Goal: Task Accomplishment & Management: Use online tool/utility

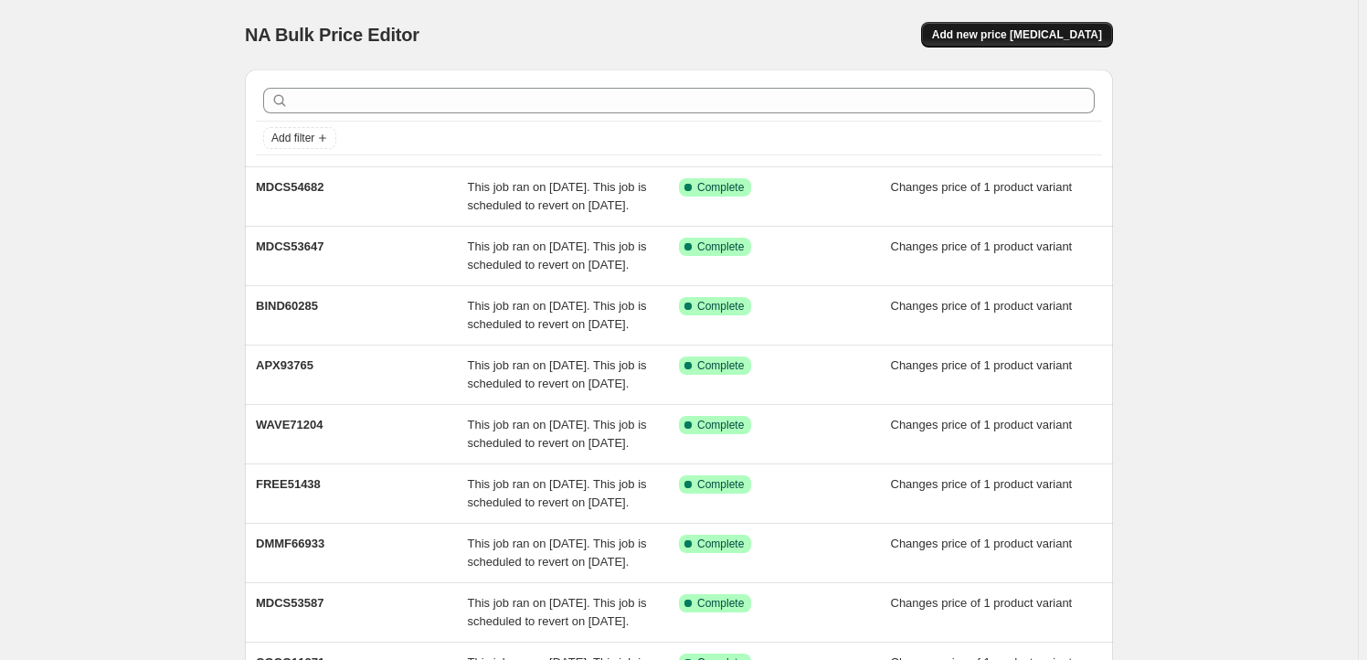
click at [1051, 36] on span "Add new price [MEDICAL_DATA]" at bounding box center [1017, 34] width 170 height 15
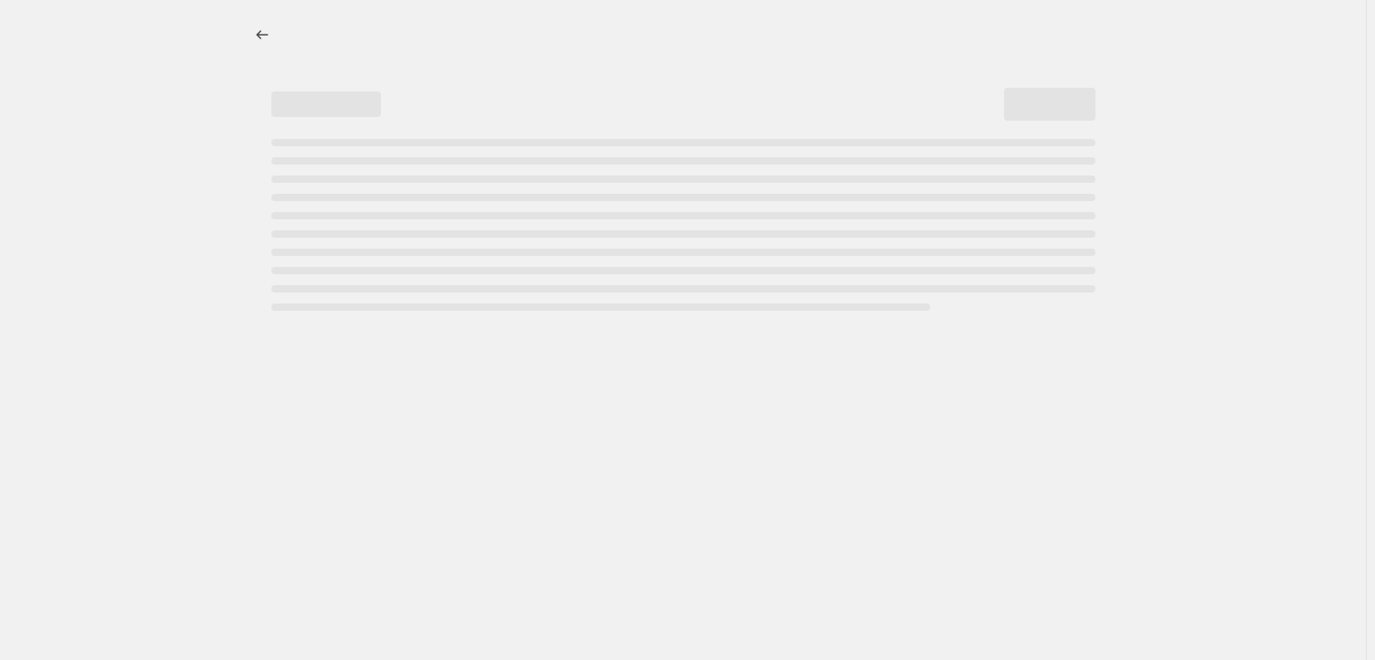
select select "percentage"
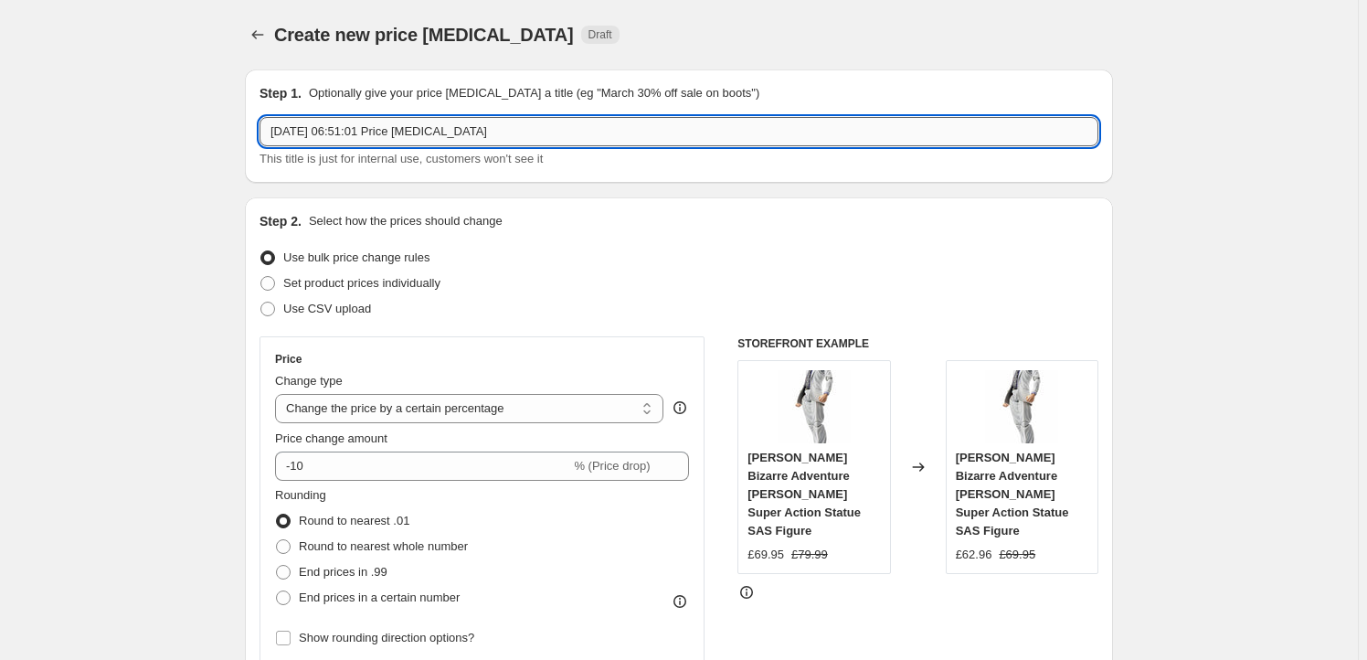
click at [443, 122] on input "11 Aug 2025, 06:51:01 Price change job" at bounding box center [679, 131] width 839 height 29
paste input "GSC18929"
type input "GSC18929"
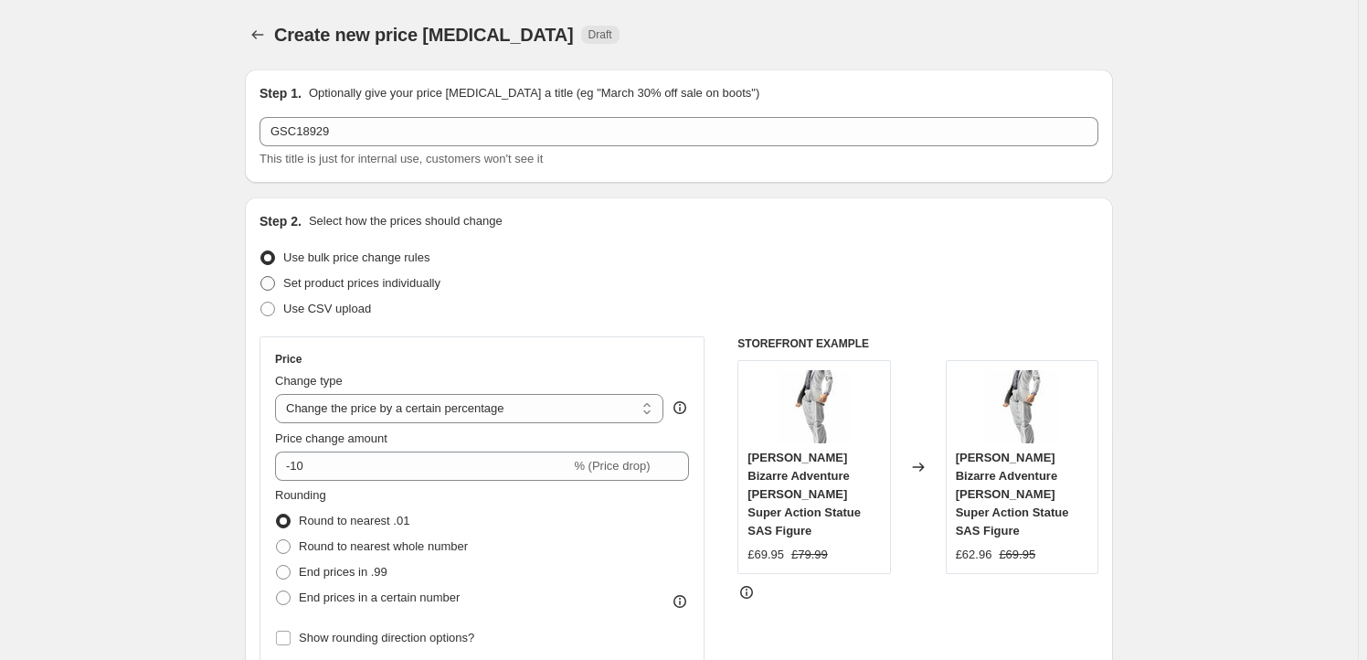
click at [338, 289] on span "Set product prices individually" at bounding box center [361, 283] width 157 height 14
click at [261, 277] on input "Set product prices individually" at bounding box center [260, 276] width 1 height 1
radio input "true"
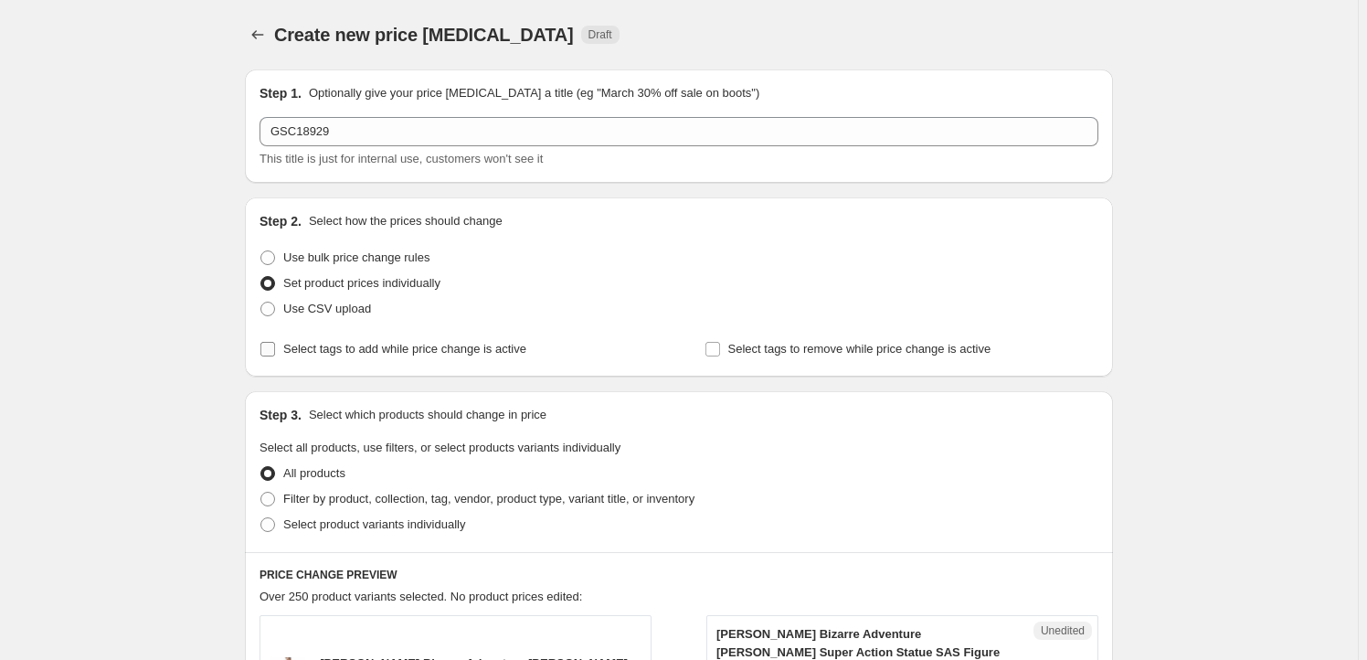
click at [355, 354] on span "Select tags to add while price change is active" at bounding box center [404, 349] width 243 height 14
click at [275, 354] on input "Select tags to add while price change is active" at bounding box center [267, 349] width 15 height 15
checkbox input "true"
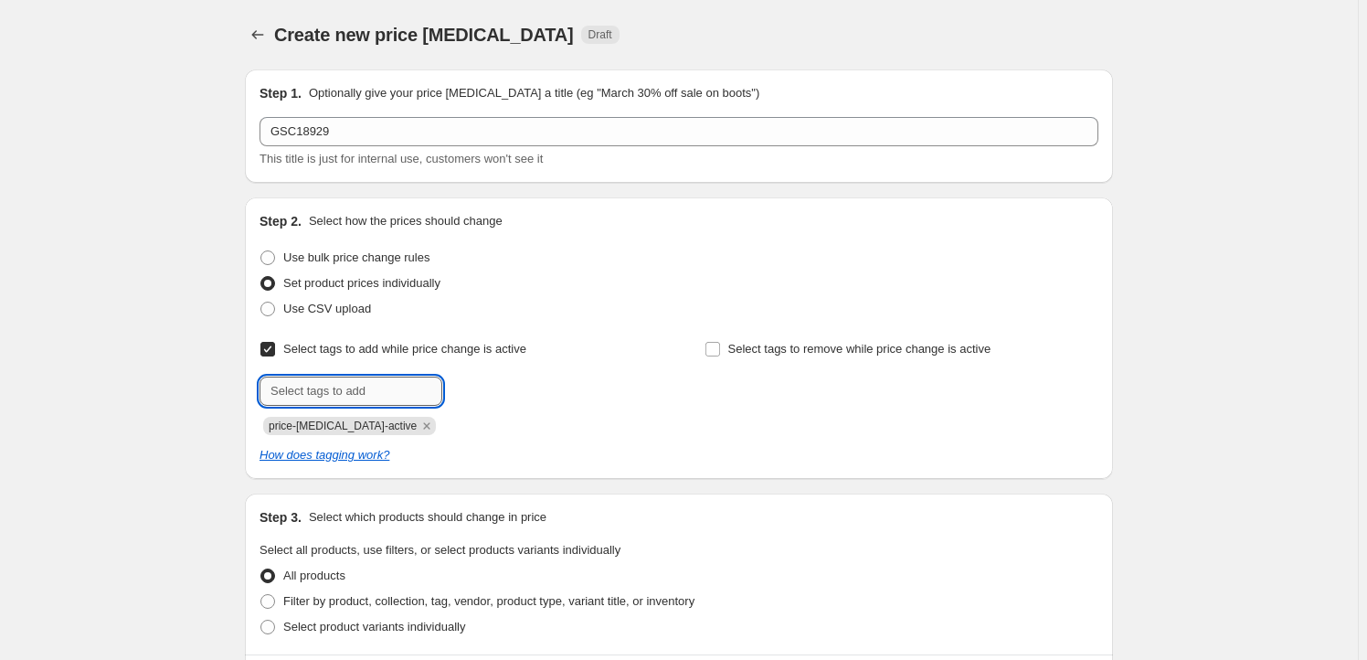
click at [360, 398] on input "text" at bounding box center [351, 390] width 183 height 29
type input "Milestone"
click at [502, 393] on span "Milestone" at bounding box center [507, 389] width 50 height 13
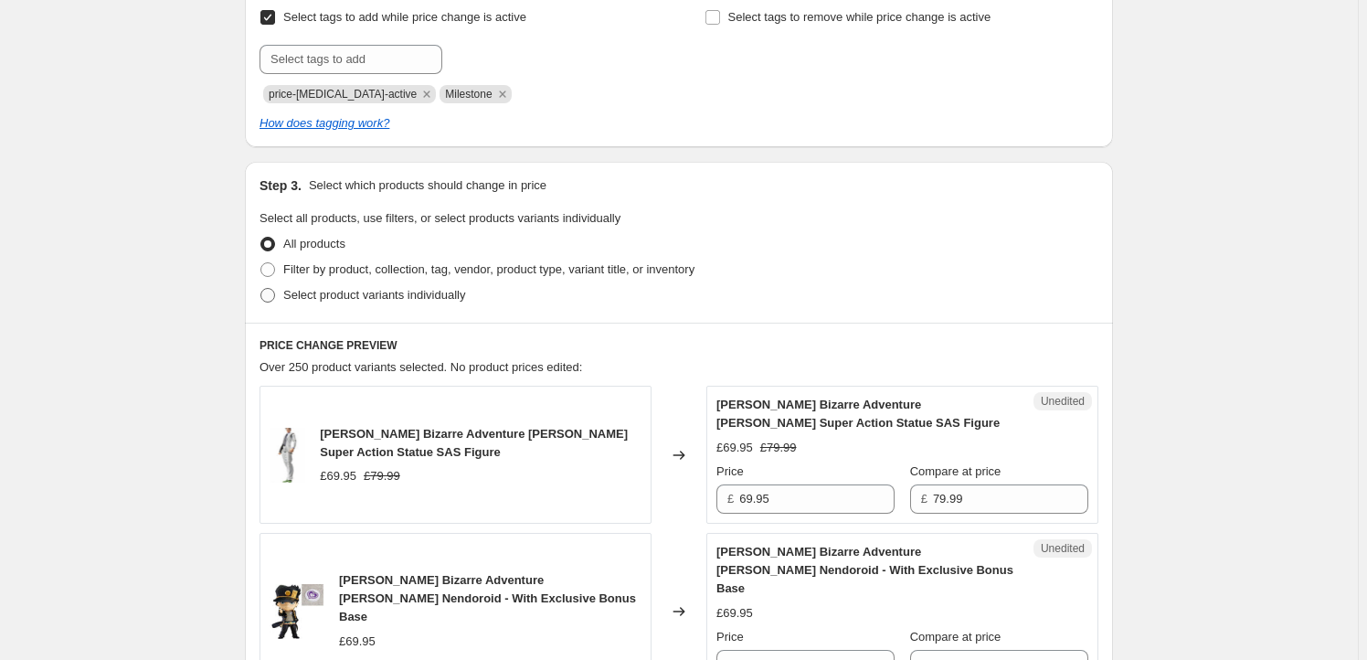
click at [398, 298] on span "Select product variants individually" at bounding box center [374, 295] width 182 height 14
click at [261, 289] on input "Select product variants individually" at bounding box center [260, 288] width 1 height 1
radio input "true"
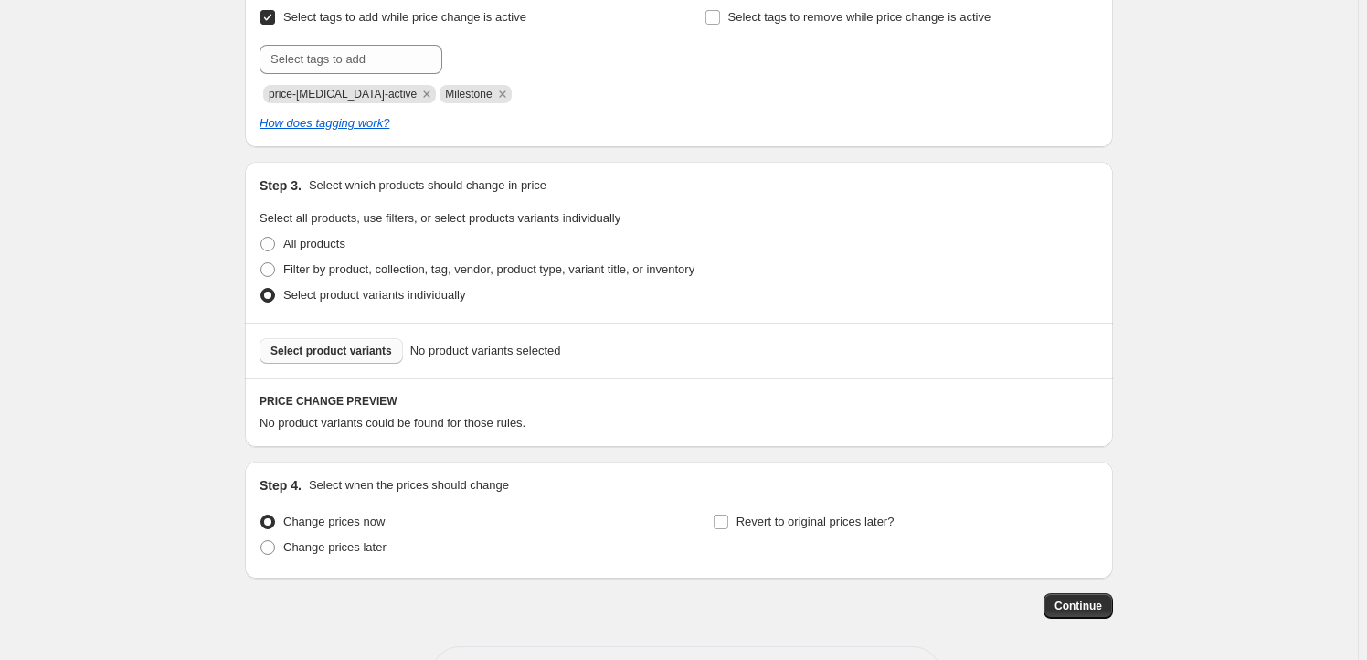
click at [371, 360] on button "Select product variants" at bounding box center [331, 351] width 143 height 26
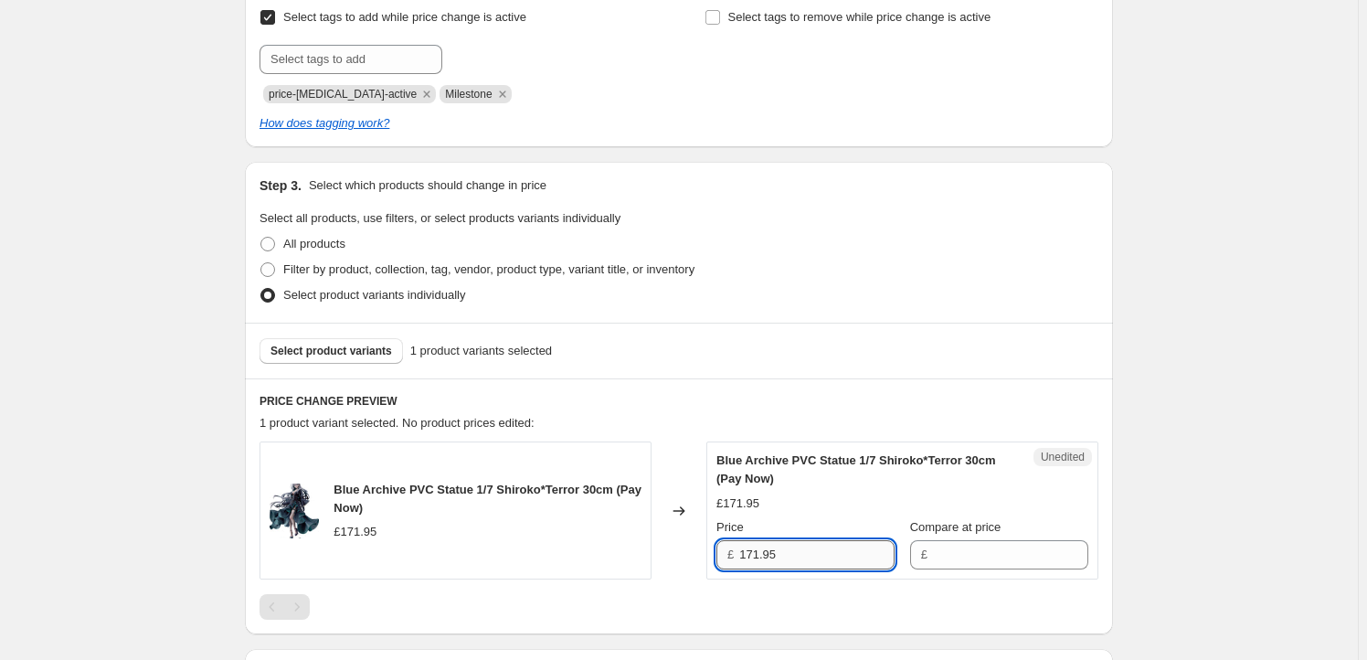
click at [794, 565] on input "171.95" at bounding box center [816, 554] width 155 height 29
type input "171.95"
click at [984, 557] on input "Compare at price" at bounding box center [1010, 554] width 155 height 29
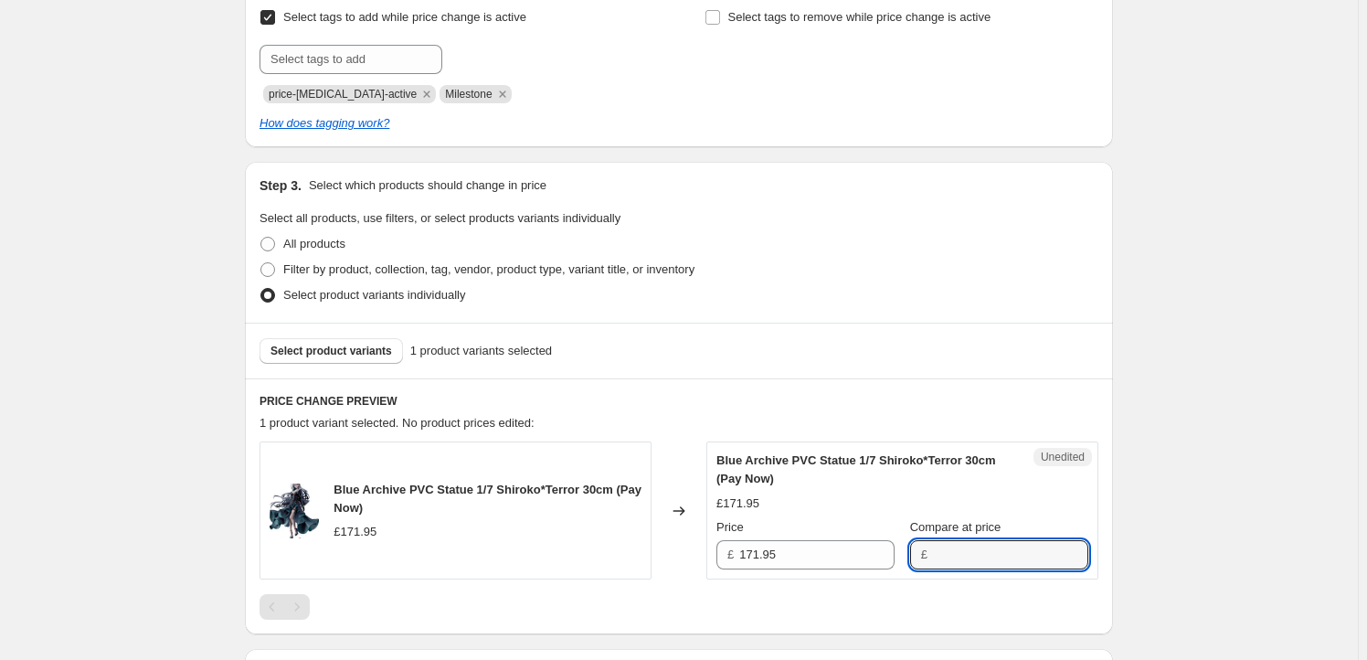
paste input "171.95"
type input "171.95"
click at [815, 562] on input "171.95" at bounding box center [816, 554] width 155 height 29
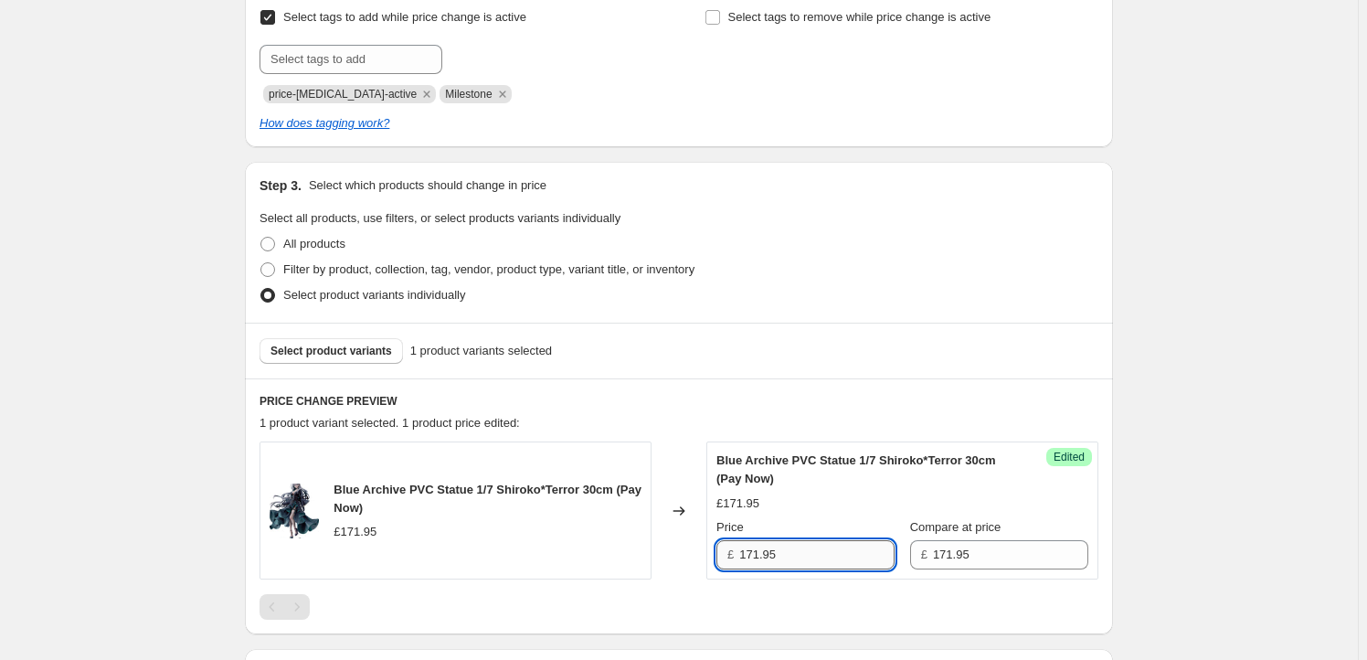
drag, startPoint x: 762, startPoint y: 562, endPoint x: 750, endPoint y: 562, distance: 11.9
click at [750, 562] on input "171.95" at bounding box center [816, 554] width 155 height 29
type input "164.95"
click at [189, 401] on div "Create new price change job. This page is ready Create new price change job Dra…" at bounding box center [679, 292] width 1358 height 1249
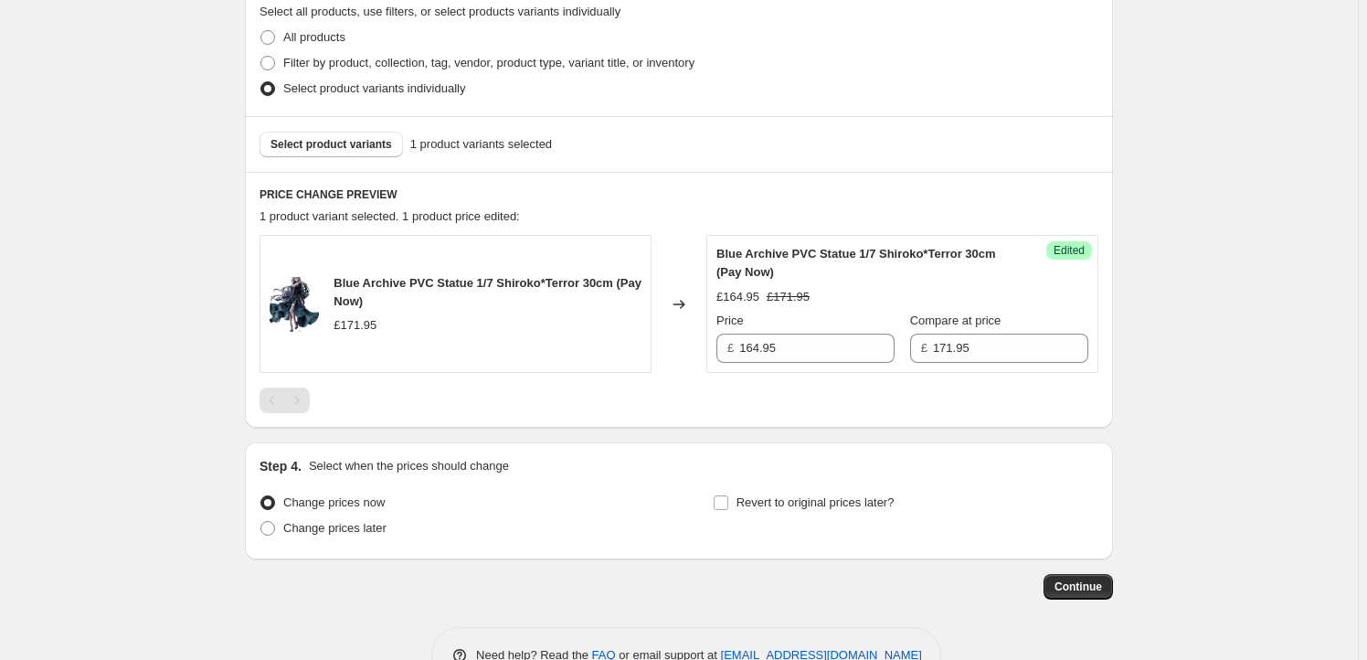
scroll to position [588, 0]
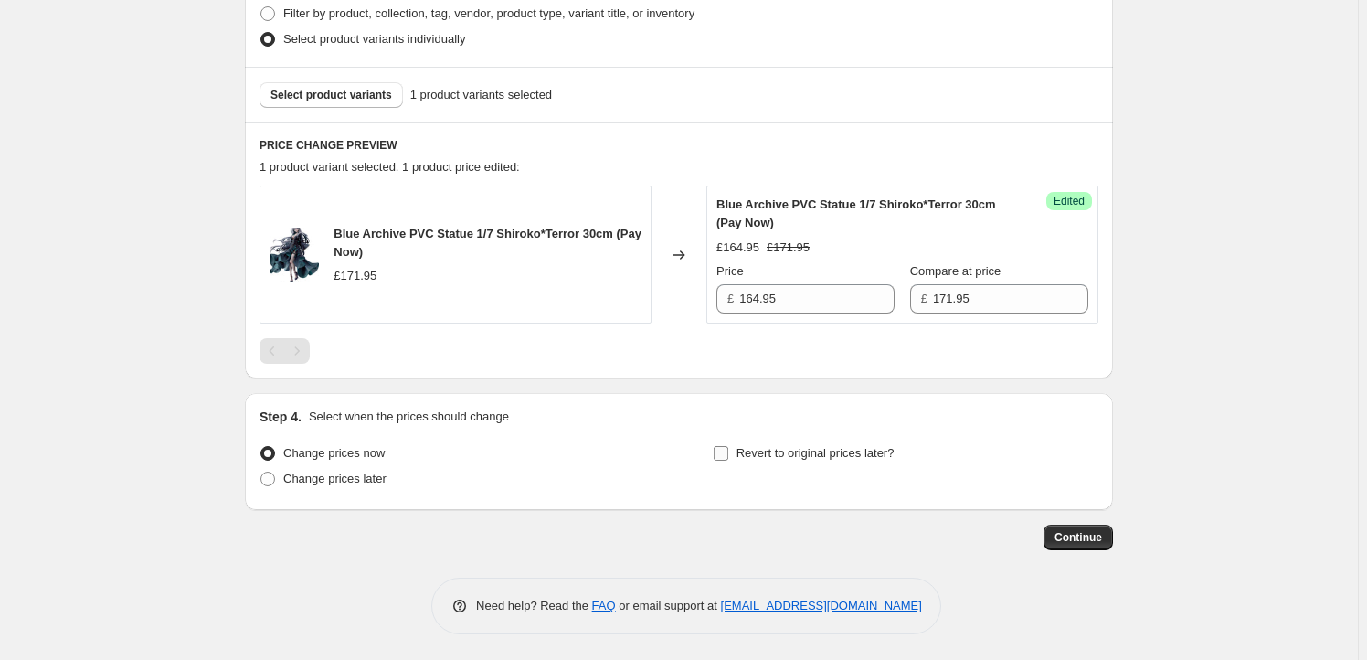
click at [755, 447] on span "Revert to original prices later?" at bounding box center [816, 453] width 158 height 14
click at [728, 447] on input "Revert to original prices later?" at bounding box center [721, 453] width 15 height 15
checkbox input "true"
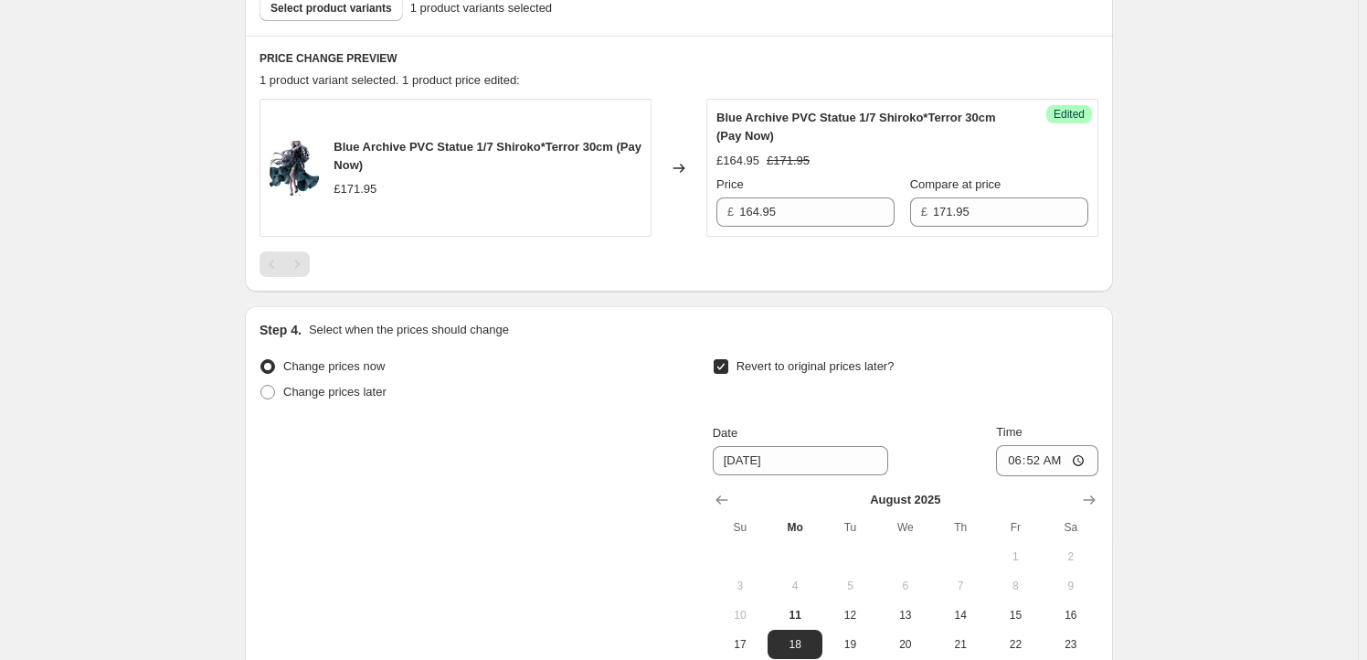
scroll to position [754, 0]
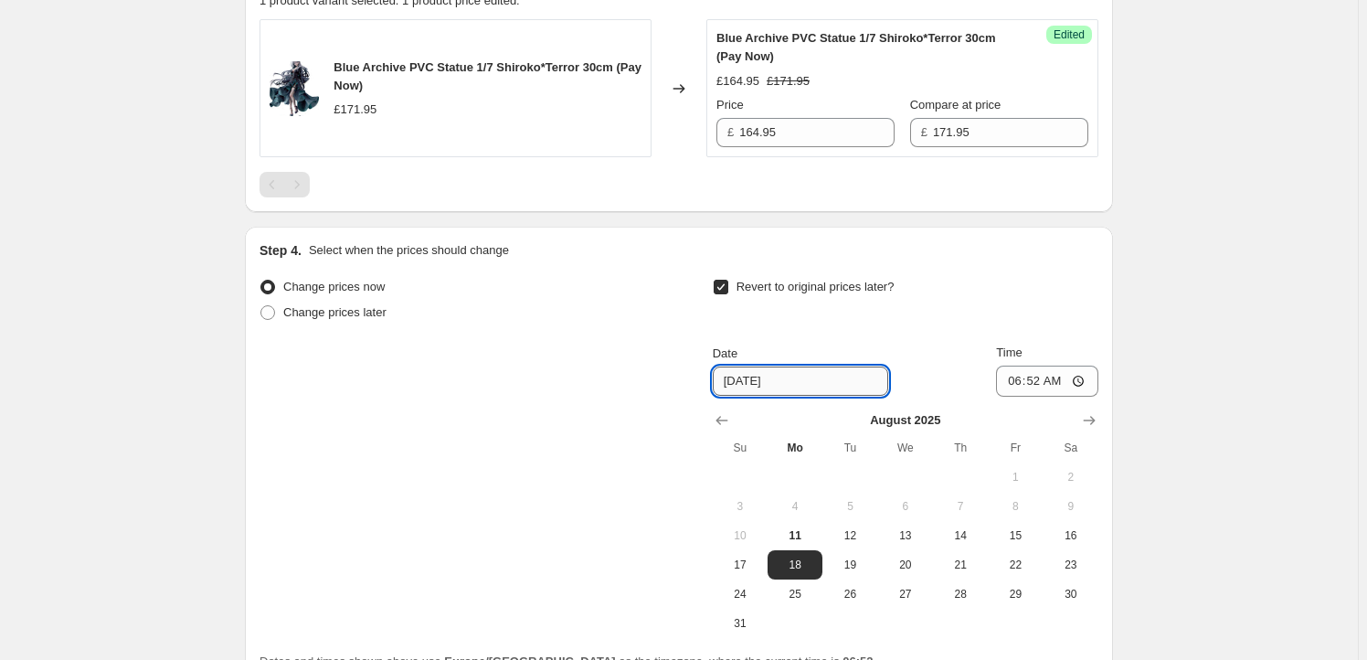
click at [811, 366] on input "[DATE]" at bounding box center [800, 380] width 175 height 29
click at [1098, 415] on icon "Show next month, September 2025" at bounding box center [1089, 420] width 18 height 18
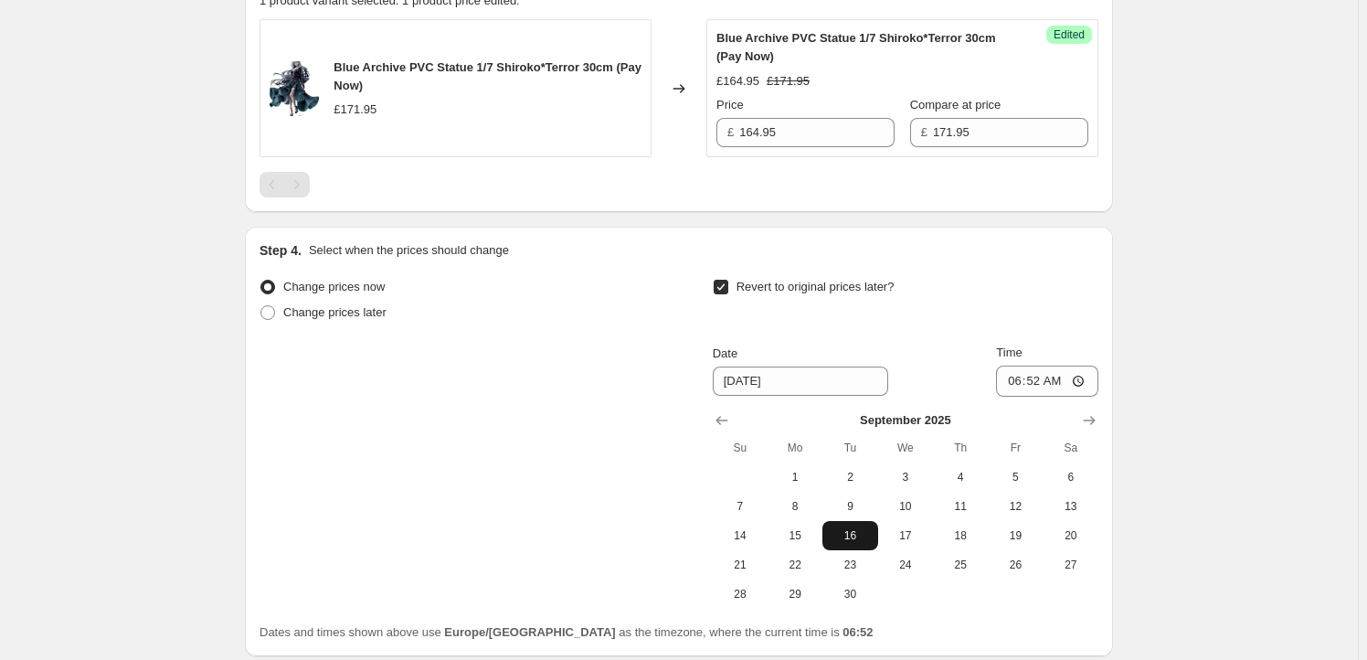
click at [838, 526] on button "16" at bounding box center [849, 535] width 55 height 29
type input "[DATE]"
click at [1043, 382] on input "06:52" at bounding box center [1047, 381] width 102 height 31
type input "23:59"
click at [1166, 462] on div "Create new price change job. This page is ready Create new price change job Dra…" at bounding box center [679, 27] width 1358 height 1562
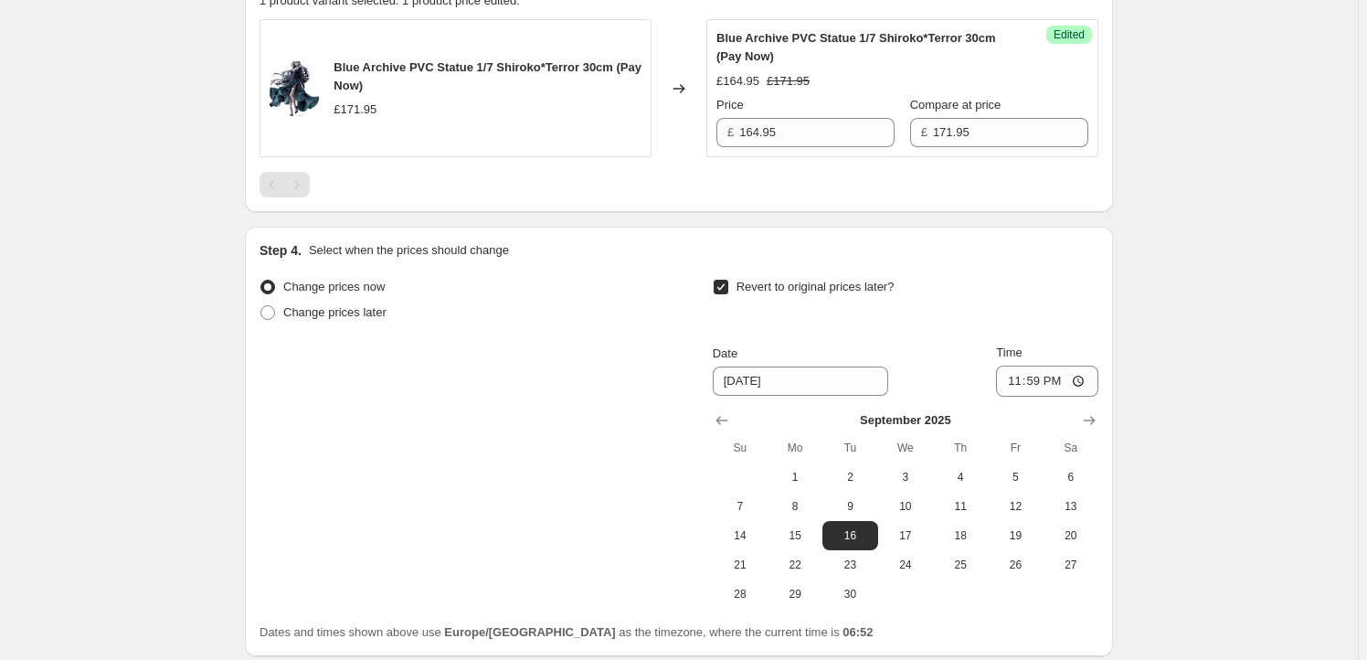
scroll to position [900, 0]
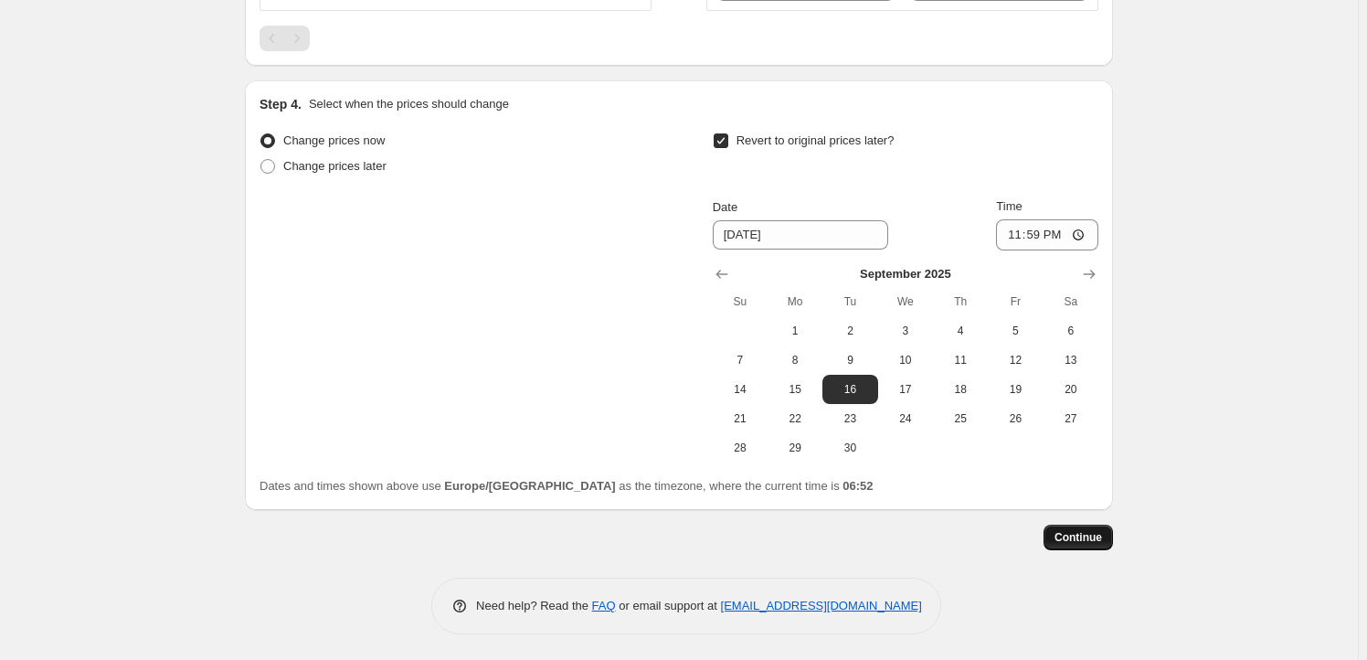
click at [1110, 545] on button "Continue" at bounding box center [1078, 538] width 69 height 26
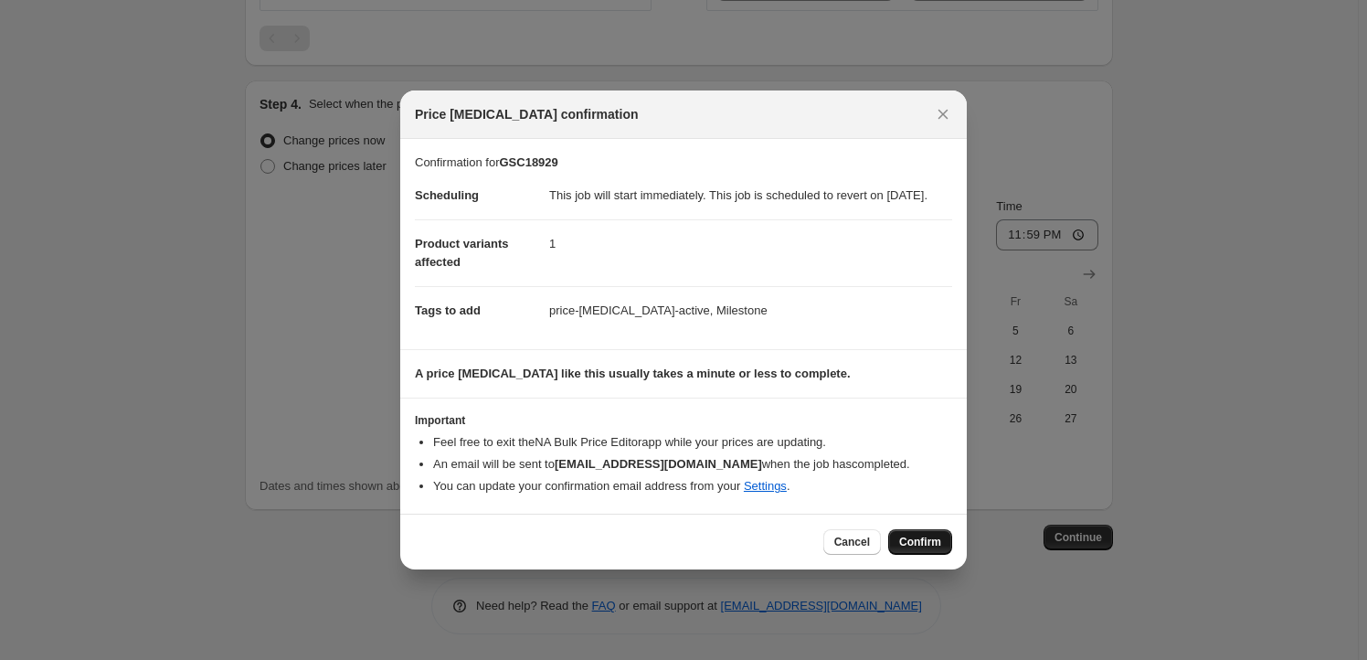
click at [924, 549] on span "Confirm" at bounding box center [920, 542] width 42 height 15
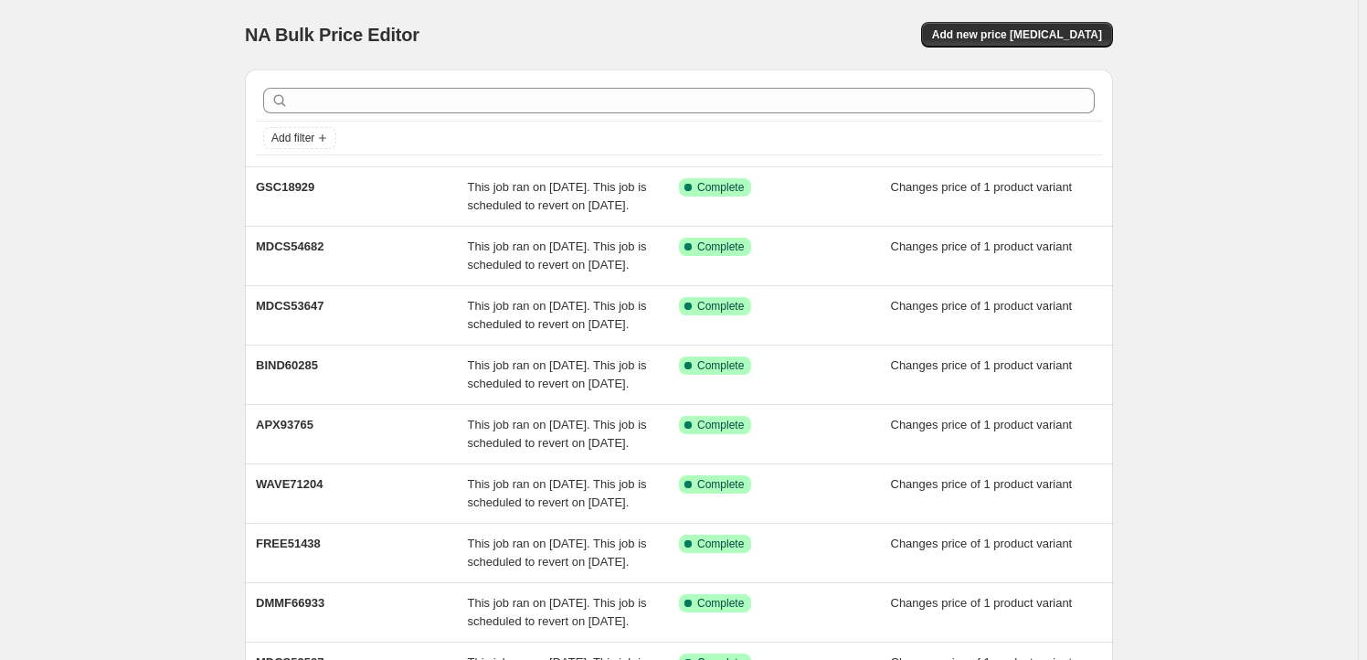
click at [1065, 21] on div "NA Bulk Price Editor. This page is ready NA Bulk Price Editor Add new price [ME…" at bounding box center [679, 34] width 868 height 69
click at [1030, 3] on div "NA Bulk Price Editor. This page is ready NA Bulk Price Editor Add new price [ME…" at bounding box center [679, 34] width 868 height 69
click at [1032, 26] on button "Add new price [MEDICAL_DATA]" at bounding box center [1017, 35] width 192 height 26
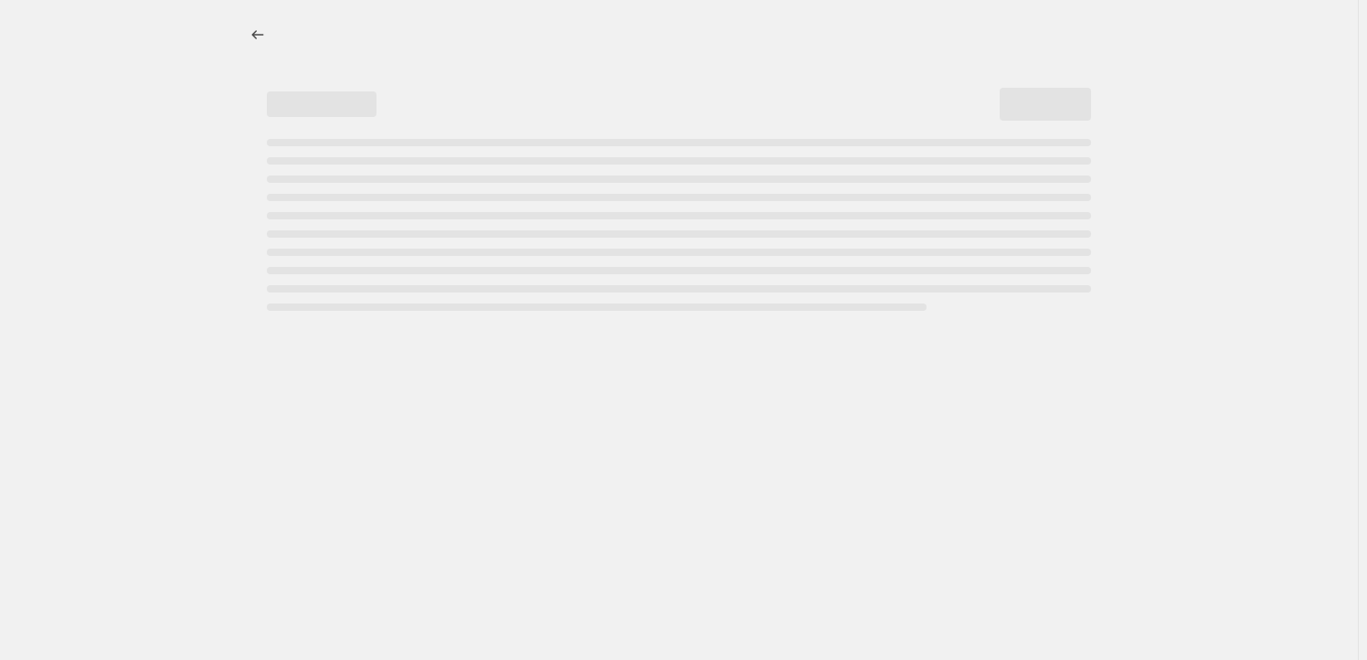
select select "percentage"
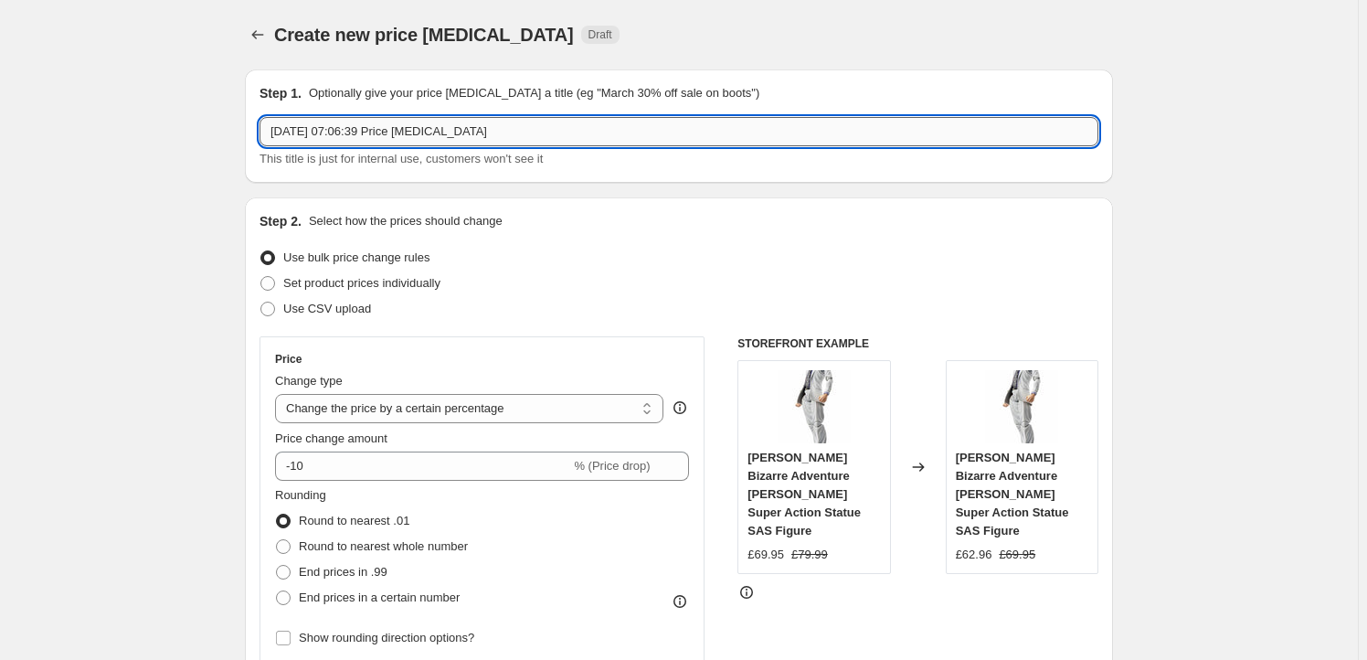
drag, startPoint x: 481, startPoint y: 128, endPoint x: 477, endPoint y: 139, distance: 11.6
click at [481, 127] on input "[DATE] 07:06:39 Price [MEDICAL_DATA]" at bounding box center [679, 131] width 839 height 29
paste input "KAD23856"
type input "KAD23856"
click at [358, 290] on span "Set product prices individually" at bounding box center [361, 283] width 157 height 14
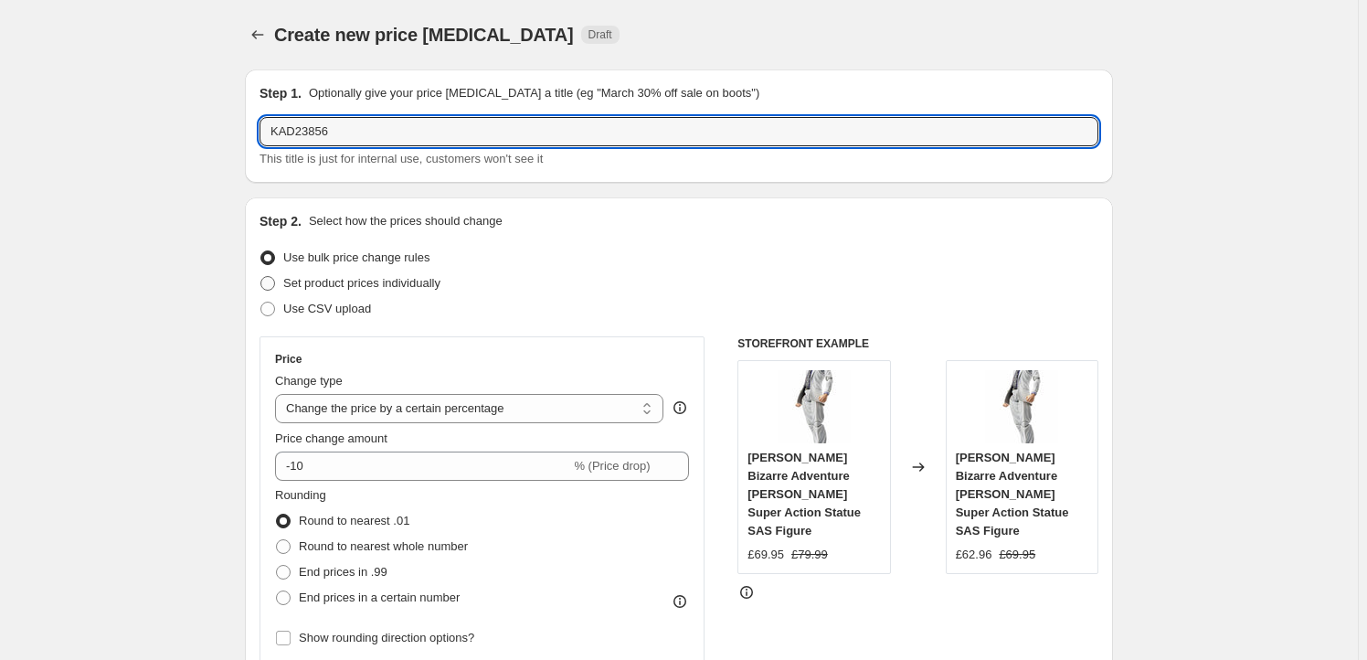
click at [261, 277] on input "Set product prices individually" at bounding box center [260, 276] width 1 height 1
radio input "true"
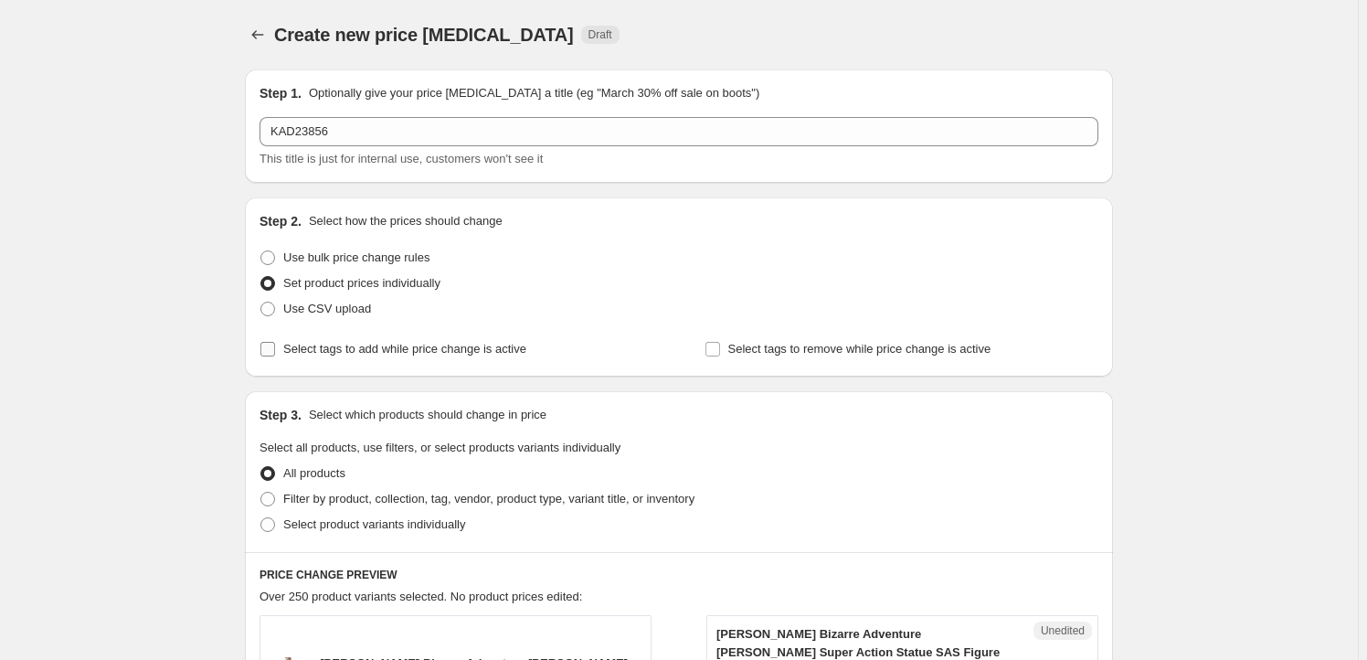
click at [429, 351] on span "Select tags to add while price change is active" at bounding box center [404, 349] width 243 height 14
click at [275, 351] on input "Select tags to add while price change is active" at bounding box center [267, 349] width 15 height 15
checkbox input "true"
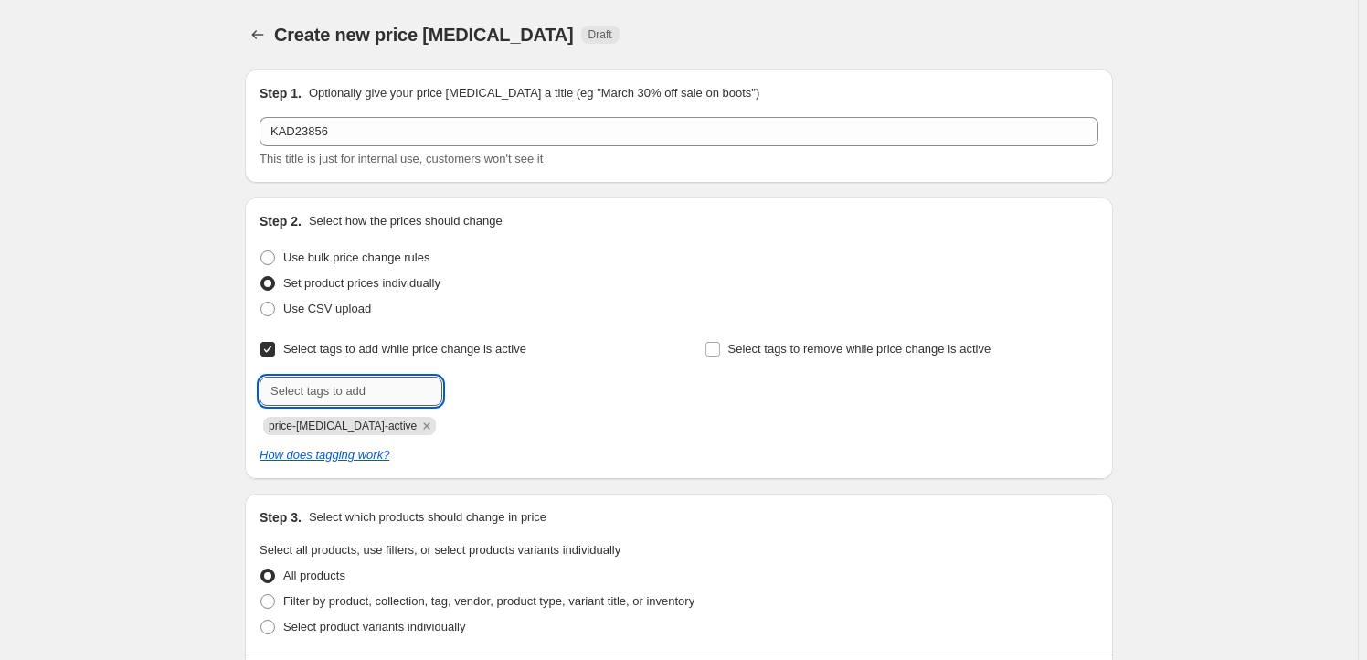
click at [369, 387] on input "text" at bounding box center [351, 390] width 183 height 29
type input "Milestone"
click at [522, 399] on button "Add Milestone" at bounding box center [495, 389] width 97 height 26
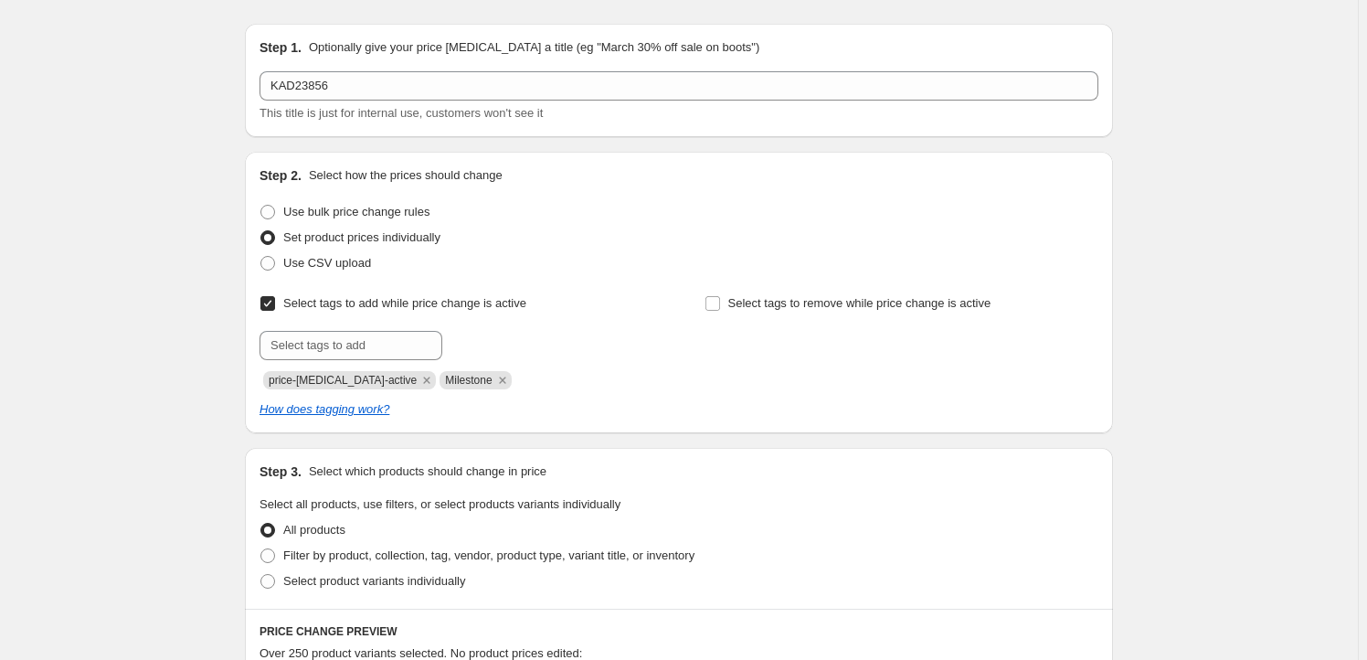
scroll to position [221, 0]
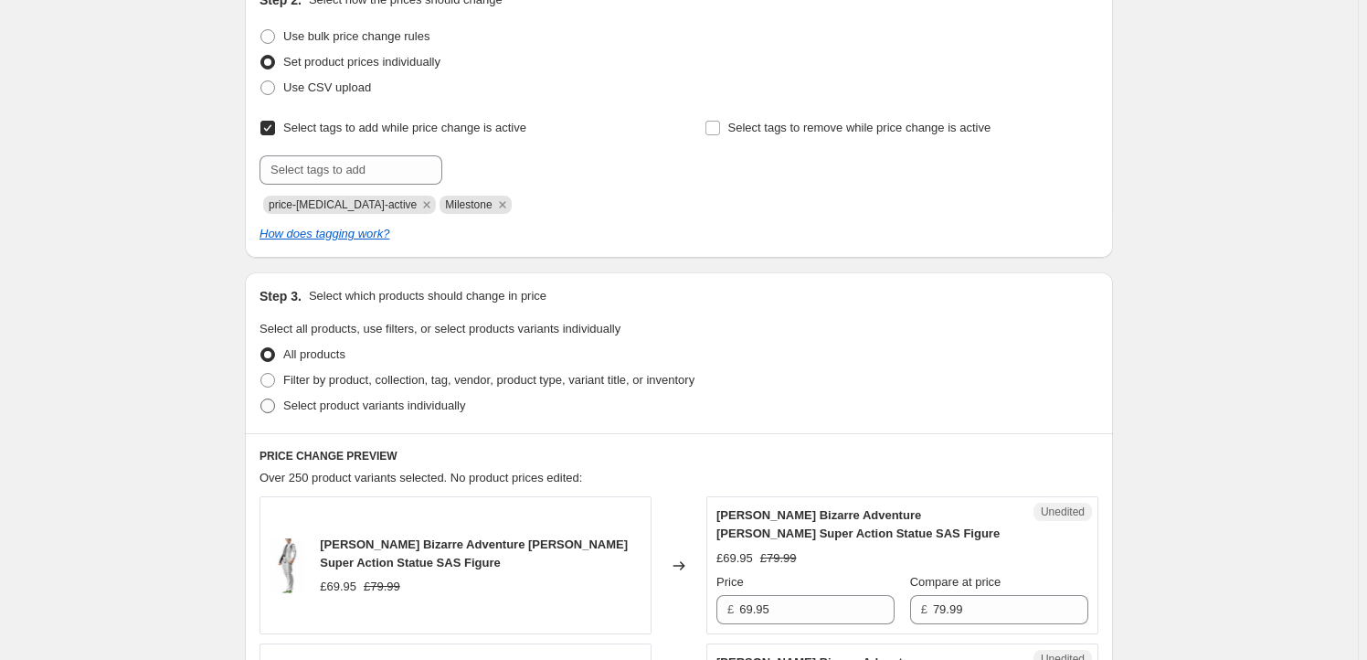
click at [419, 403] on span "Select product variants individually" at bounding box center [374, 405] width 182 height 14
click at [261, 399] on input "Select product variants individually" at bounding box center [260, 398] width 1 height 1
radio input "true"
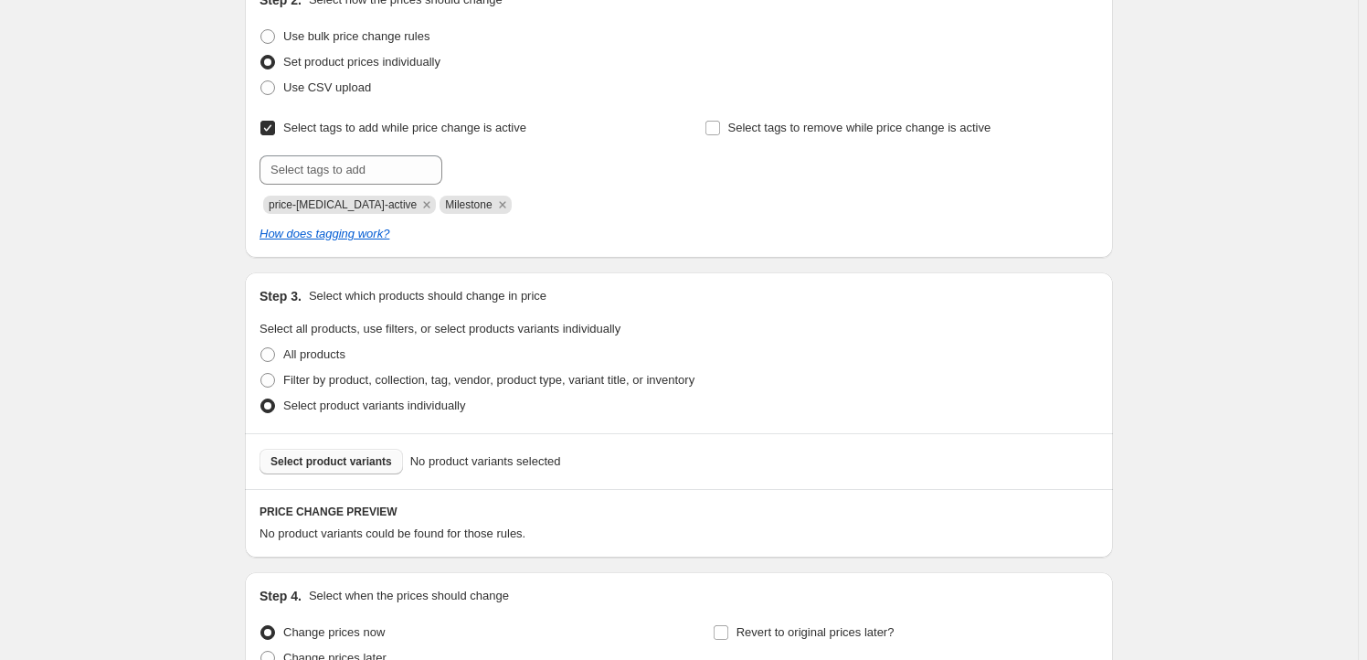
click at [331, 469] on button "Select product variants" at bounding box center [331, 462] width 143 height 26
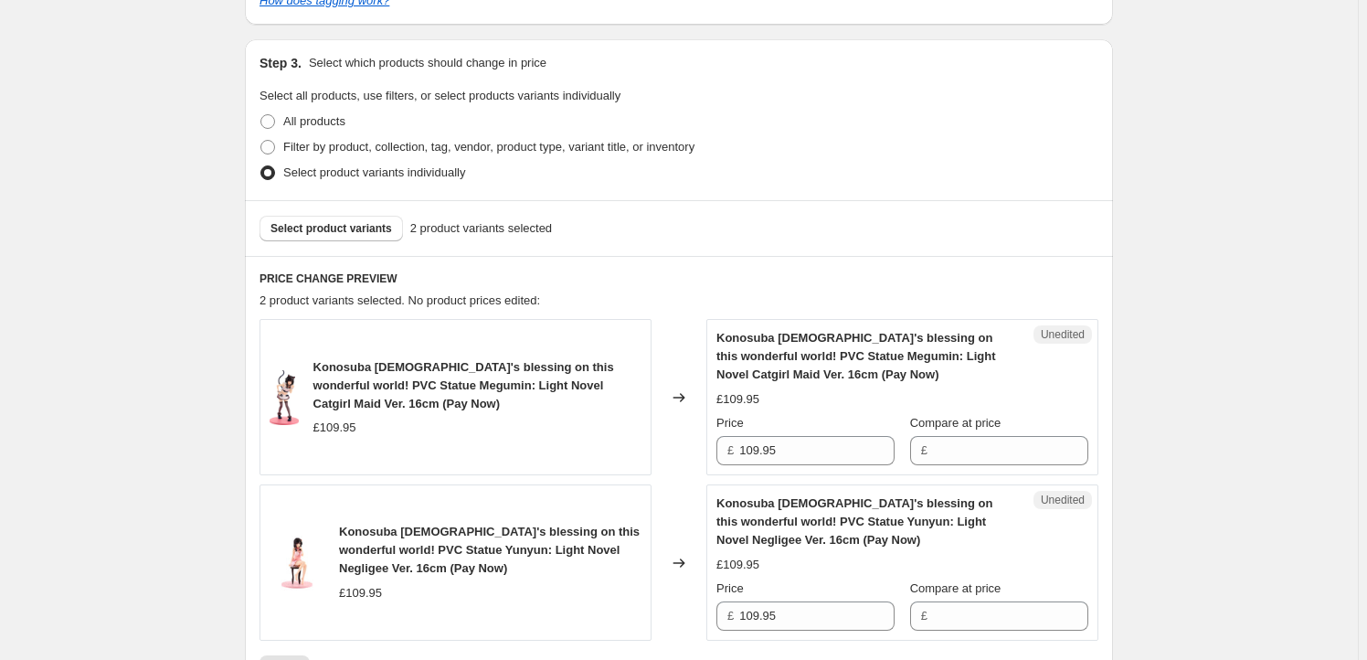
scroll to position [609, 0]
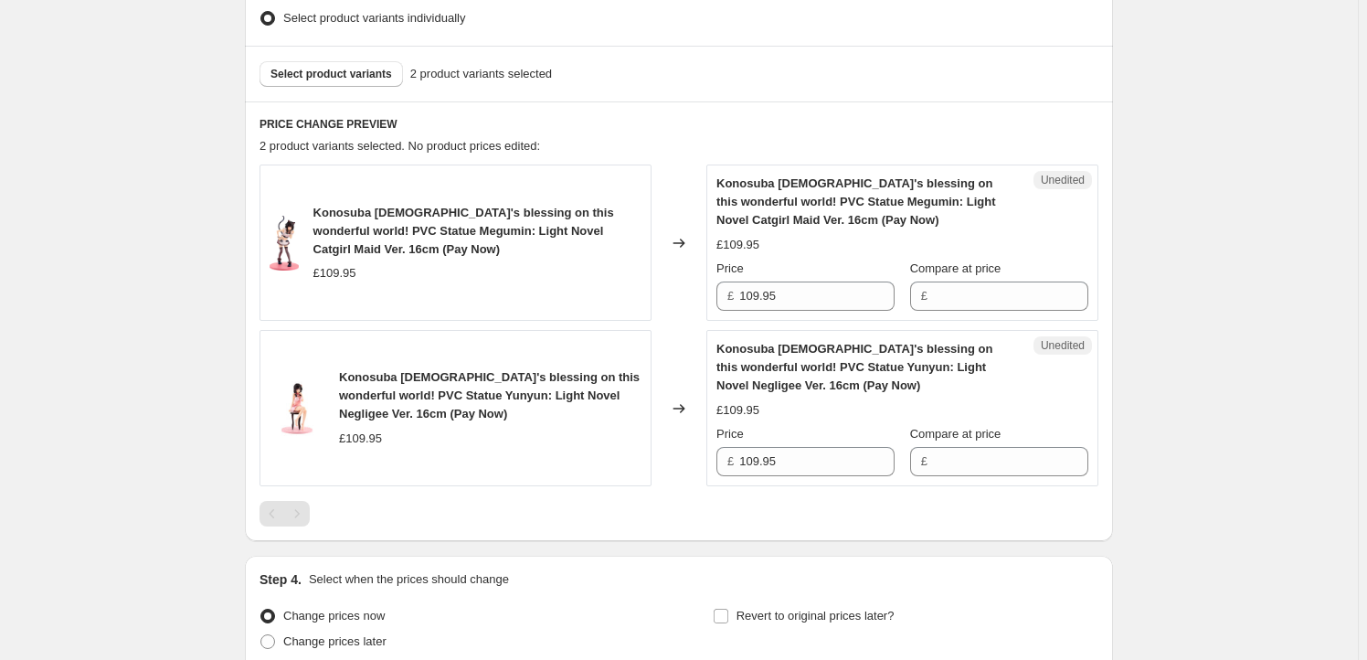
click at [800, 317] on div "Unedited Konosuba [DEMOGRAPHIC_DATA]'s blessing on this wonderful world! PVC St…" at bounding box center [902, 242] width 392 height 156
click at [807, 296] on input "109.95" at bounding box center [816, 295] width 155 height 29
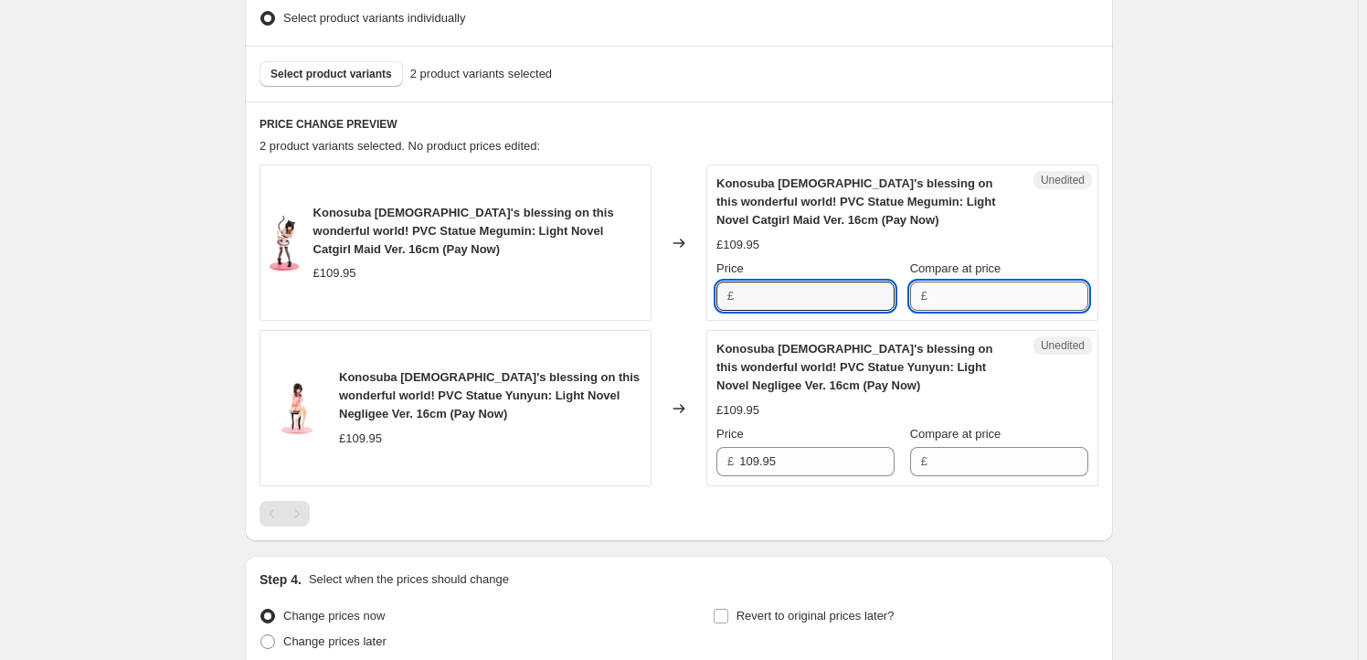
type input "109.95"
click at [991, 298] on input "Compare at price" at bounding box center [1010, 295] width 155 height 29
paste input "109.95"
type input "109.95"
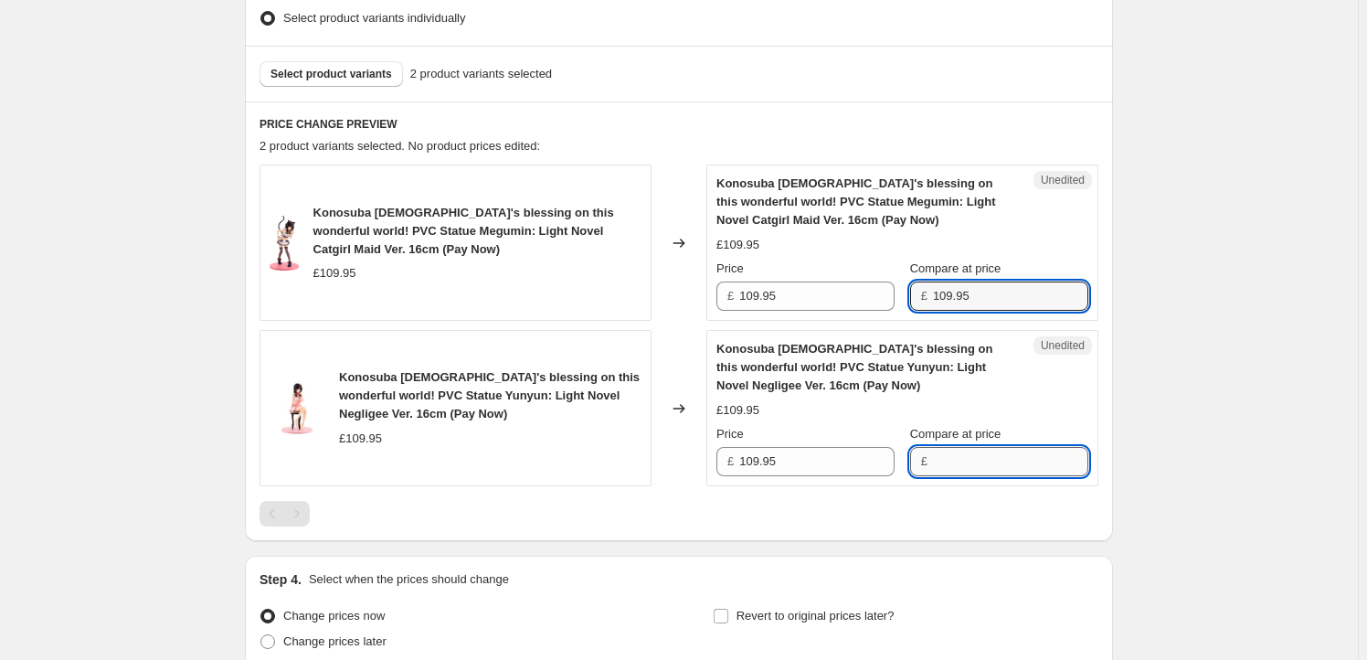
click at [962, 450] on input "Compare at price" at bounding box center [1010, 461] width 155 height 29
paste input "109.95"
type input "109.95"
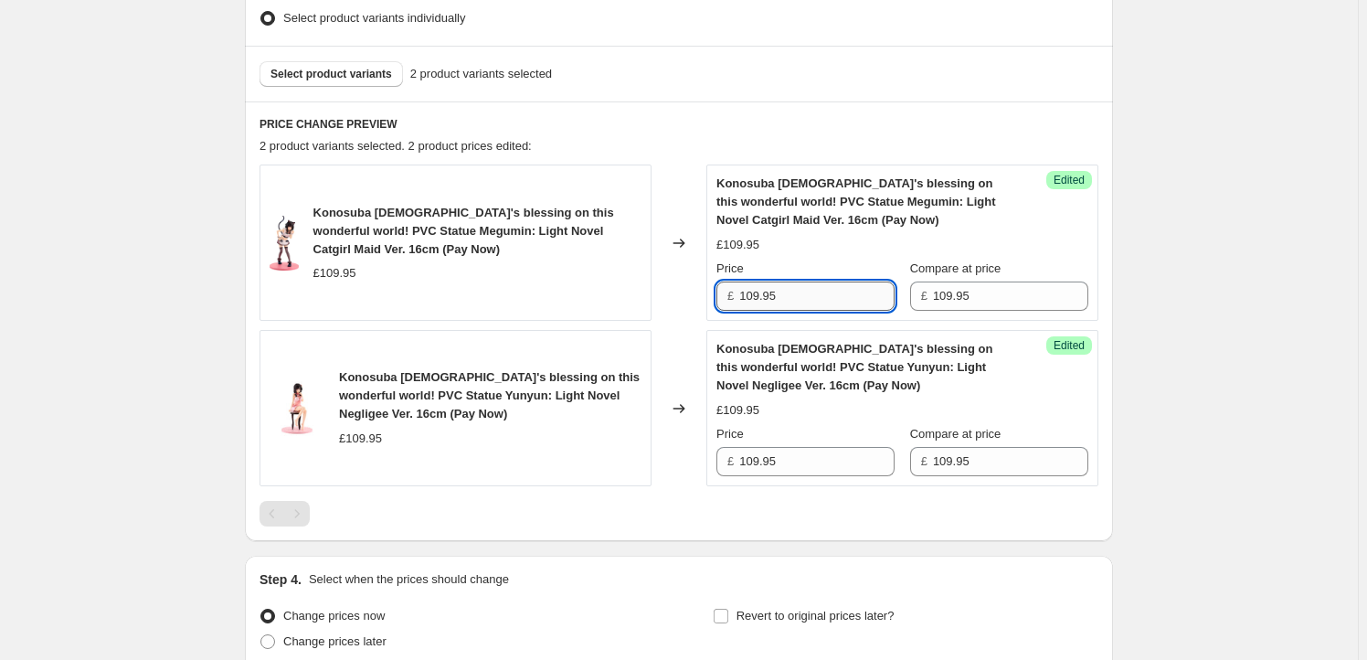
click at [761, 308] on input "109.95" at bounding box center [816, 295] width 155 height 29
type input "103.95"
click at [790, 459] on input "109.95" at bounding box center [816, 461] width 155 height 29
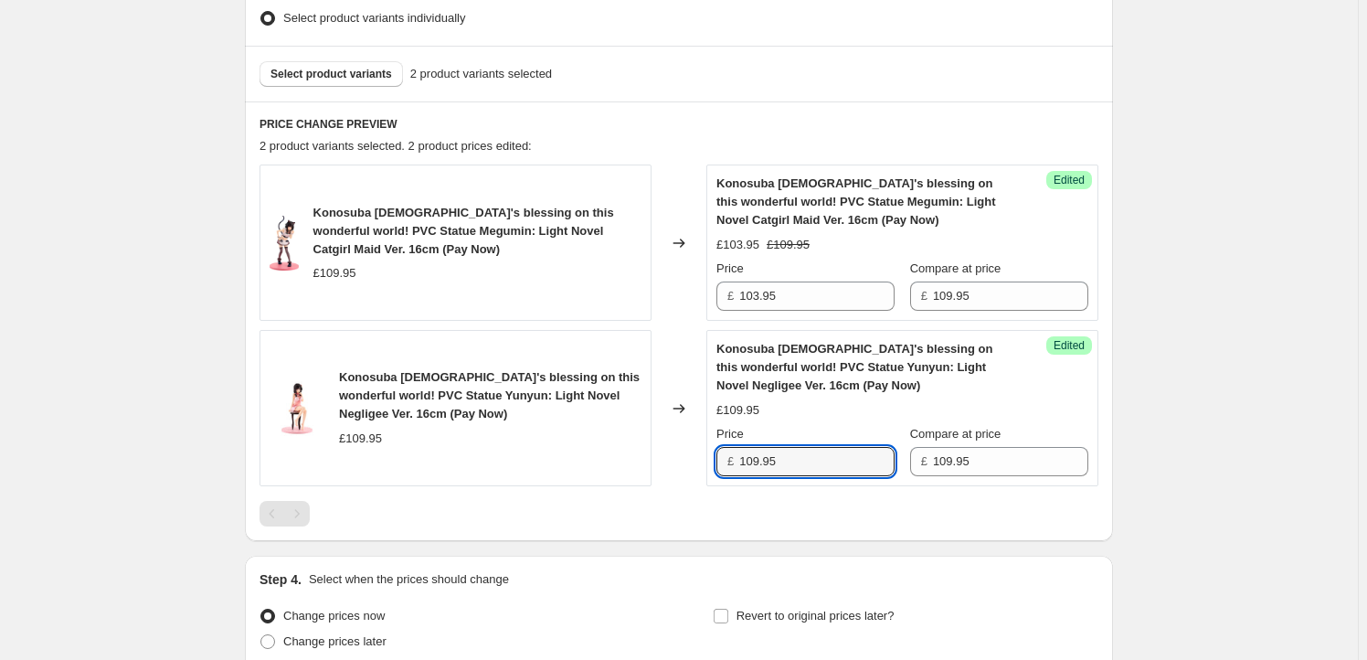
paste input "3"
type input "103.95"
click at [100, 311] on div "Create new price [MEDICAL_DATA]. This page is ready Create new price [MEDICAL_D…" at bounding box center [679, 107] width 1358 height 1433
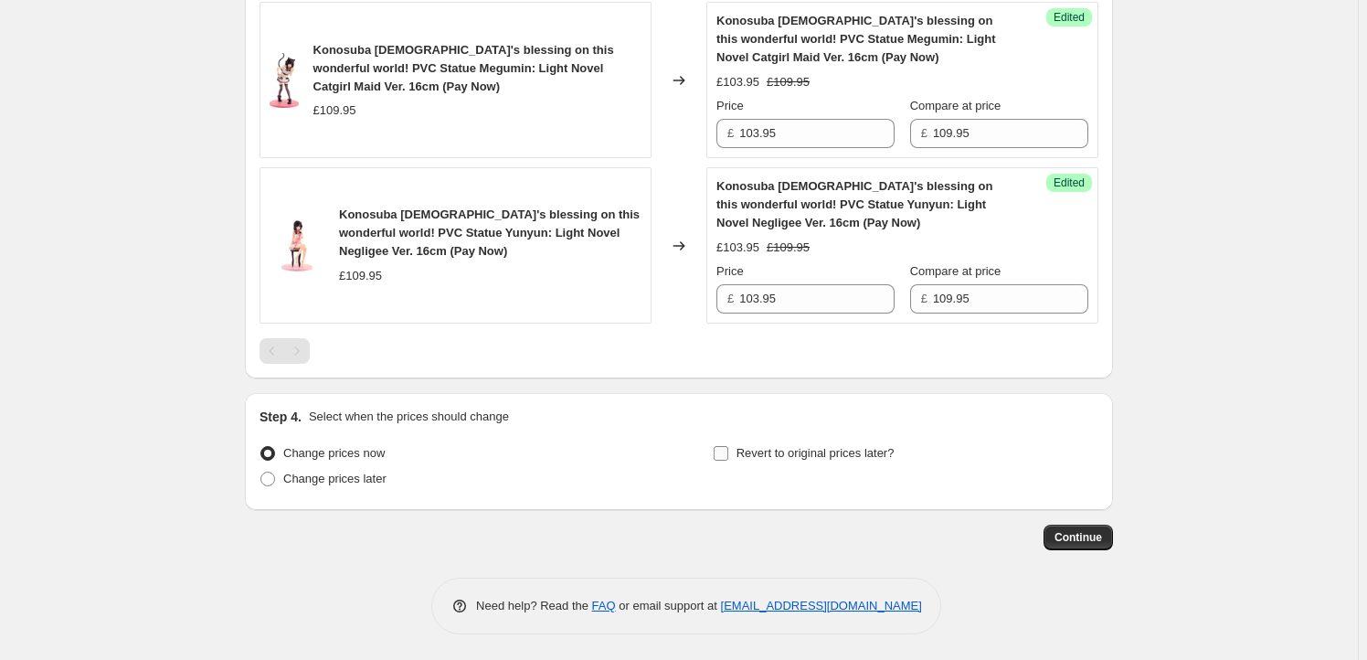
click at [761, 455] on span "Revert to original prices later?" at bounding box center [816, 453] width 158 height 14
click at [728, 455] on input "Revert to original prices later?" at bounding box center [721, 453] width 15 height 15
checkbox input "true"
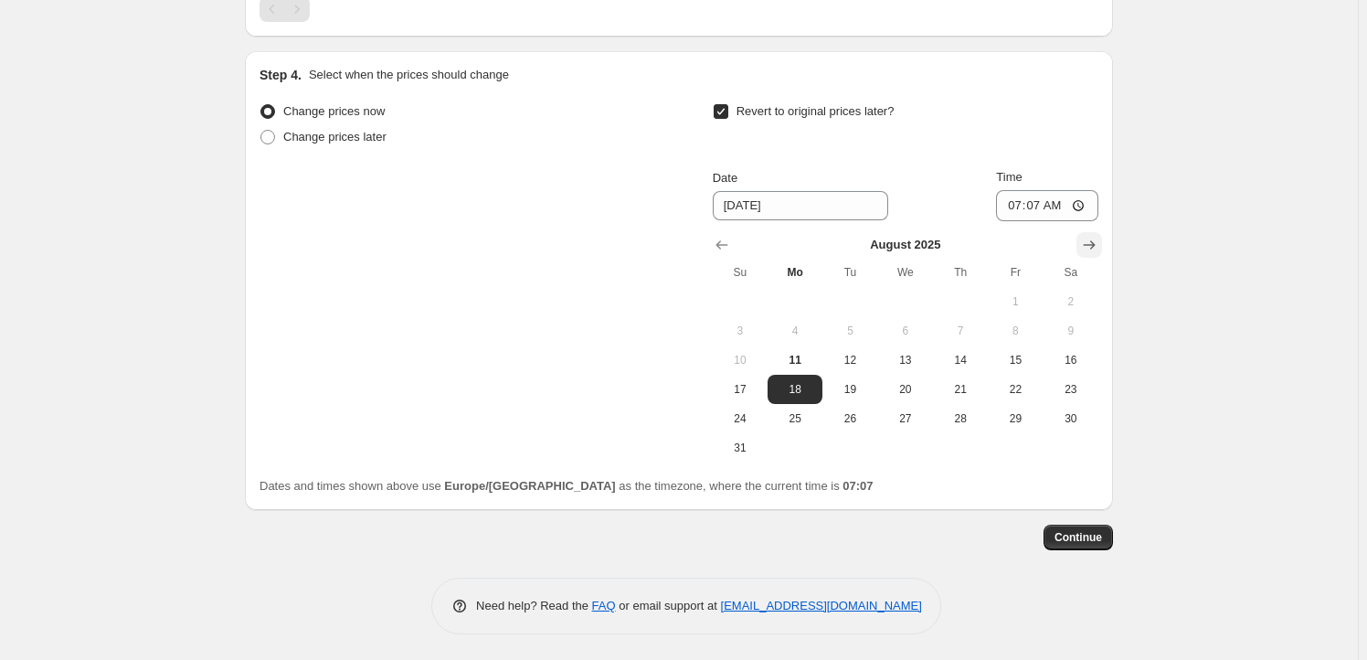
click at [1095, 240] on icon "Show next month, September 2025" at bounding box center [1090, 244] width 12 height 9
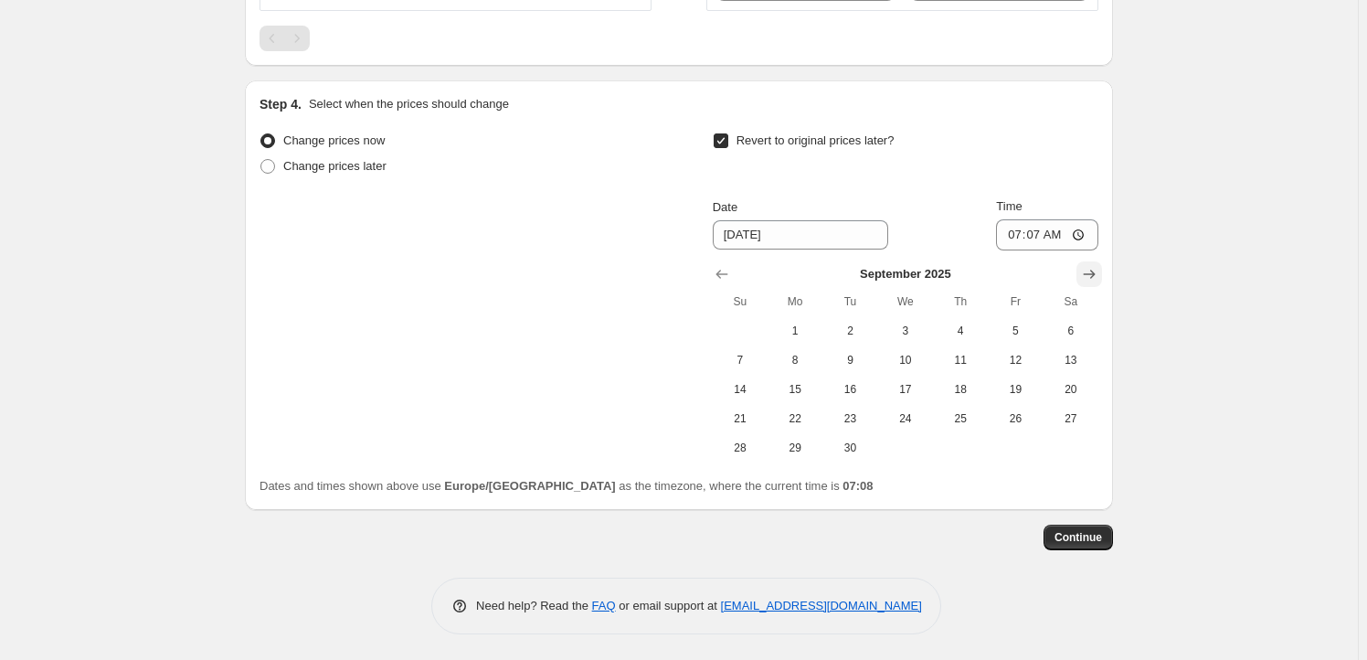
click at [1098, 280] on icon "Show next month, October 2025" at bounding box center [1089, 274] width 18 height 18
click at [727, 270] on icon "Show previous month, September 2025" at bounding box center [722, 274] width 18 height 18
click at [856, 391] on span "16" at bounding box center [850, 389] width 40 height 15
type input "[DATE]"
click at [1044, 235] on input "07:07" at bounding box center [1047, 234] width 102 height 31
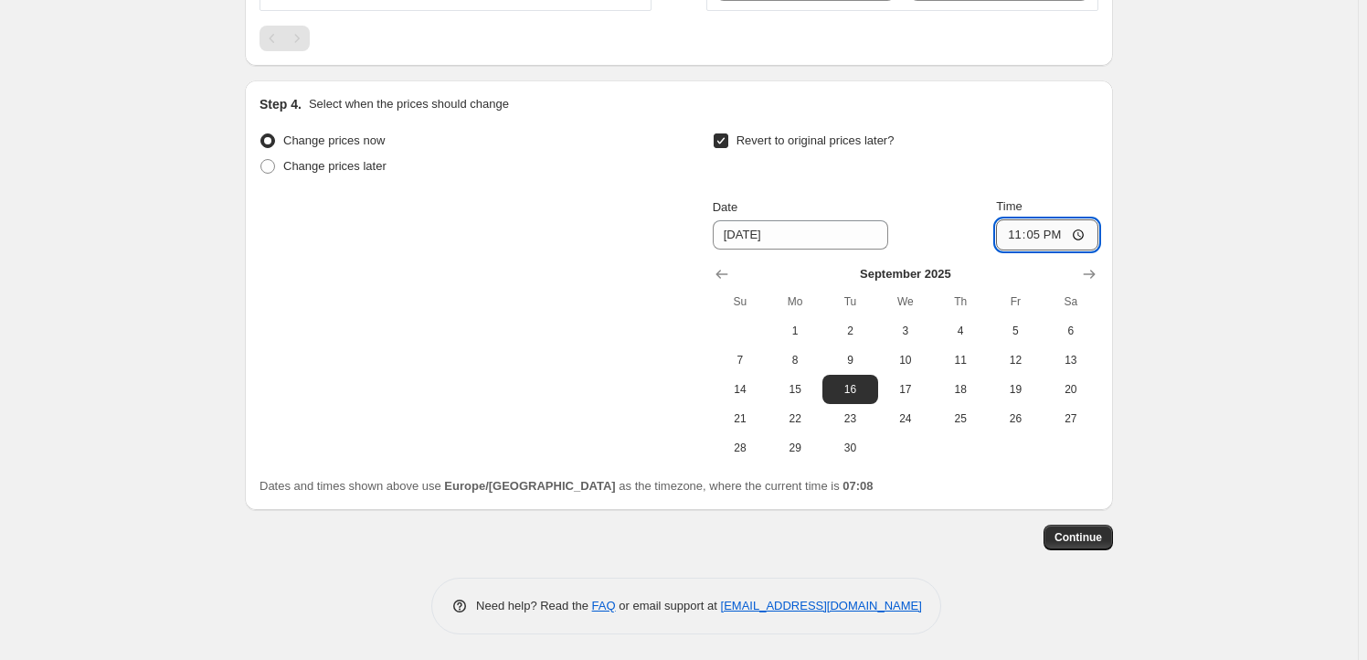
type input "23:59"
click at [1083, 533] on span "Continue" at bounding box center [1079, 537] width 48 height 15
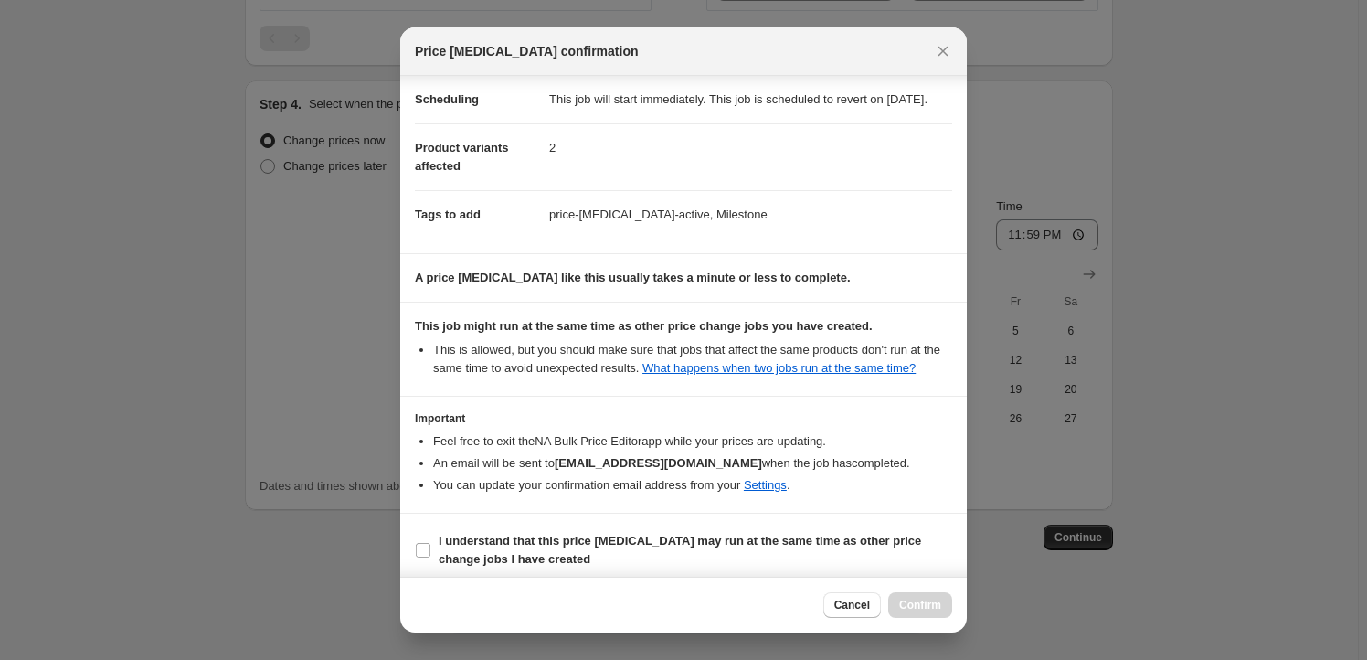
scroll to position [59, 0]
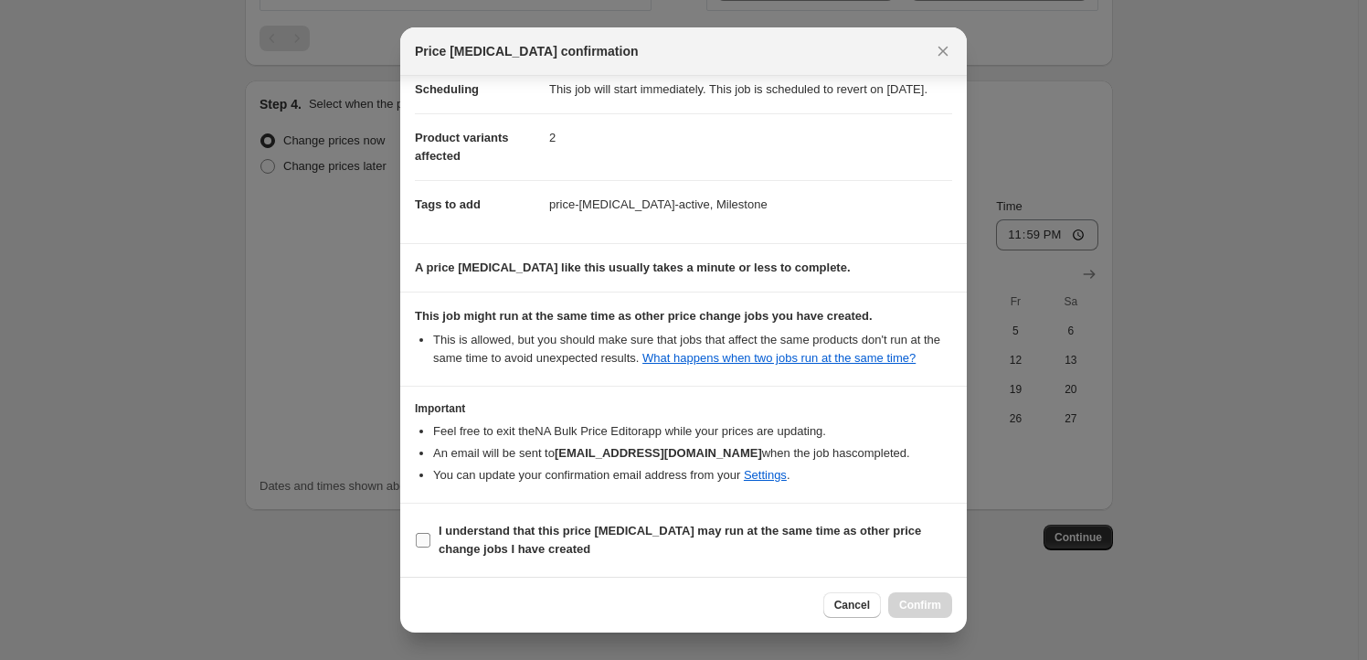
click at [493, 528] on b "I understand that this price [MEDICAL_DATA] may run at the same time as other p…" at bounding box center [680, 540] width 482 height 32
click at [430, 533] on input "I understand that this price [MEDICAL_DATA] may run at the same time as other p…" at bounding box center [423, 540] width 15 height 15
checkbox input "true"
click at [931, 617] on button "Confirm" at bounding box center [920, 605] width 64 height 26
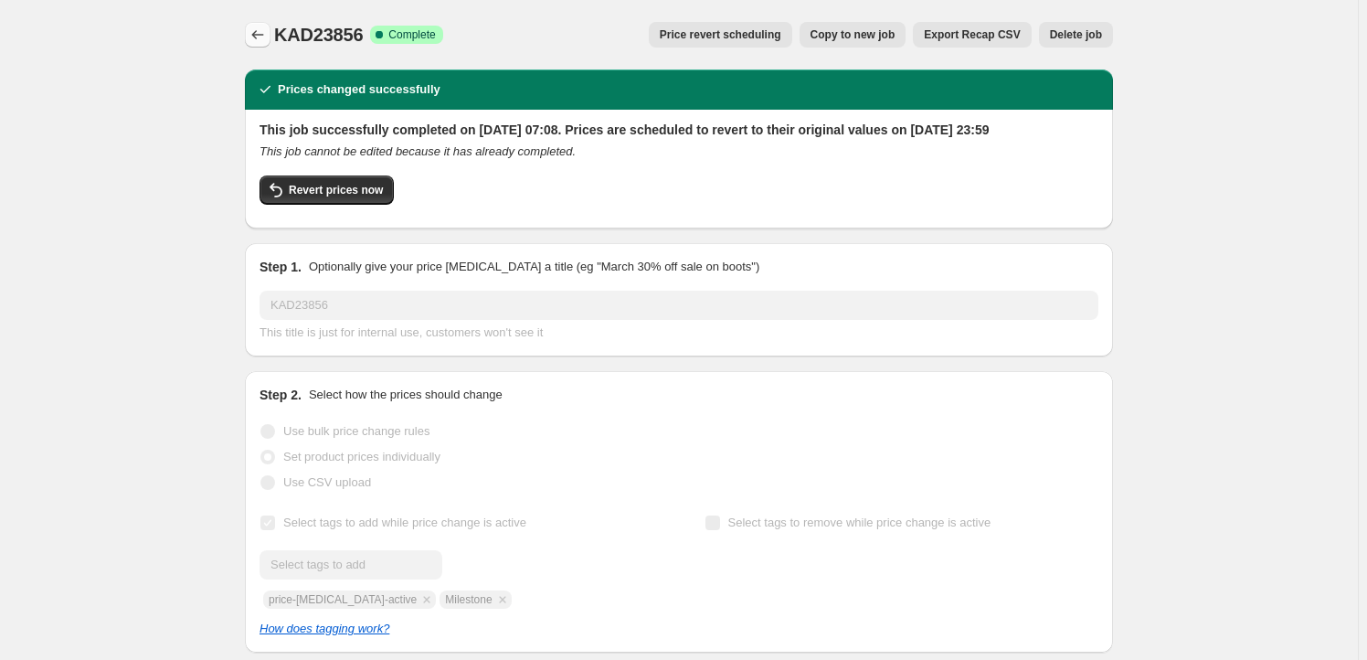
click at [270, 24] on button "Price change jobs" at bounding box center [258, 35] width 26 height 26
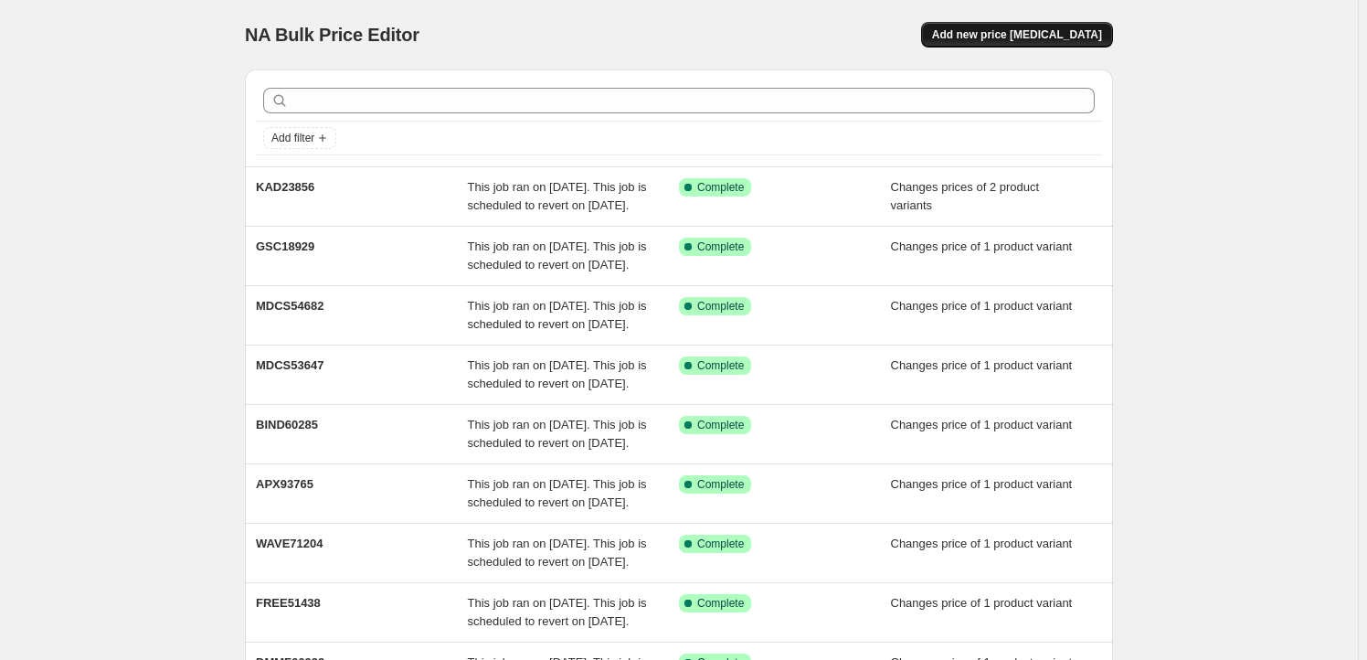
click at [1062, 35] on span "Add new price [MEDICAL_DATA]" at bounding box center [1017, 34] width 170 height 15
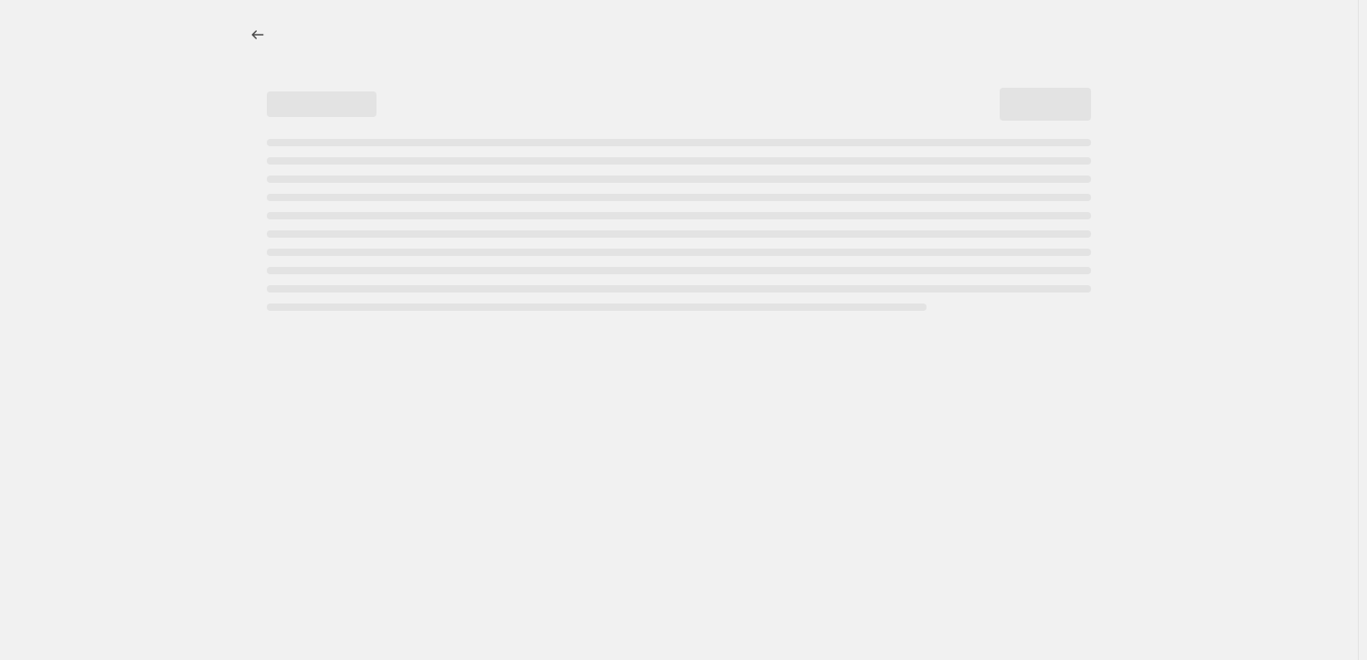
select select "percentage"
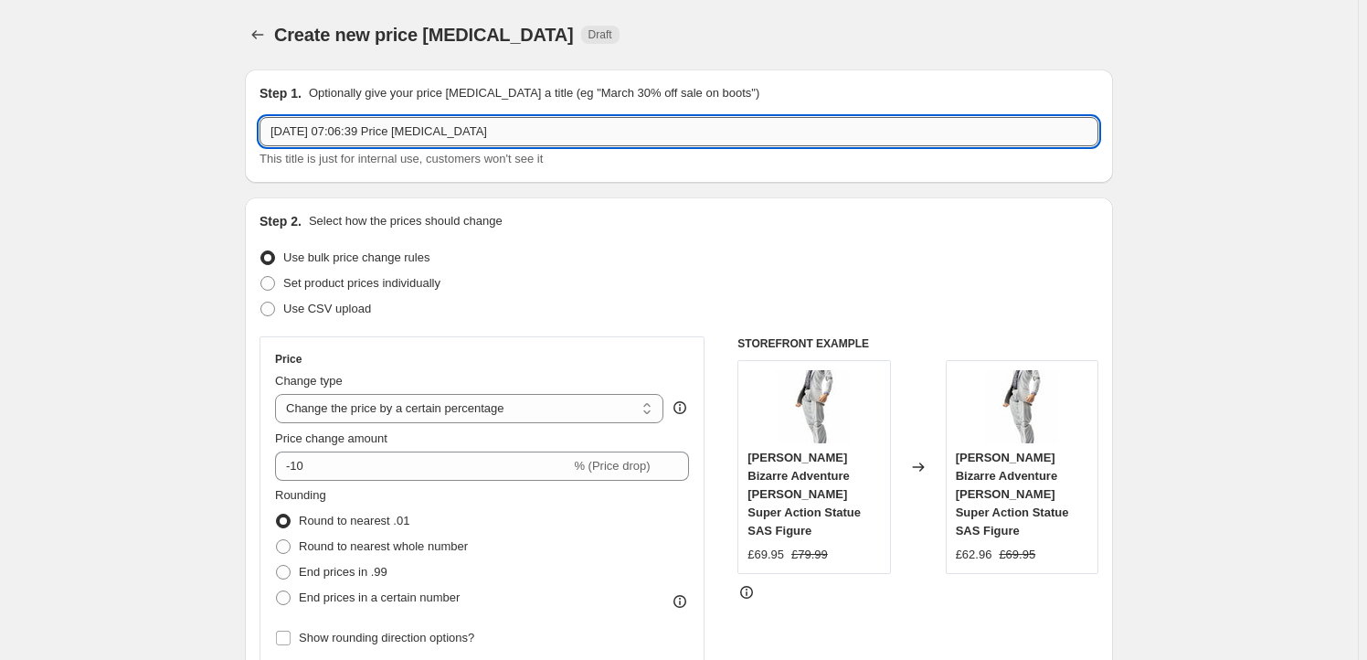
click at [491, 131] on input "[DATE] 07:06:39 Price [MEDICAL_DATA]" at bounding box center [679, 131] width 839 height 29
paste input "ITS32486"
type input "ITS32486"
click at [387, 284] on span "Set product prices individually" at bounding box center [361, 283] width 157 height 14
click at [261, 277] on input "Set product prices individually" at bounding box center [260, 276] width 1 height 1
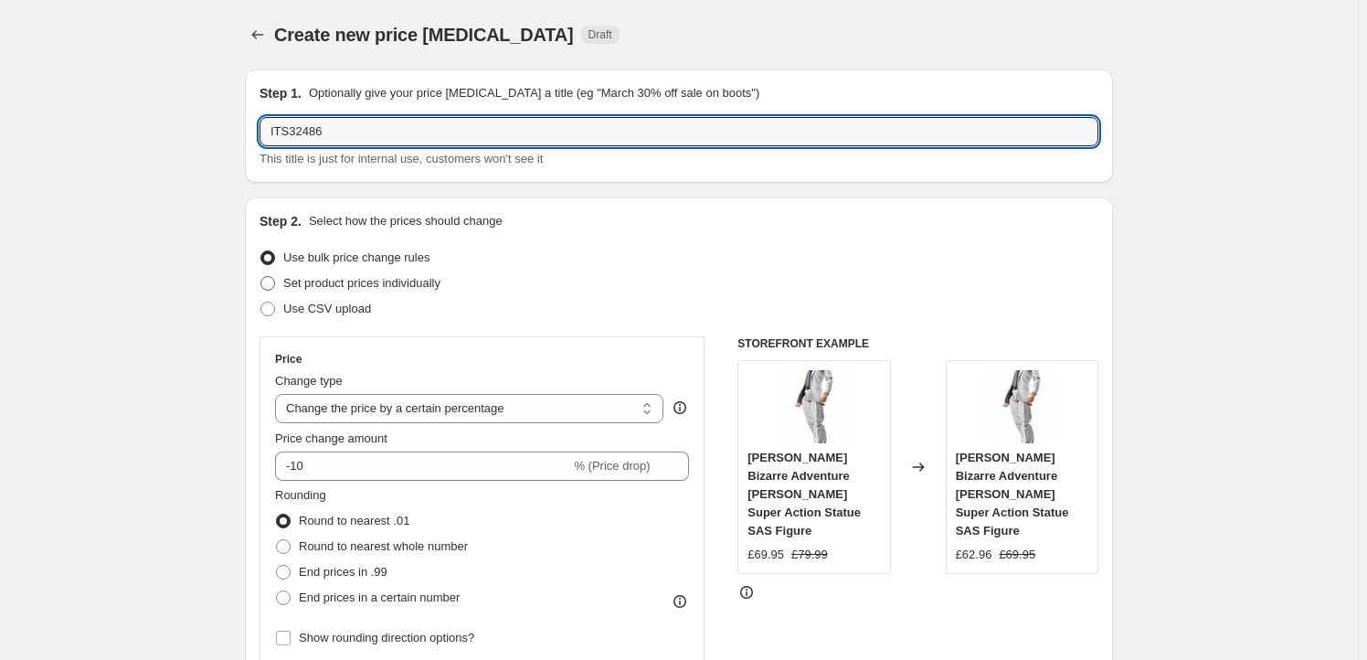
radio input "true"
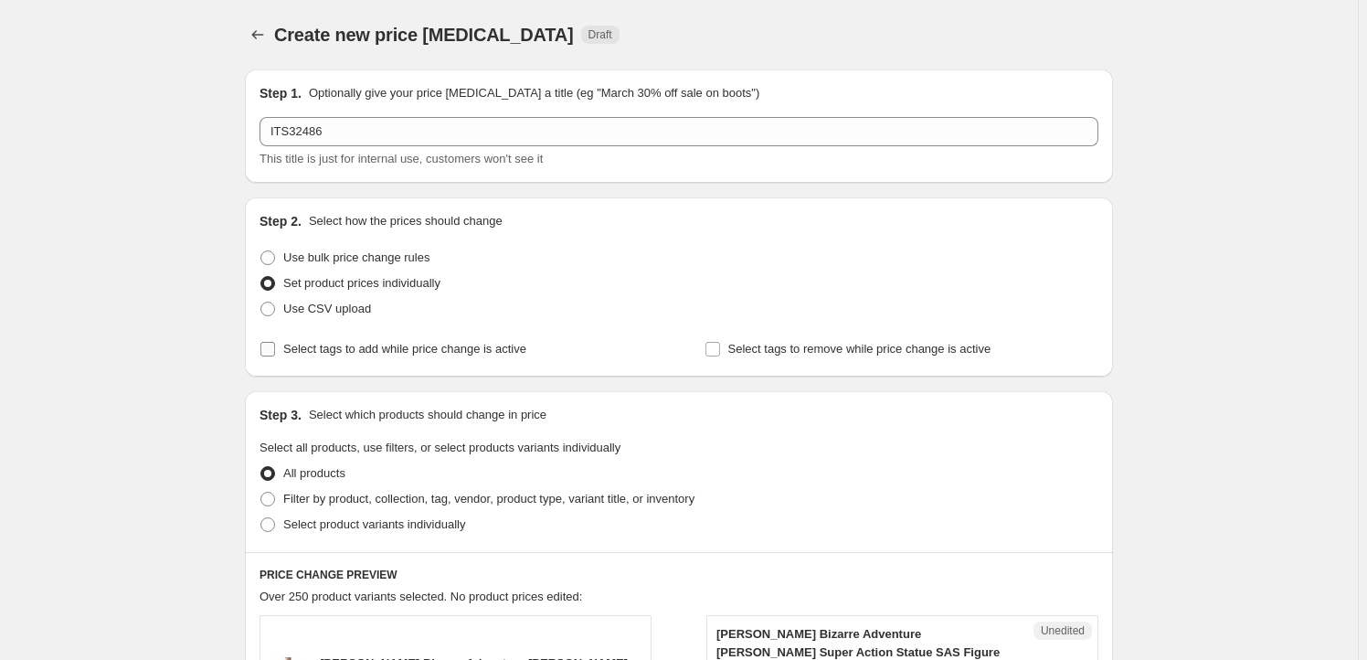
click at [477, 351] on span "Select tags to add while price change is active" at bounding box center [404, 349] width 243 height 14
click at [275, 351] on input "Select tags to add while price change is active" at bounding box center [267, 349] width 15 height 15
checkbox input "true"
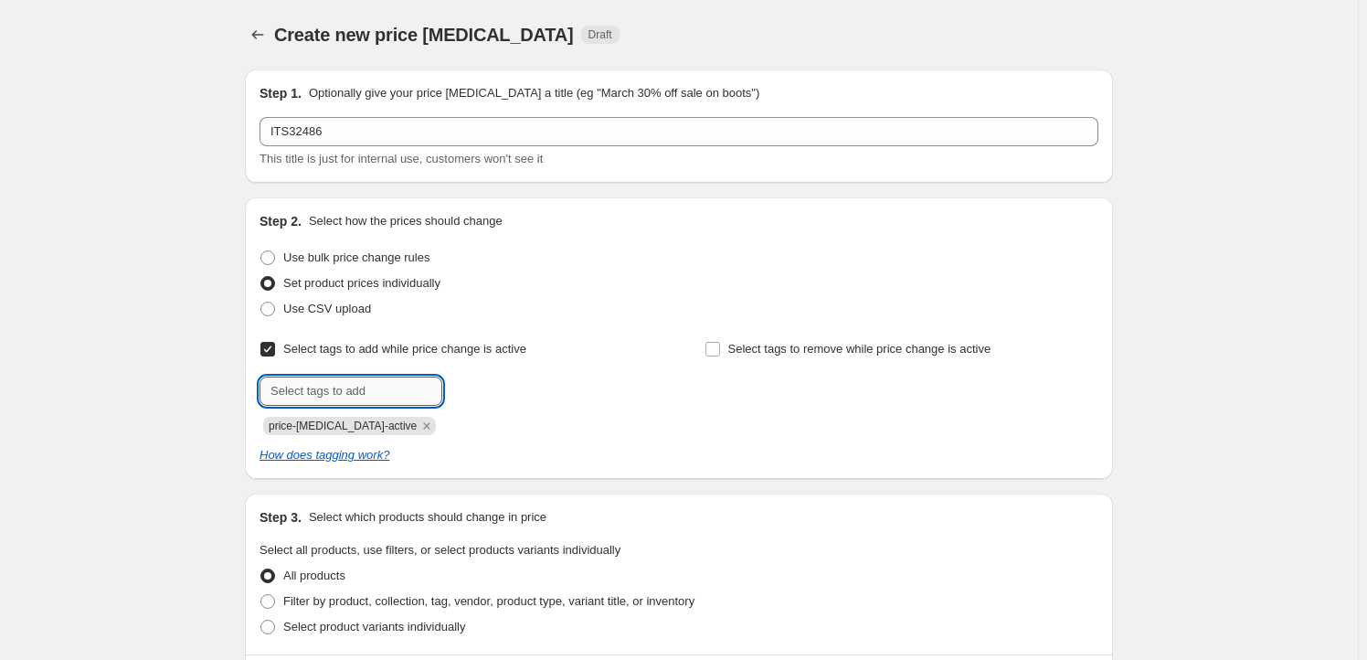
click at [350, 395] on input "text" at bounding box center [351, 390] width 183 height 29
type input "Milestone"
click at [544, 384] on button "Add Milestone" at bounding box center [495, 389] width 97 height 26
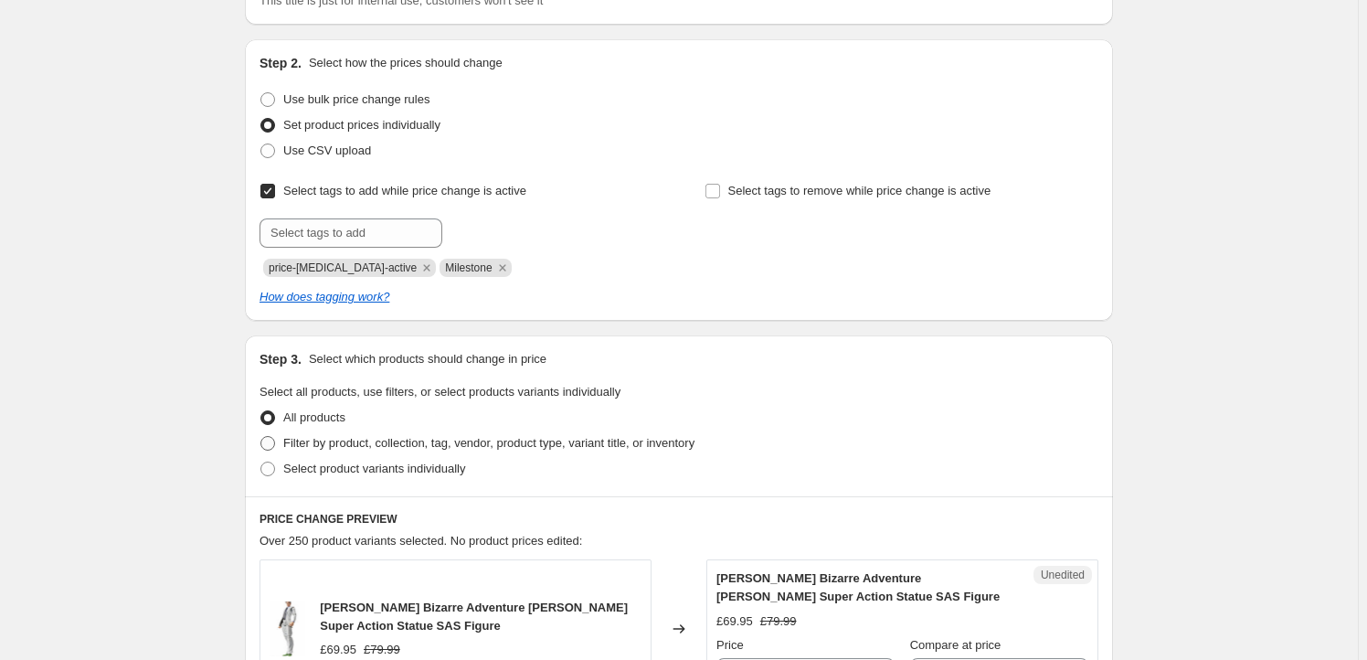
scroll to position [332, 0]
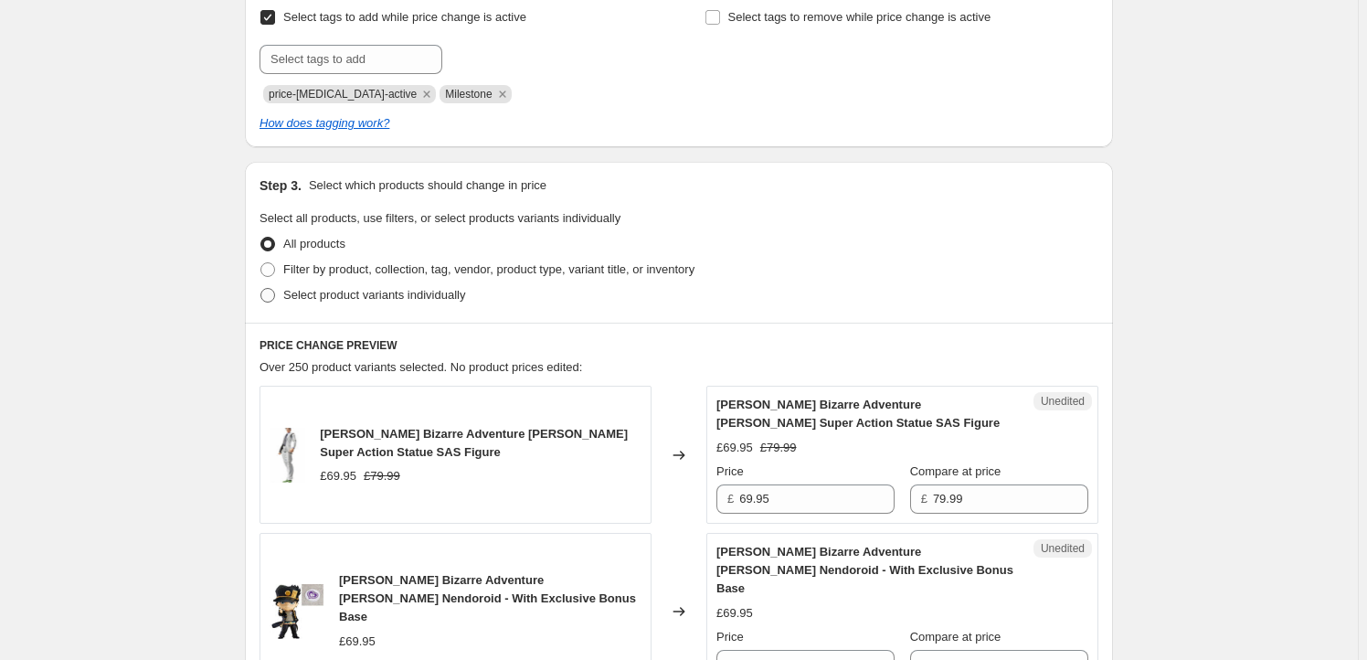
click at [388, 298] on span "Select product variants individually" at bounding box center [374, 295] width 182 height 14
click at [261, 289] on input "Select product variants individually" at bounding box center [260, 288] width 1 height 1
radio input "true"
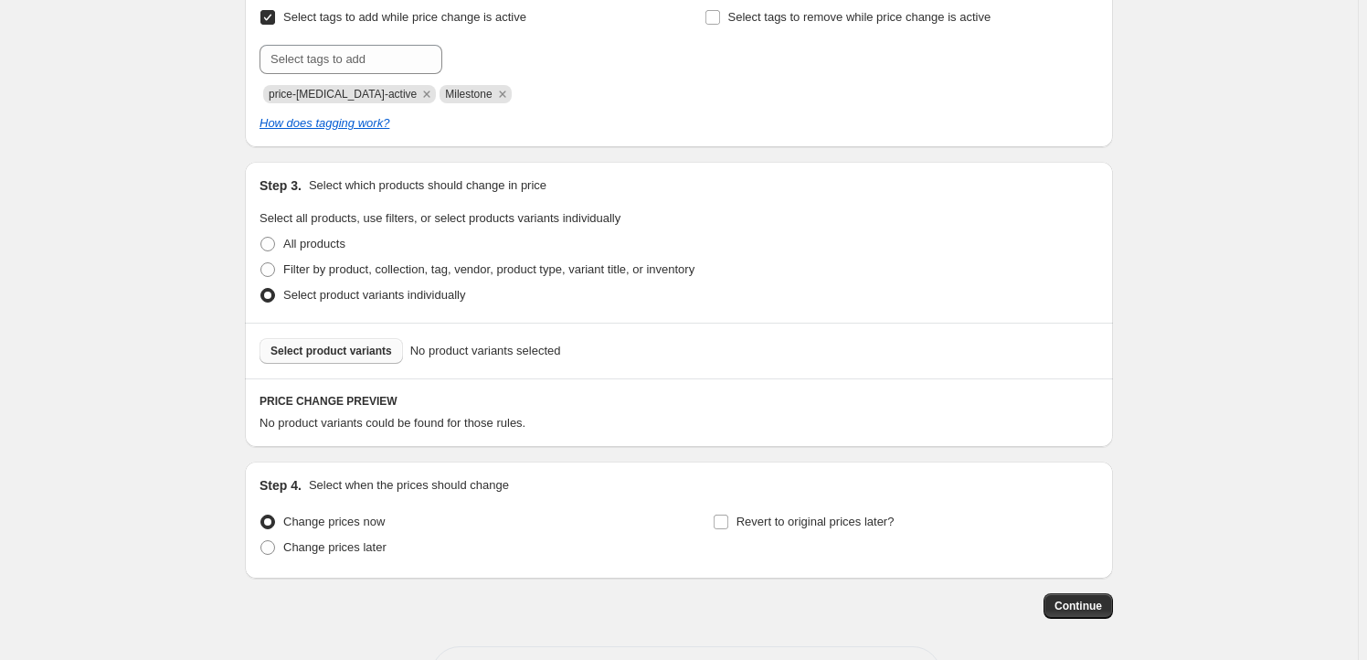
click at [376, 361] on button "Select product variants" at bounding box center [331, 351] width 143 height 26
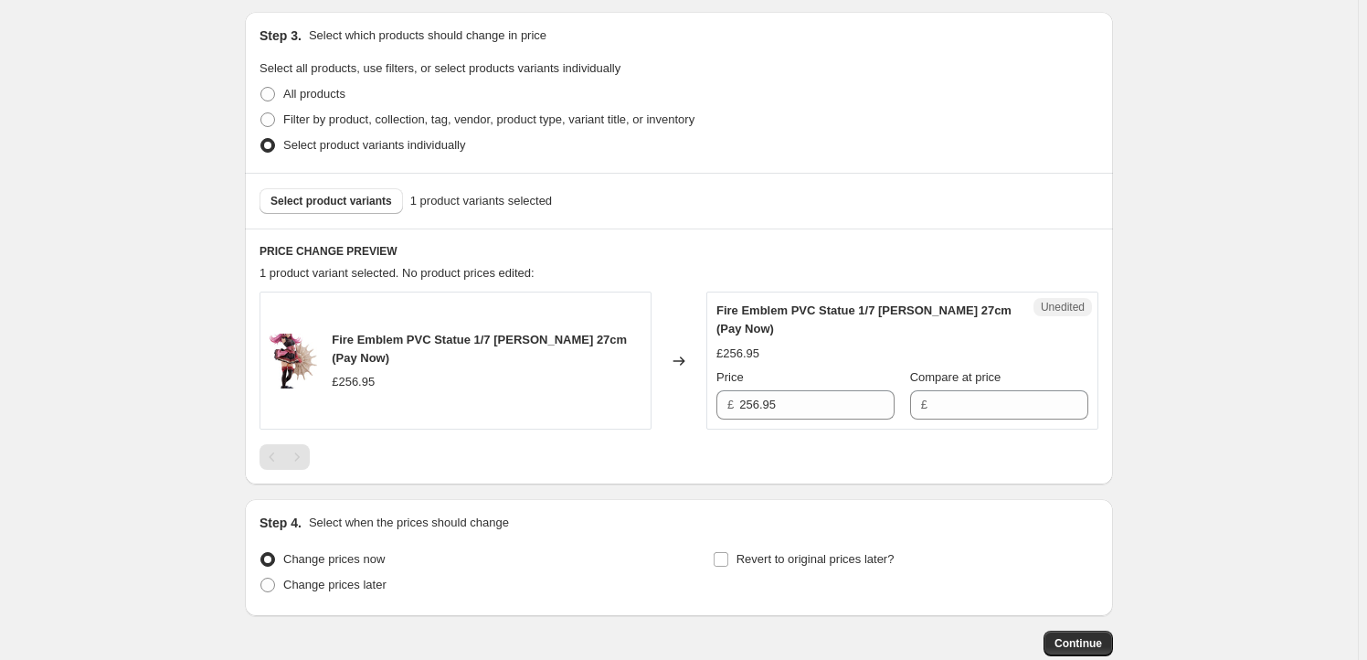
scroll to position [498, 0]
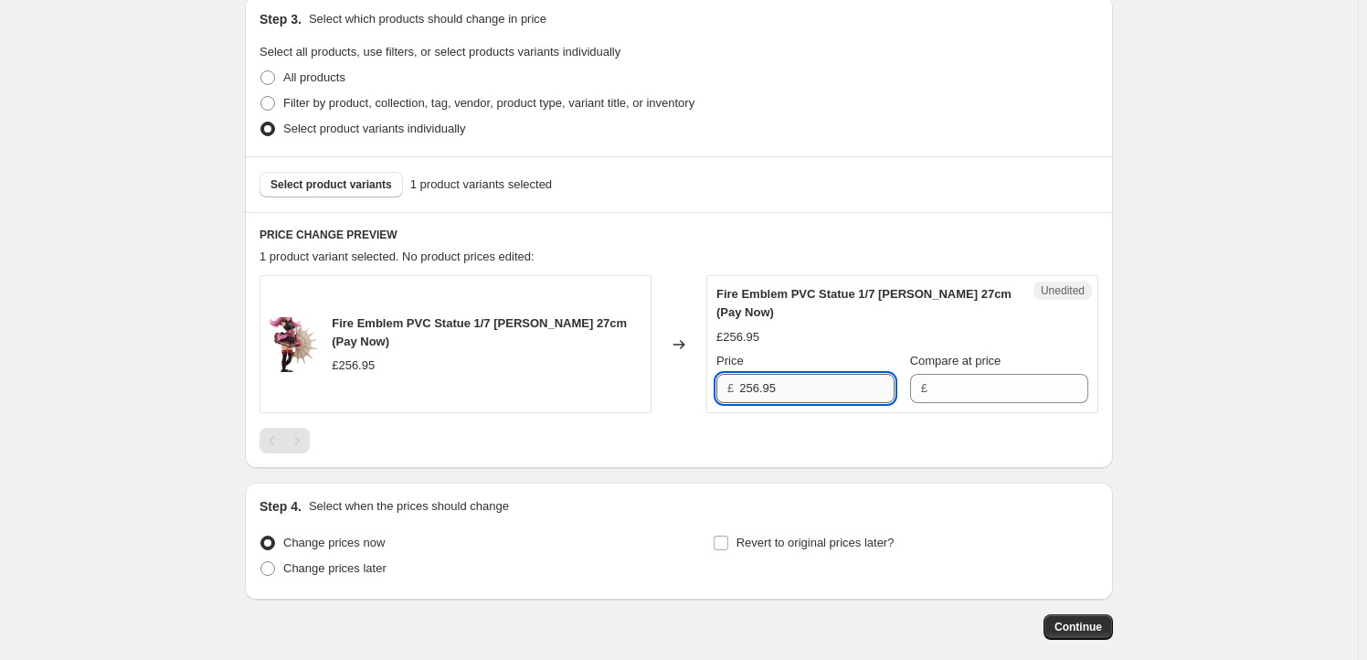
click at [820, 392] on input "256.95" at bounding box center [816, 388] width 155 height 29
type input "256.95"
click at [970, 390] on input "Compare at price" at bounding box center [1010, 388] width 155 height 29
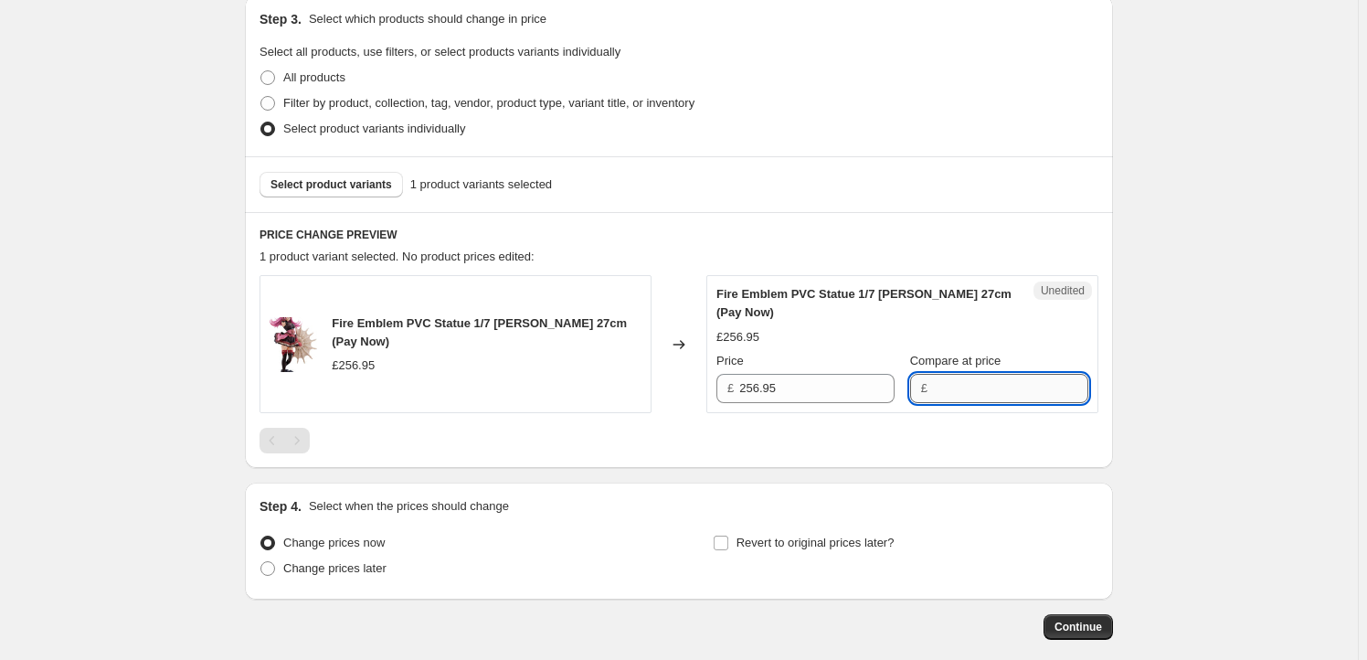
paste input "256.95"
type input "256.95"
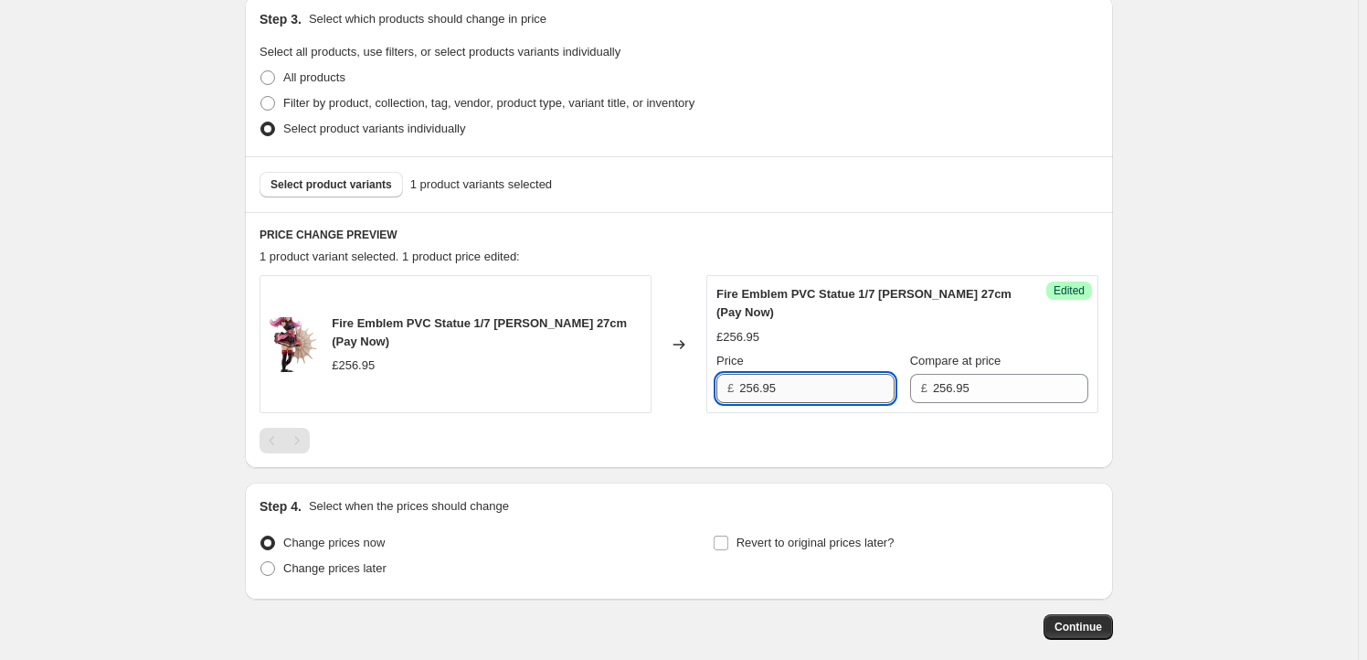
click at [786, 395] on input "256.95" at bounding box center [816, 388] width 155 height 29
drag, startPoint x: 763, startPoint y: 393, endPoint x: 754, endPoint y: 394, distance: 9.2
click at [754, 394] on input "256.95" at bounding box center [816, 388] width 155 height 29
click at [750, 388] on input "256.95" at bounding box center [816, 388] width 155 height 29
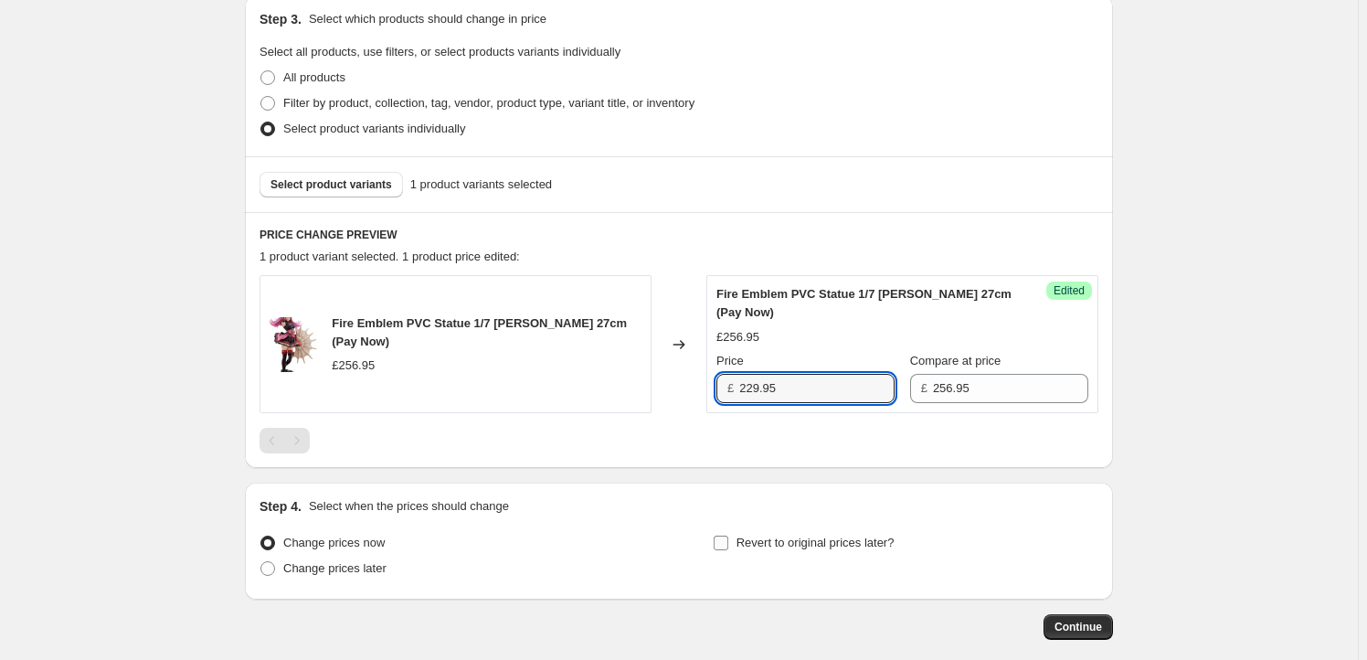
type input "229.95"
click at [769, 542] on span "Revert to original prices later?" at bounding box center [816, 542] width 158 height 14
click at [728, 542] on input "Revert to original prices later?" at bounding box center [721, 542] width 15 height 15
checkbox input "true"
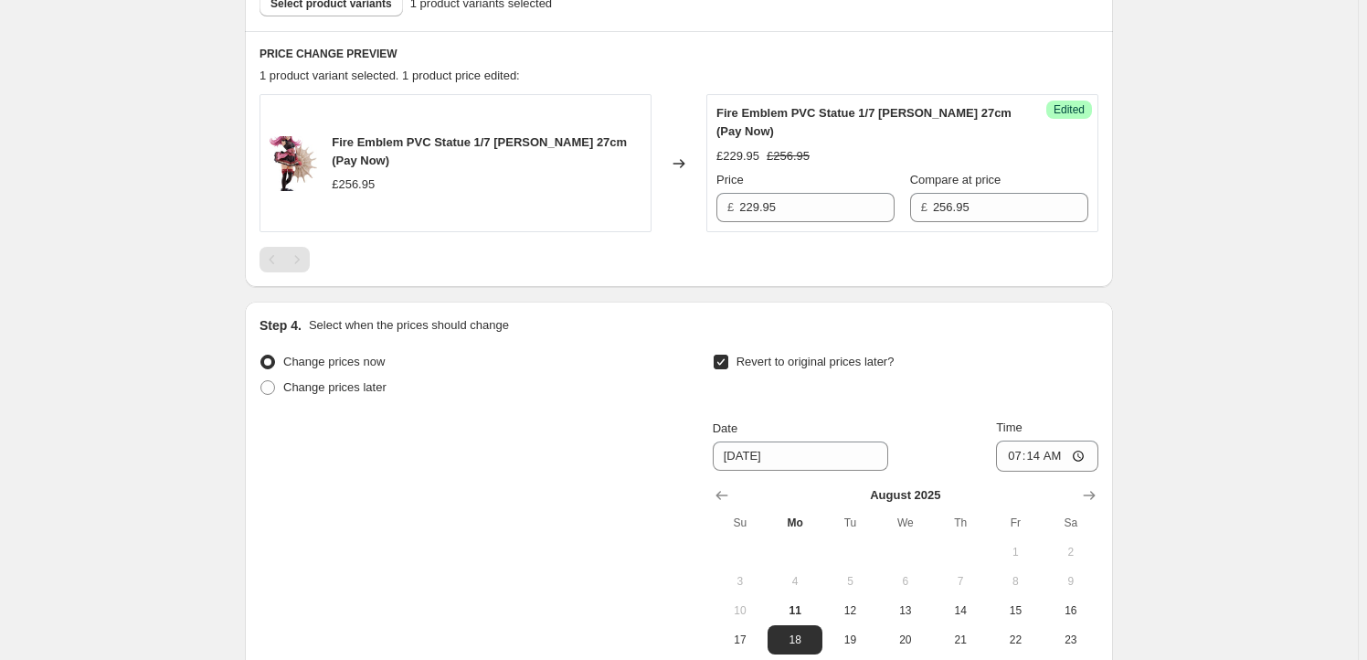
scroll to position [831, 0]
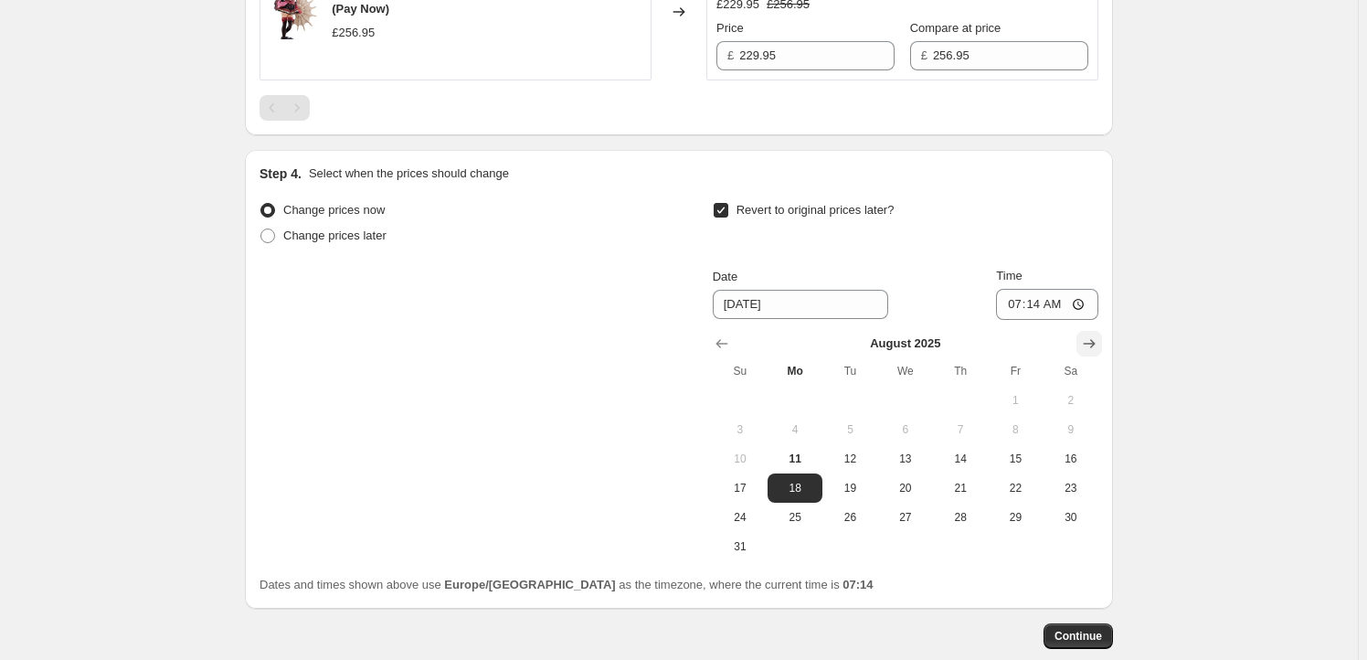
click at [1093, 334] on icon "Show next month, September 2025" at bounding box center [1089, 343] width 18 height 18
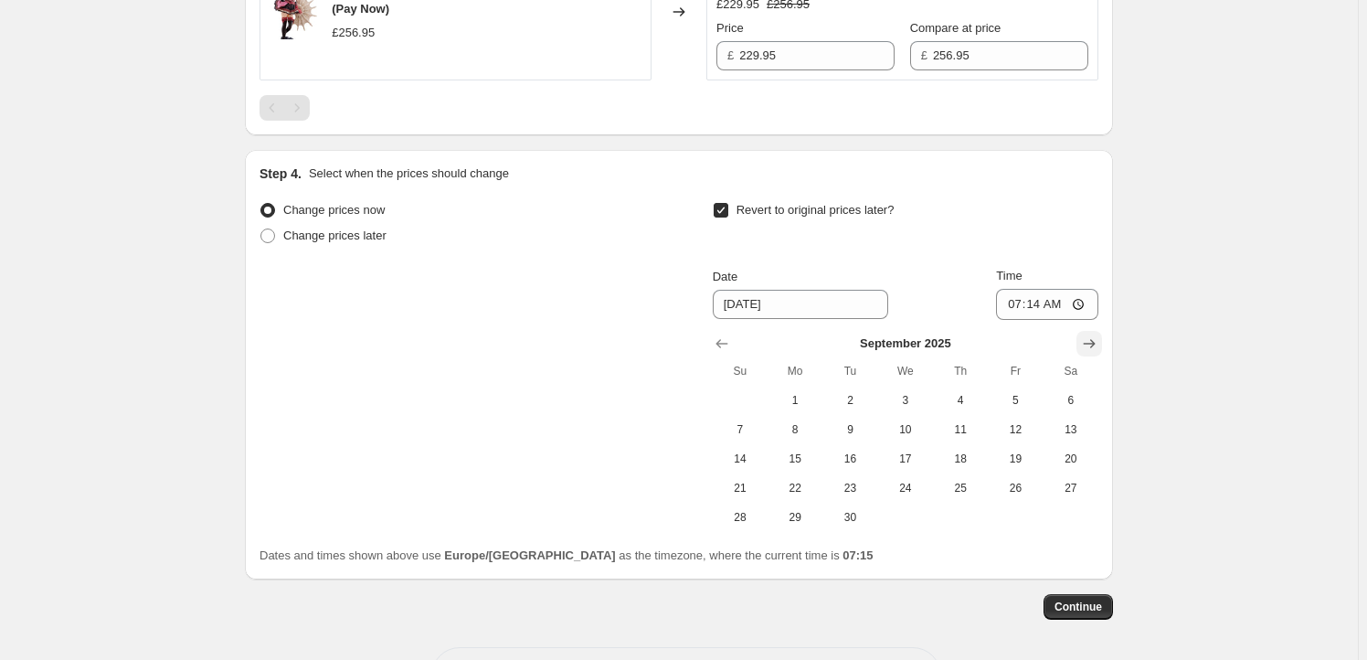
click at [1088, 344] on icon "Show next month, October 2025" at bounding box center [1089, 343] width 18 height 18
click at [806, 461] on span "13" at bounding box center [795, 458] width 40 height 15
type input "[DATE]"
click at [1039, 297] on input "07:14" at bounding box center [1047, 304] width 102 height 31
type input "23:59"
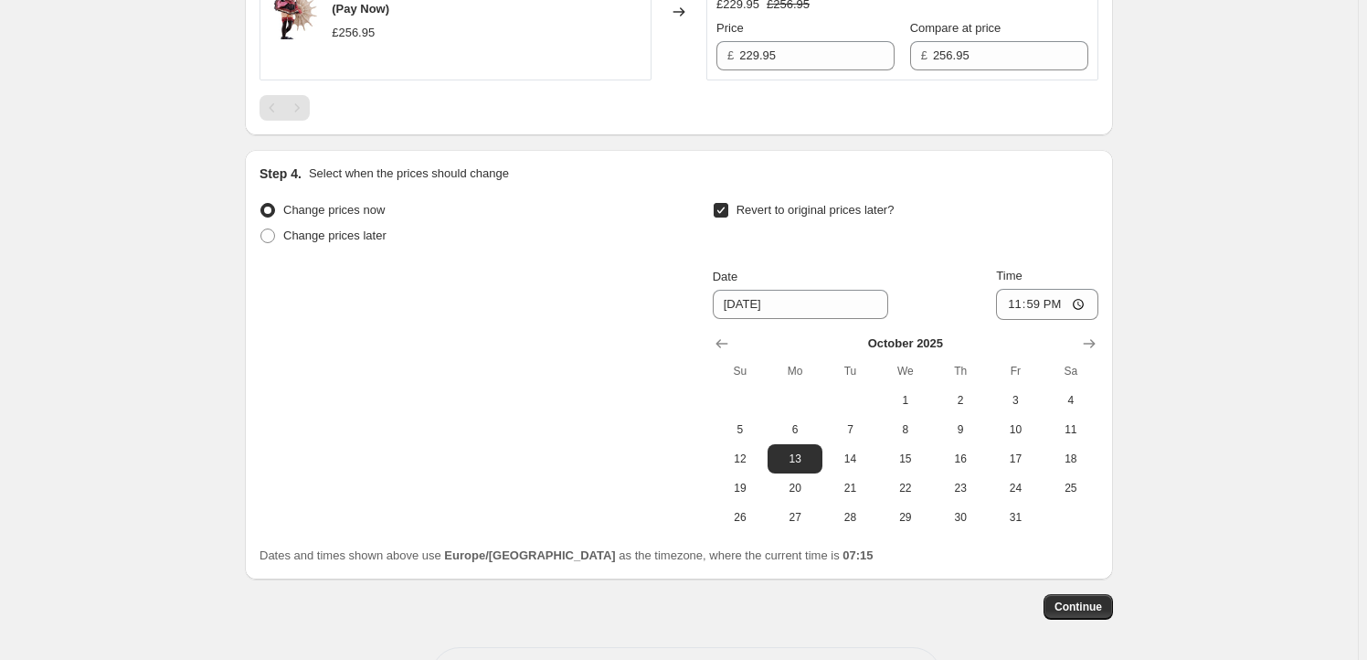
click at [1072, 602] on span "Continue" at bounding box center [1079, 606] width 48 height 15
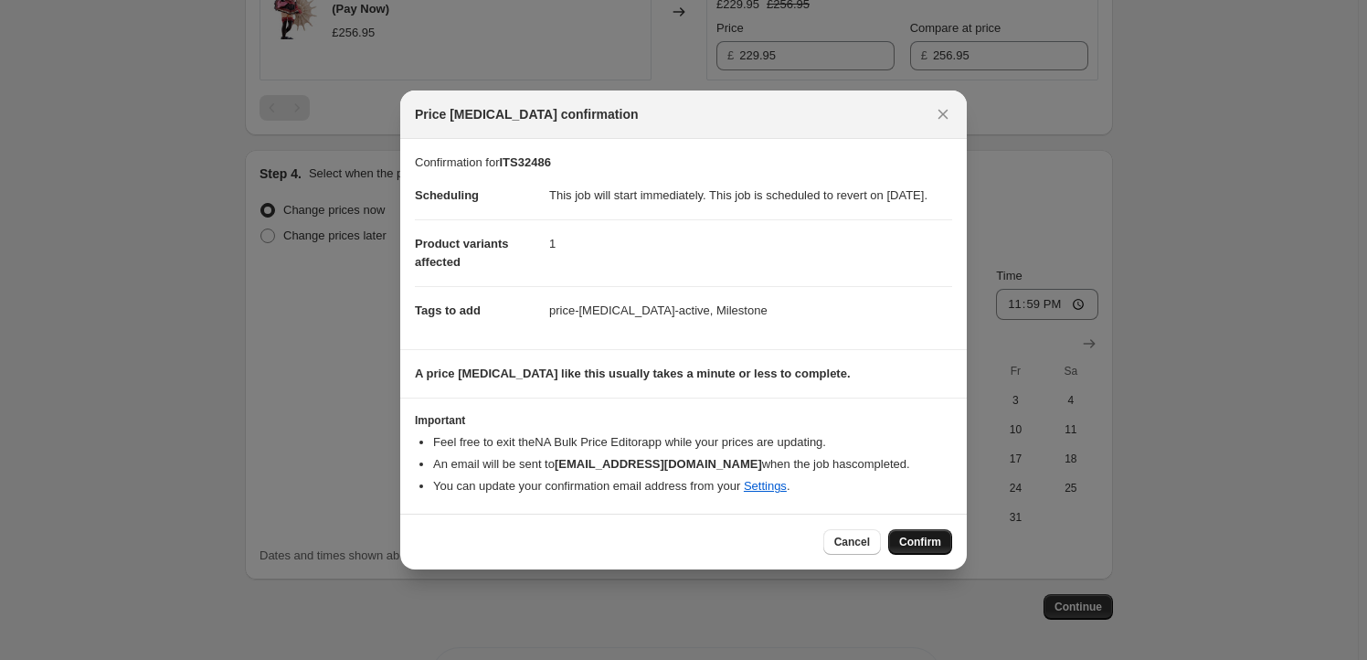
click at [949, 539] on button "Confirm" at bounding box center [920, 542] width 64 height 26
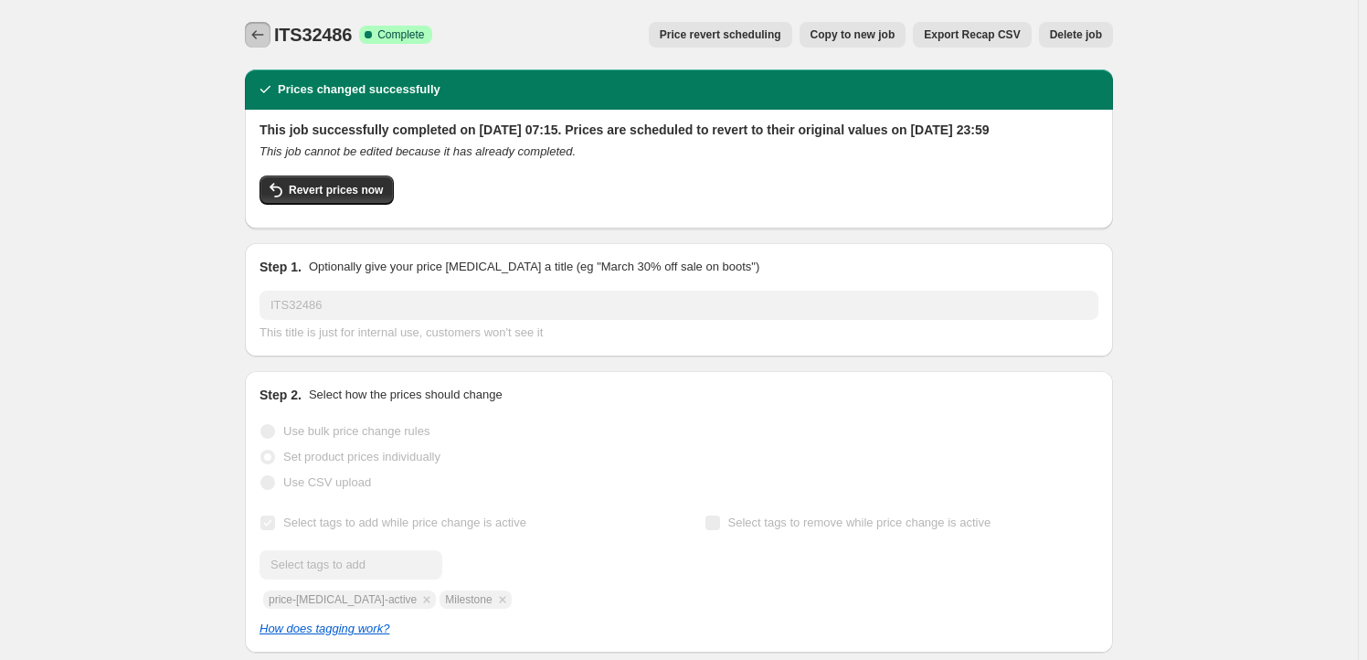
click at [267, 42] on icon "Price change jobs" at bounding box center [258, 35] width 18 height 18
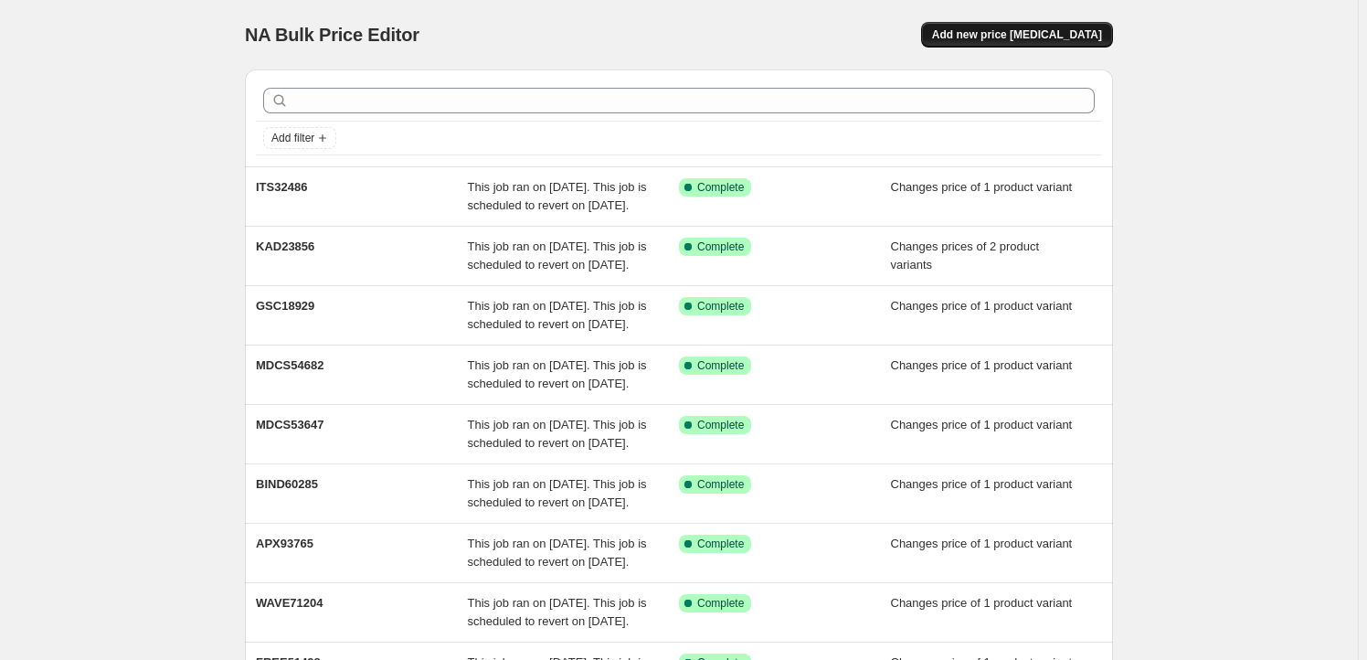
click at [1049, 27] on button "Add new price [MEDICAL_DATA]" at bounding box center [1017, 35] width 192 height 26
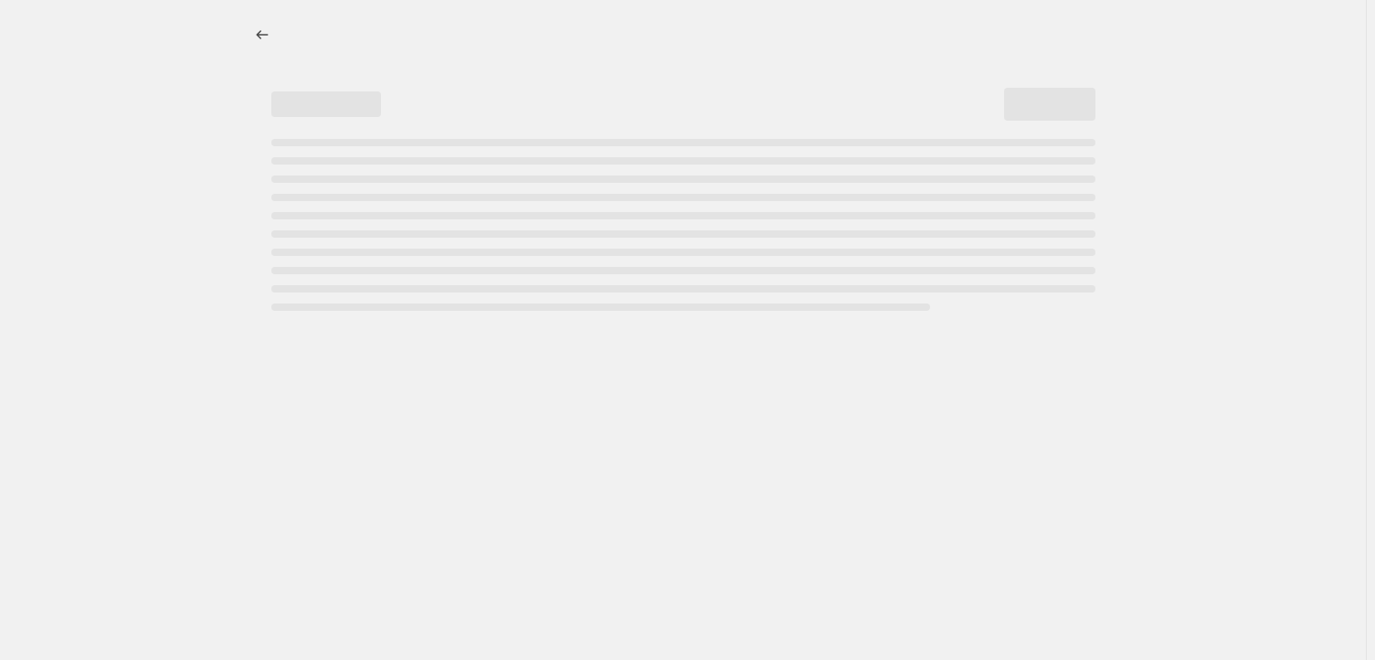
select select "percentage"
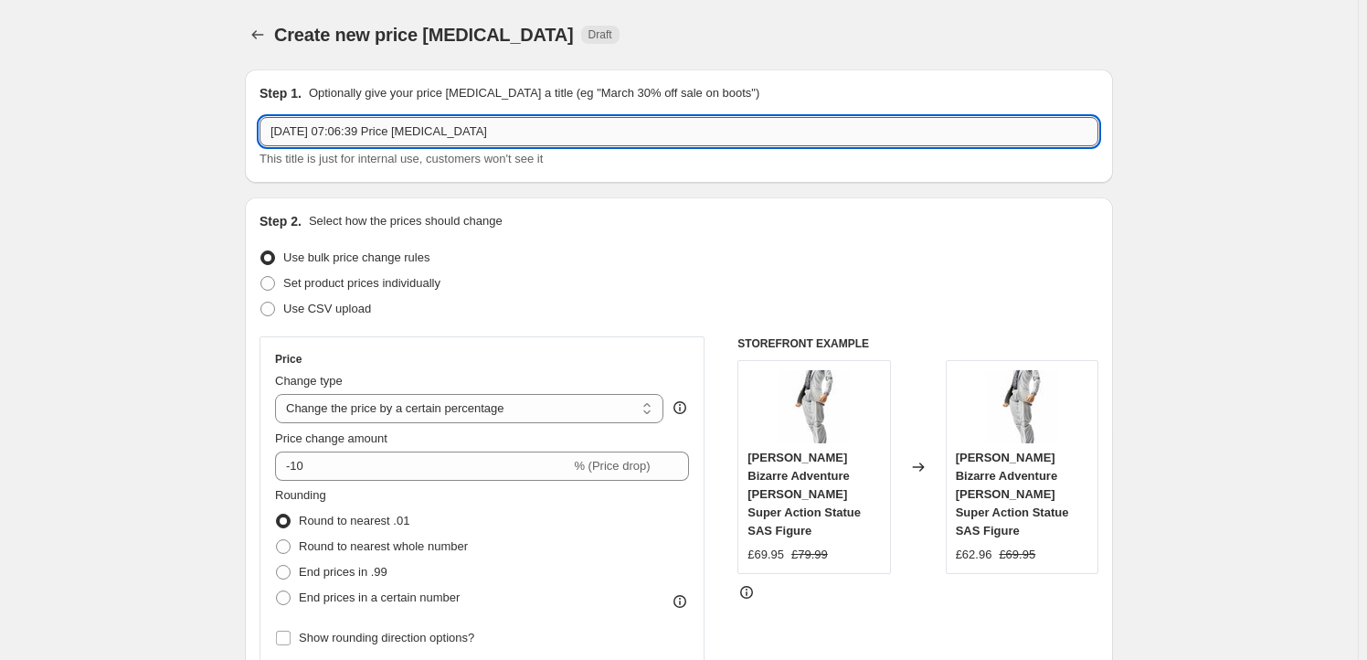
click at [523, 130] on input "[DATE] 07:06:39 Price [MEDICAL_DATA]" at bounding box center [679, 131] width 839 height 29
paste input "GSC18264"
type input "GSC18264"
click at [387, 290] on span "Set product prices individually" at bounding box center [361, 283] width 157 height 14
click at [261, 277] on input "Set product prices individually" at bounding box center [260, 276] width 1 height 1
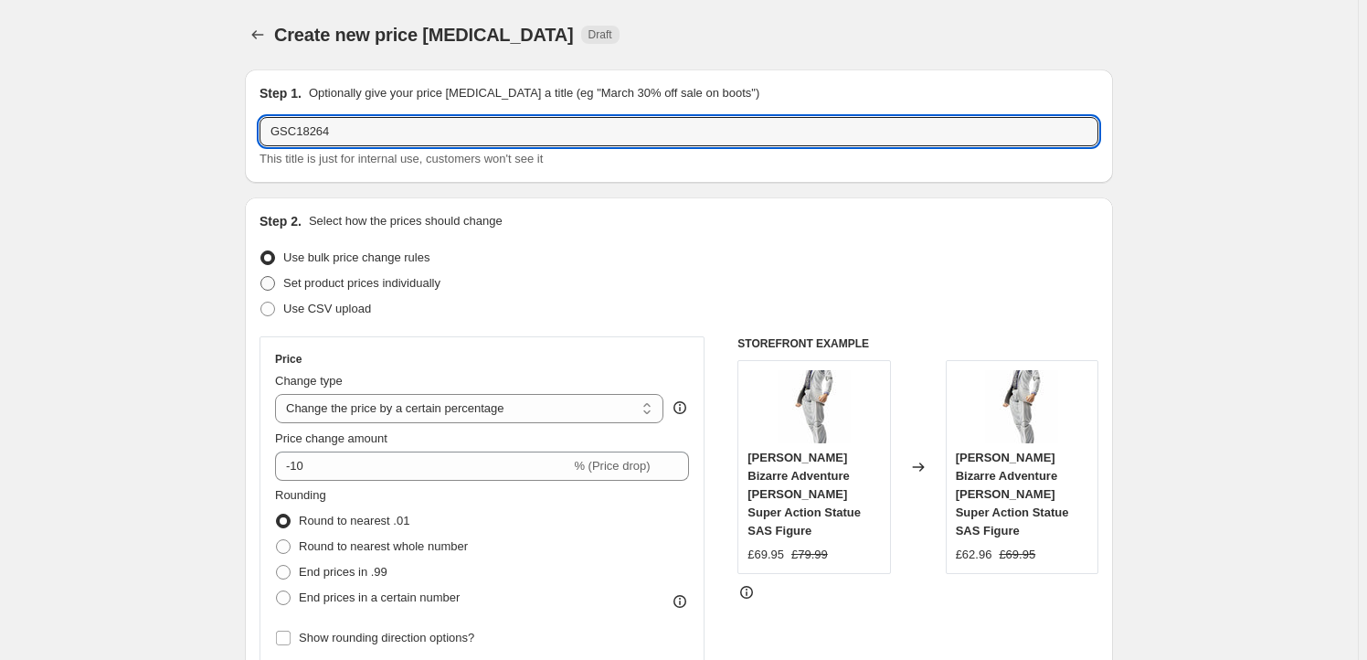
radio input "true"
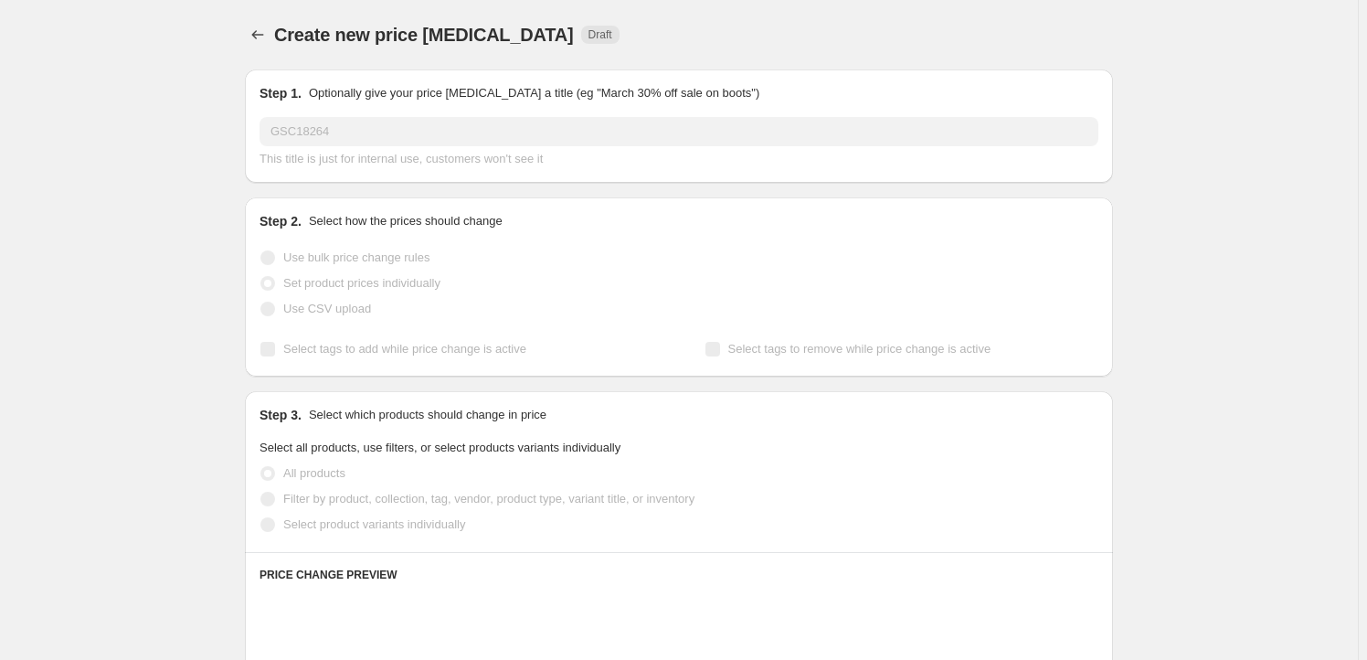
click at [389, 350] on span "Select tags to add while price change is active" at bounding box center [404, 349] width 243 height 14
click at [275, 350] on input "Select tags to add while price change is active" at bounding box center [267, 349] width 15 height 15
checkbox input "true"
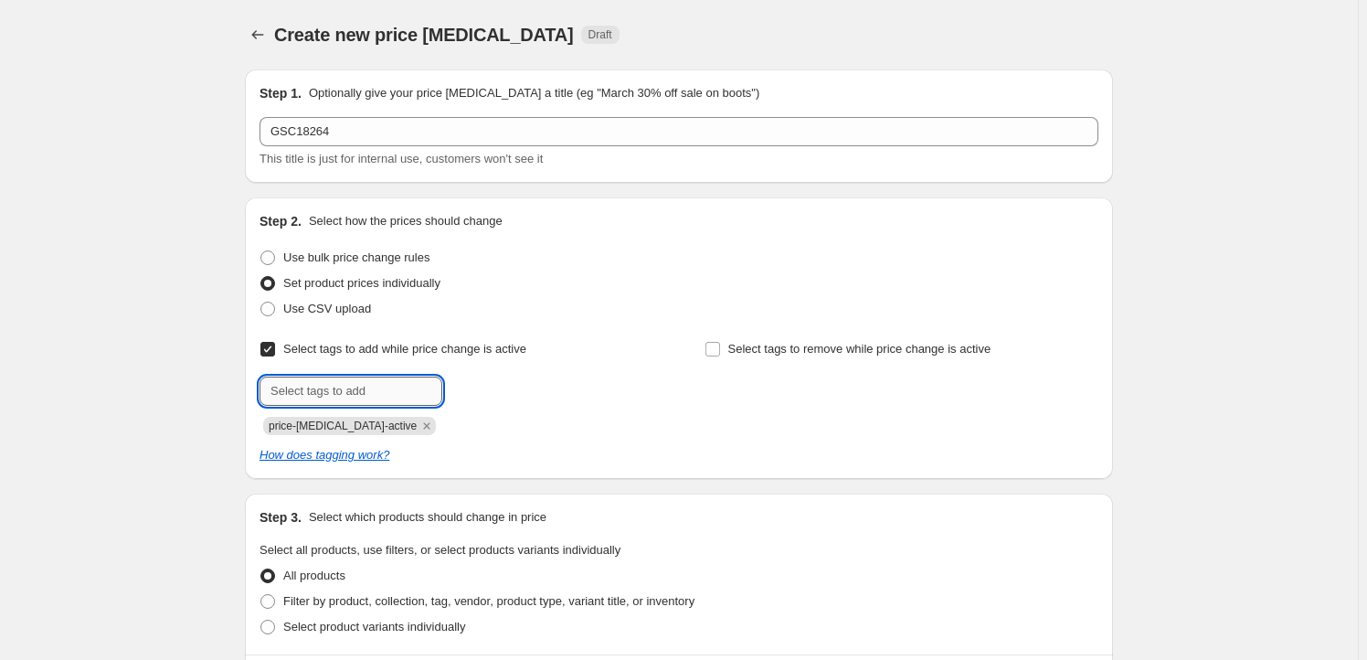
click at [384, 391] on input "text" at bounding box center [351, 390] width 183 height 29
type input "Milestone"
click at [507, 395] on span "Milestone" at bounding box center [507, 389] width 50 height 13
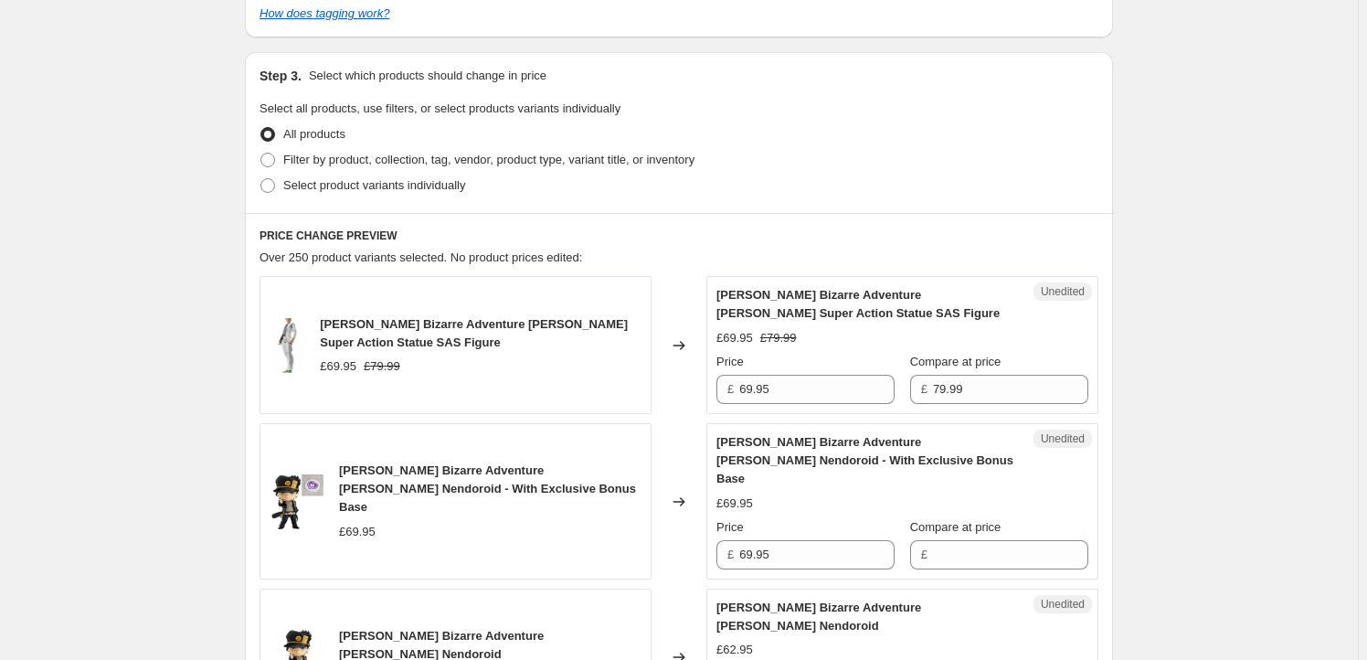
scroll to position [443, 0]
click at [357, 194] on label "Select product variants individually" at bounding box center [363, 184] width 206 height 26
click at [261, 177] on input "Select product variants individually" at bounding box center [260, 176] width 1 height 1
radio input "true"
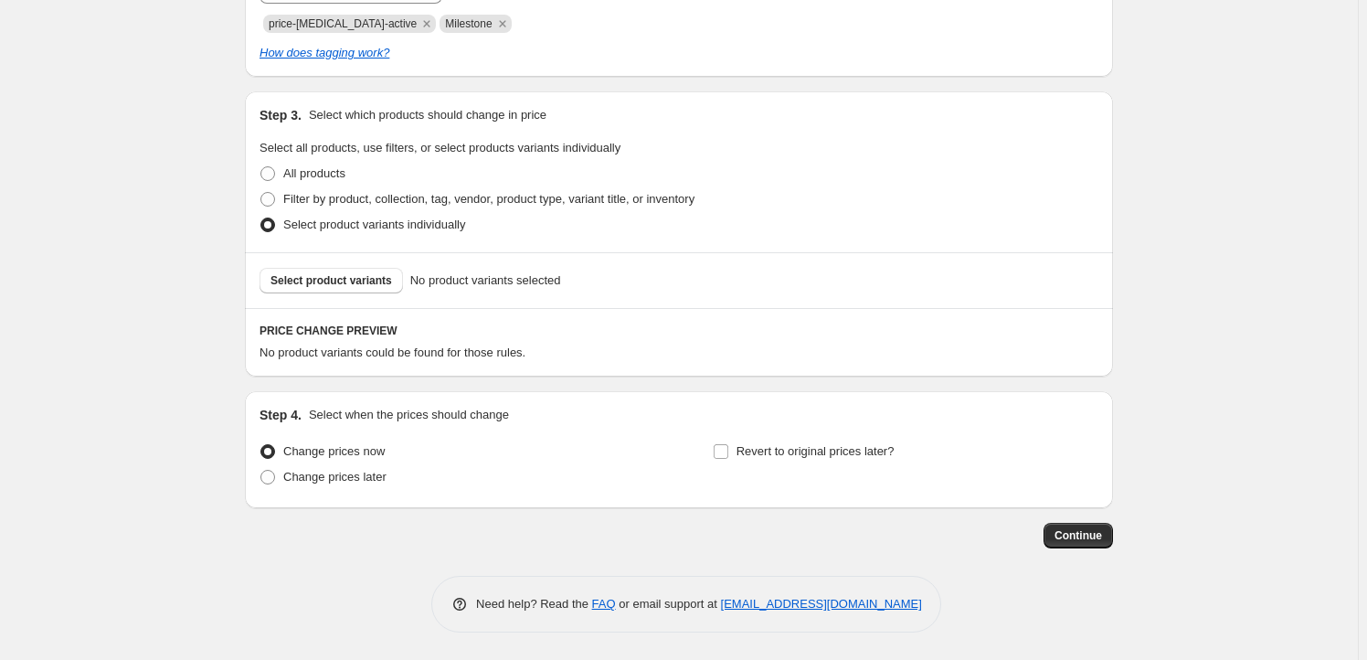
scroll to position [401, 0]
click at [372, 278] on span "Select product variants" at bounding box center [331, 281] width 122 height 15
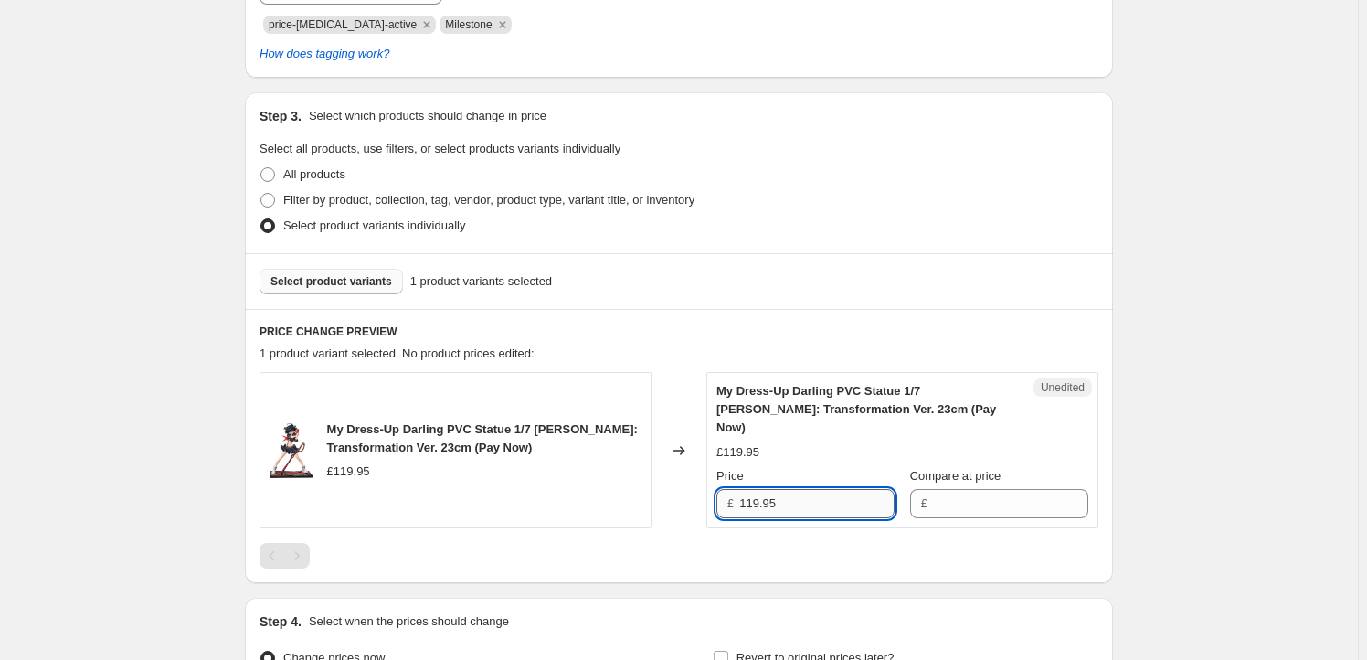
click at [829, 493] on input "119.95" at bounding box center [816, 503] width 155 height 29
type input "119.95"
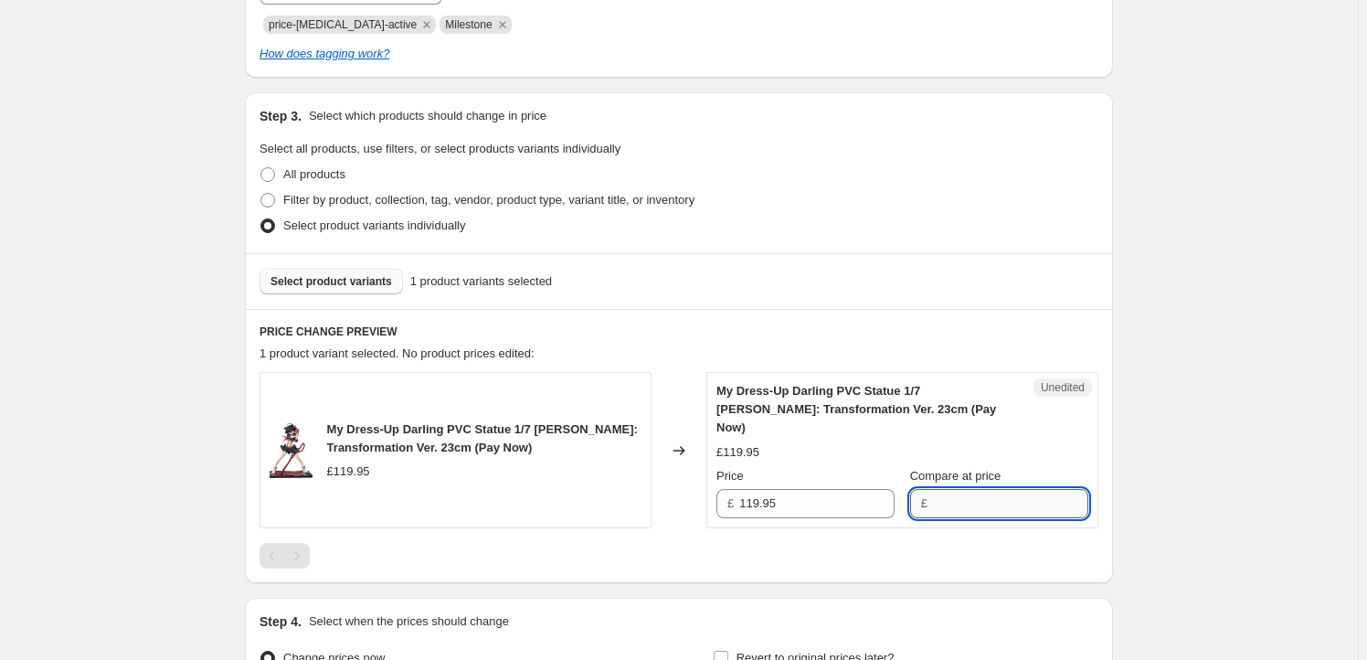
click at [991, 494] on input "Compare at price" at bounding box center [1010, 503] width 155 height 29
paste input "119.95"
type input "119.95"
click at [773, 493] on input "119.95" at bounding box center [816, 503] width 155 height 29
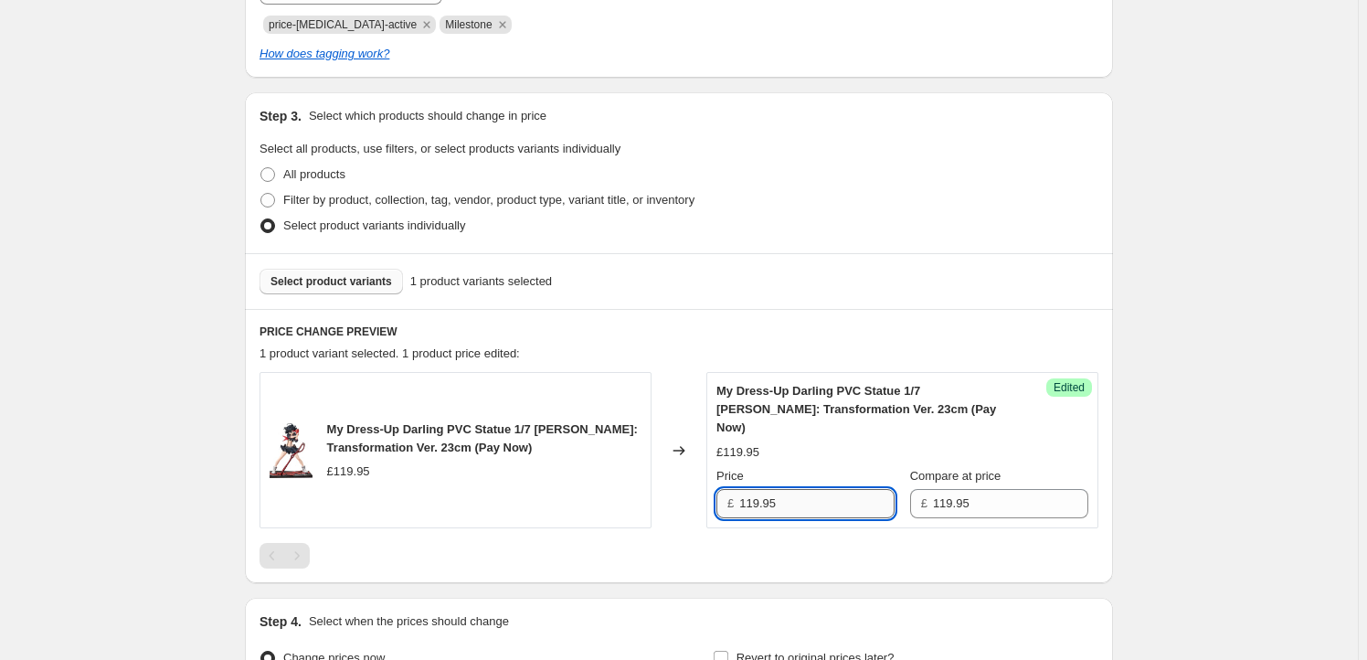
click at [761, 492] on input "119.95" at bounding box center [816, 503] width 155 height 29
type input "113.95"
click at [75, 318] on div "Create new price [MEDICAL_DATA]. This page is ready Create new price [MEDICAL_D…" at bounding box center [679, 232] width 1358 height 1267
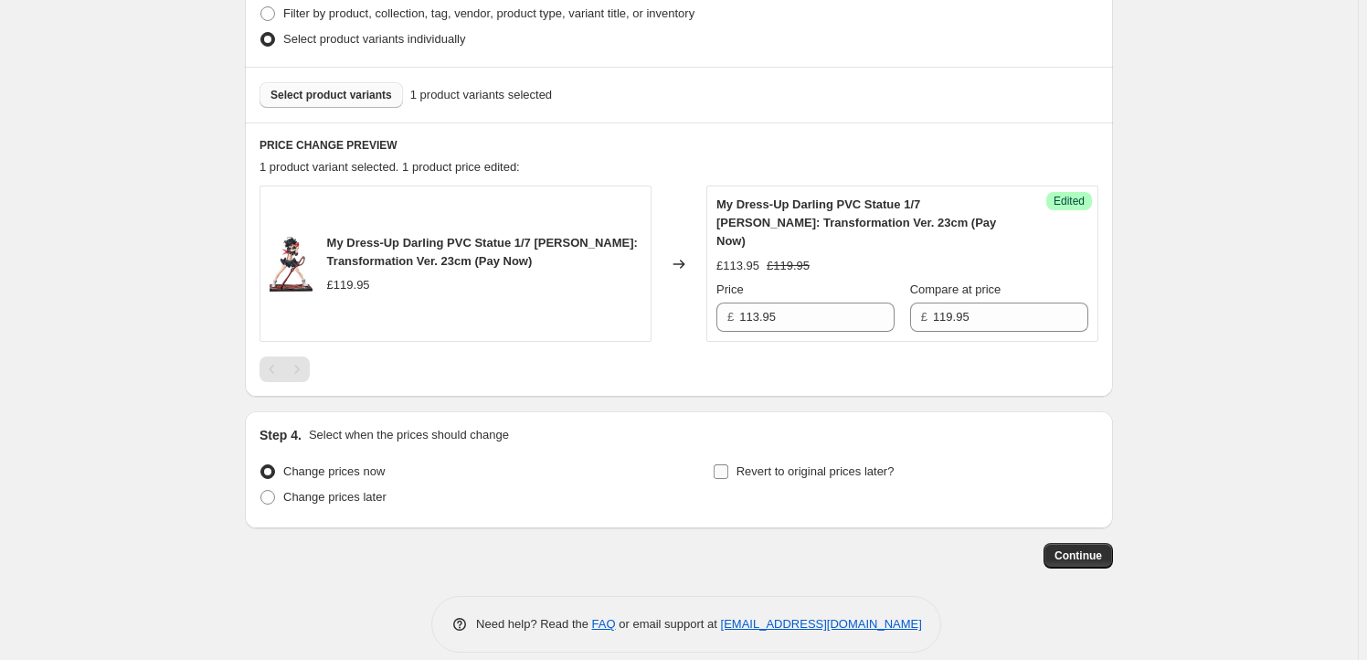
click at [780, 464] on span "Revert to original prices later?" at bounding box center [816, 471] width 158 height 14
click at [728, 464] on input "Revert to original prices later?" at bounding box center [721, 471] width 15 height 15
checkbox input "true"
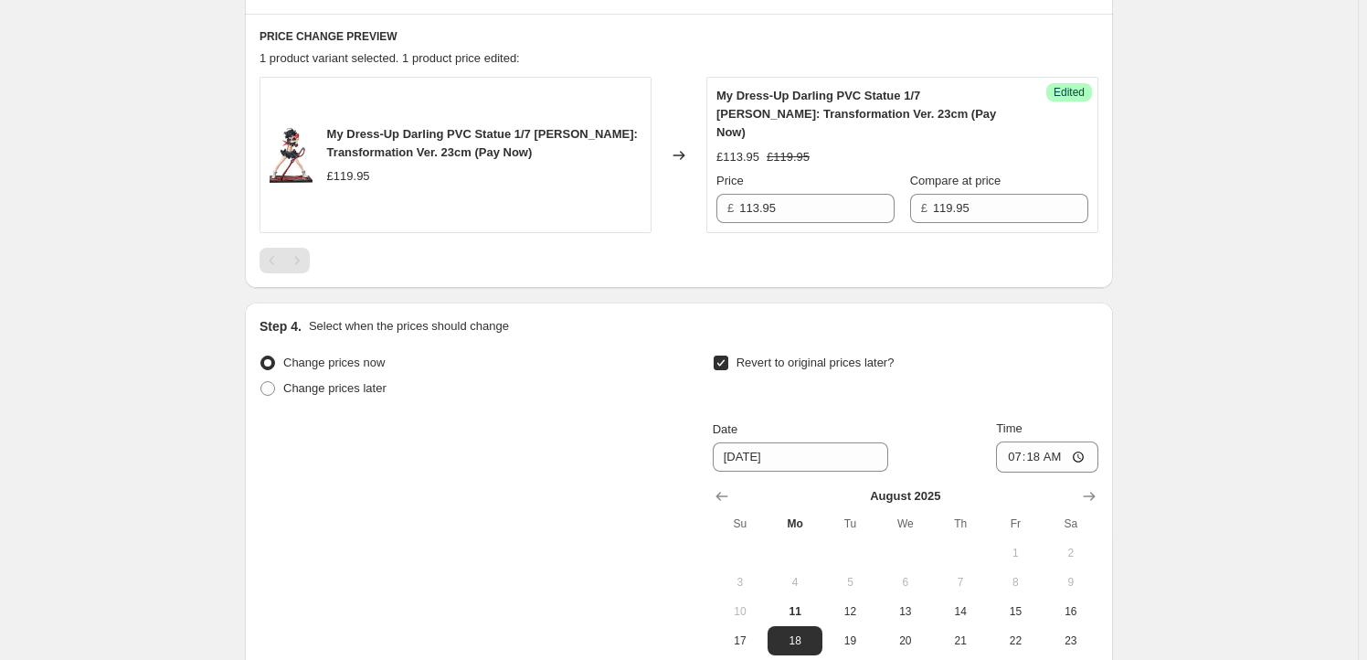
scroll to position [699, 0]
click at [1102, 481] on button "Show next month, September 2025" at bounding box center [1089, 494] width 26 height 26
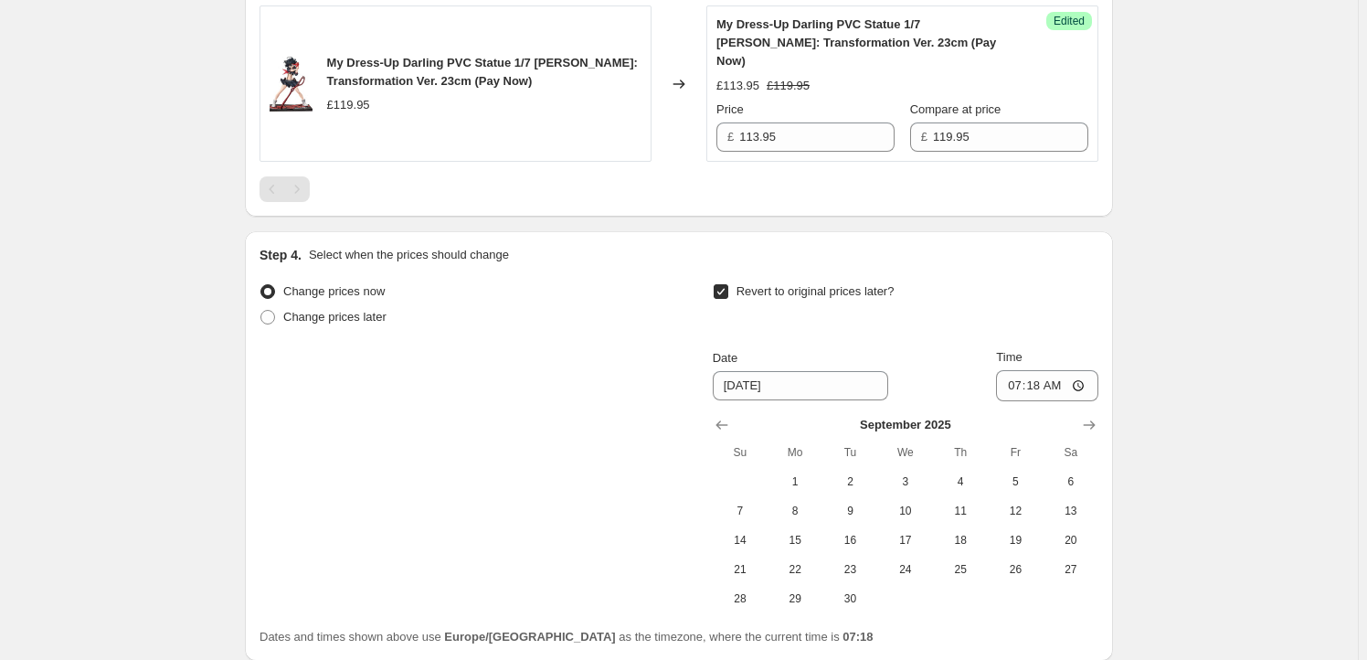
scroll to position [900, 0]
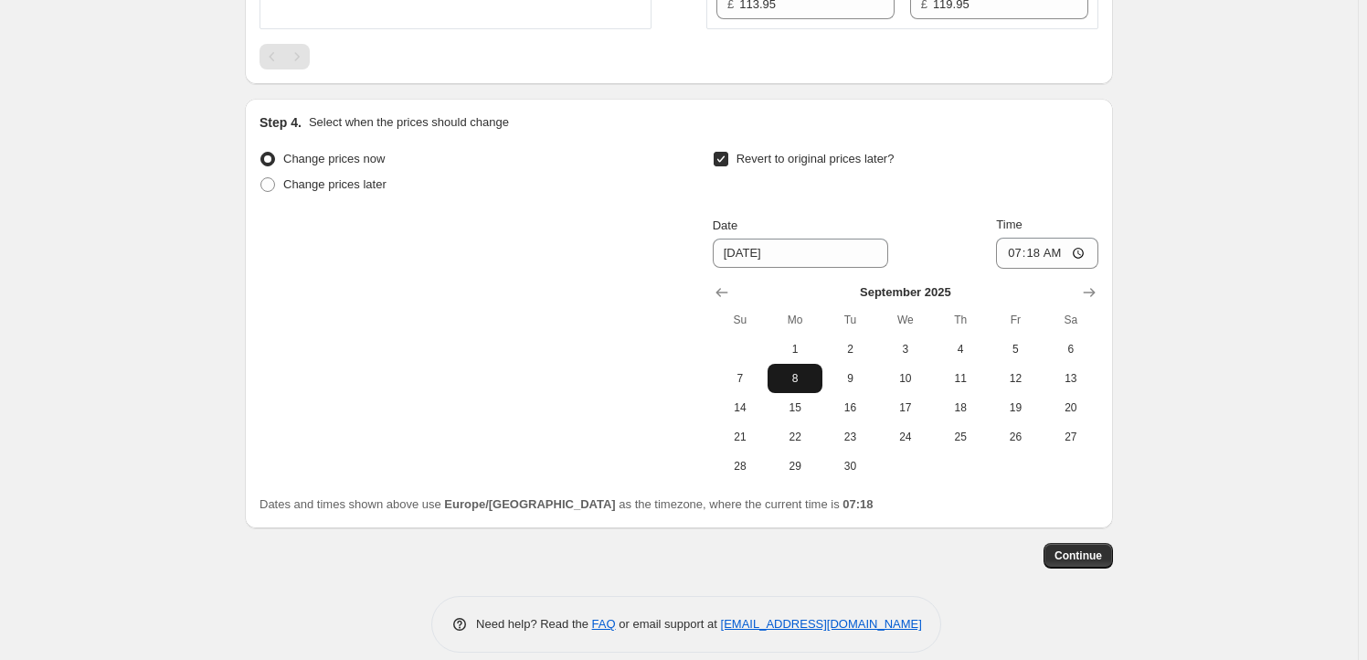
click at [798, 367] on button "8" at bounding box center [795, 378] width 55 height 29
type input "[DATE]"
click at [1042, 238] on input "07:18" at bounding box center [1047, 253] width 102 height 31
type input "23:59"
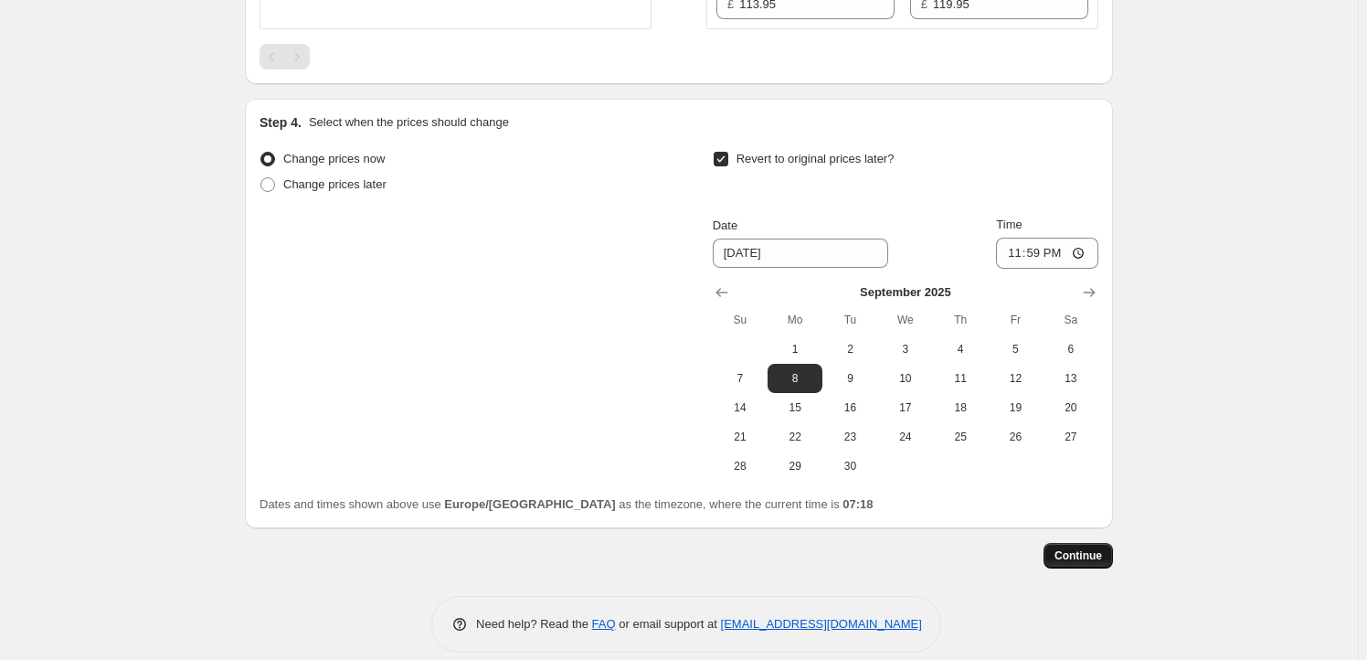
click at [1092, 548] on span "Continue" at bounding box center [1079, 555] width 48 height 15
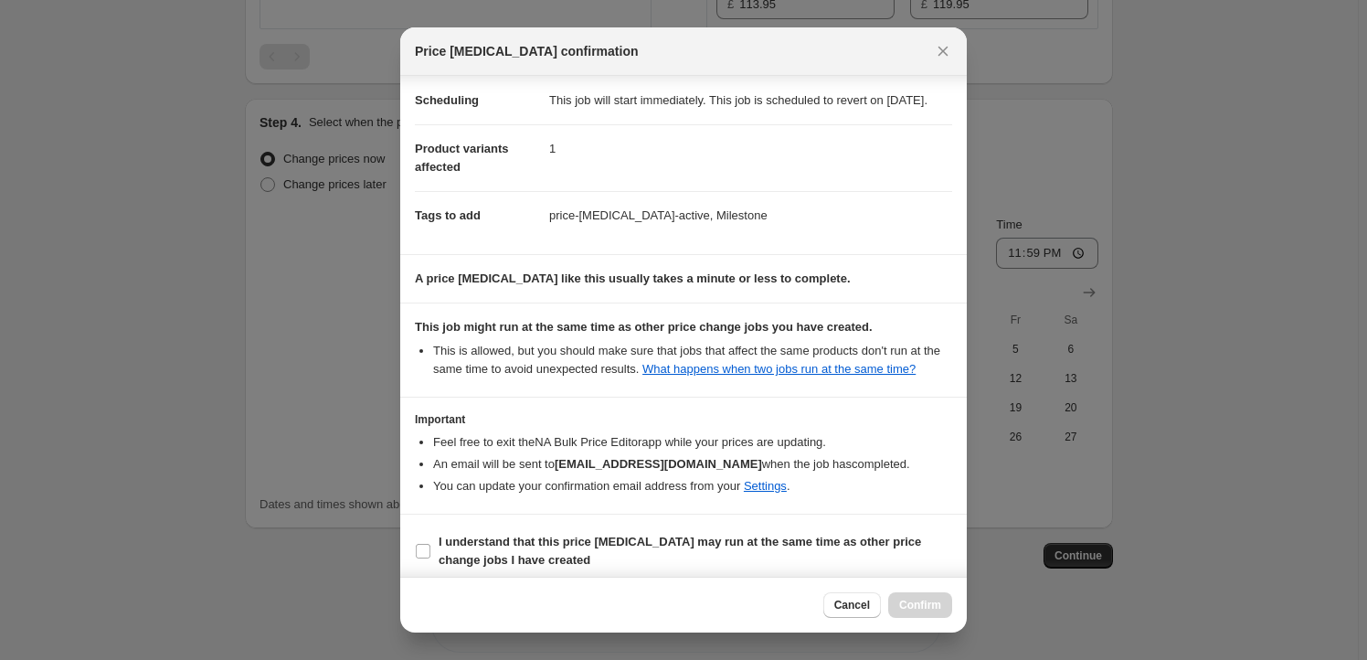
scroll to position [59, 0]
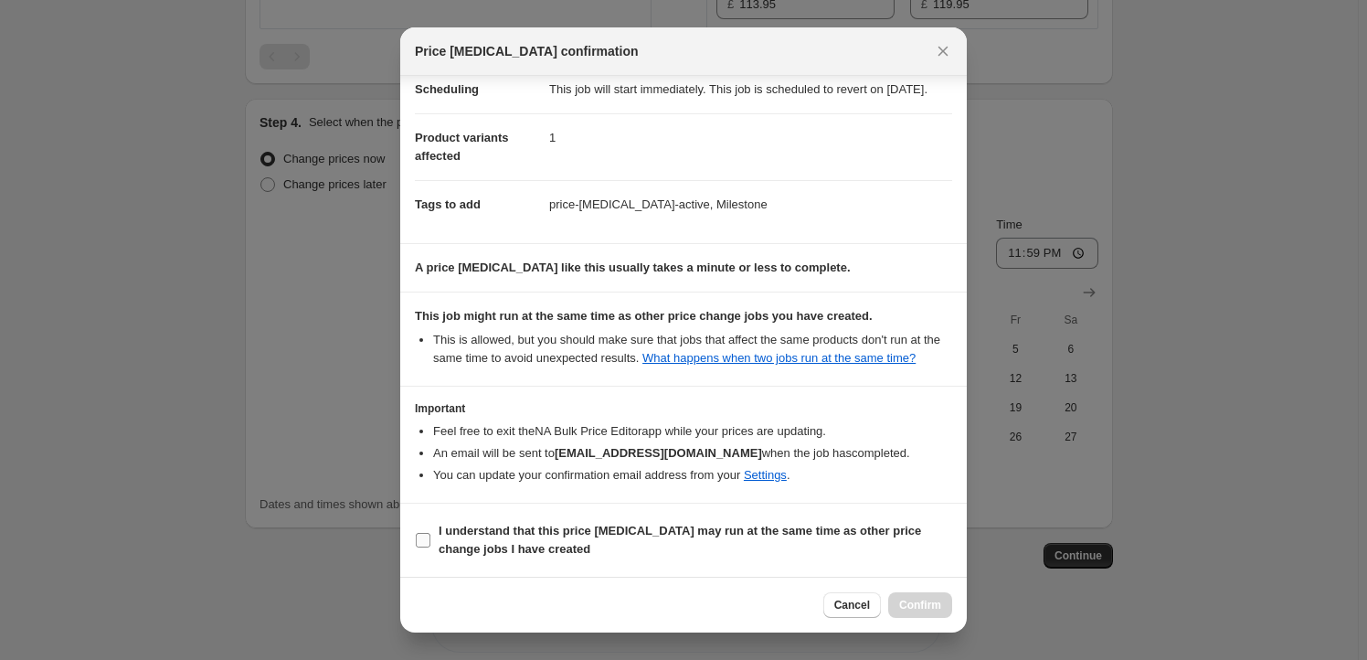
click at [468, 538] on b "I understand that this price [MEDICAL_DATA] may run at the same time as other p…" at bounding box center [680, 540] width 482 height 32
click at [430, 538] on input "I understand that this price [MEDICAL_DATA] may run at the same time as other p…" at bounding box center [423, 540] width 15 height 15
checkbox input "true"
click at [934, 613] on button "Confirm" at bounding box center [920, 605] width 64 height 26
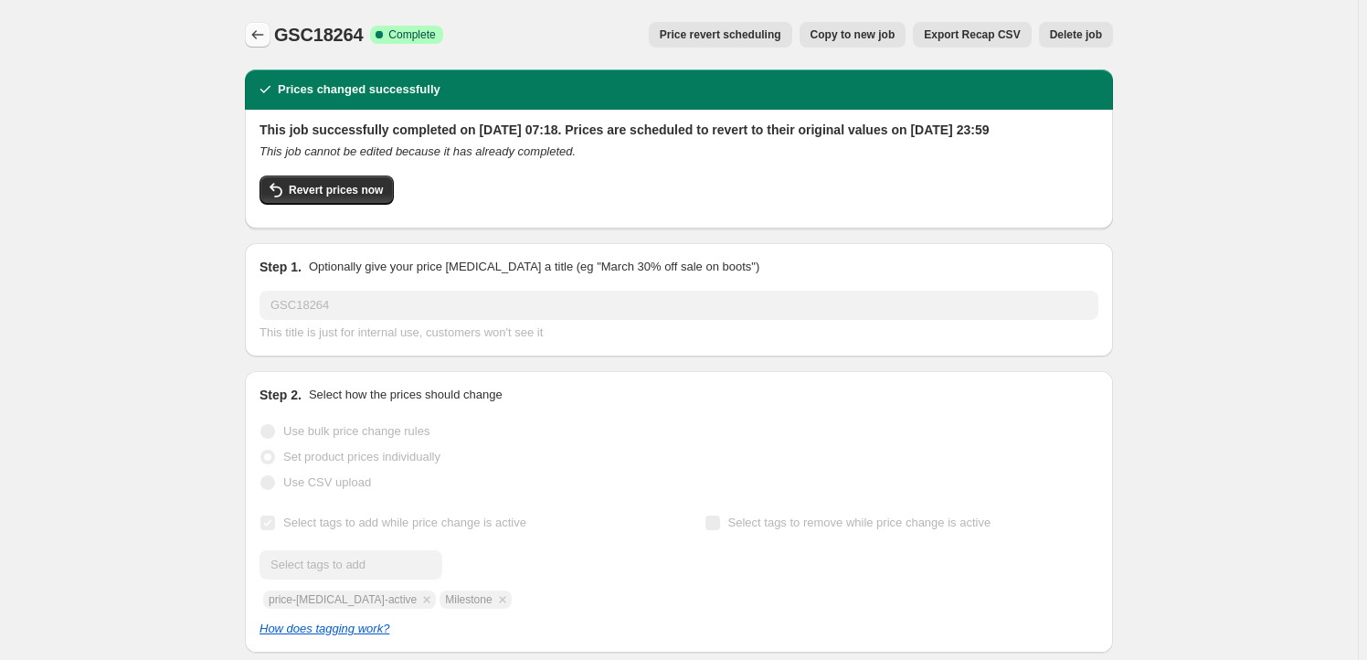
click at [258, 39] on icon "Price change jobs" at bounding box center [258, 35] width 18 height 18
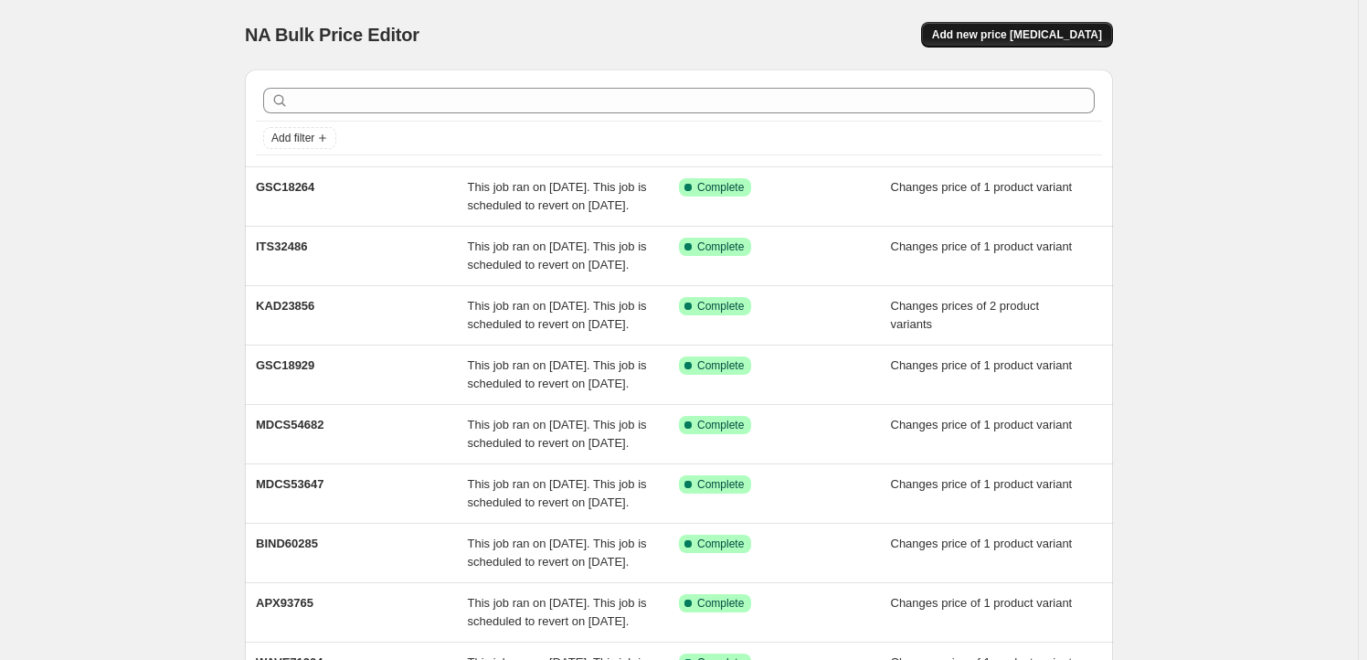
click at [992, 37] on span "Add new price [MEDICAL_DATA]" at bounding box center [1017, 34] width 170 height 15
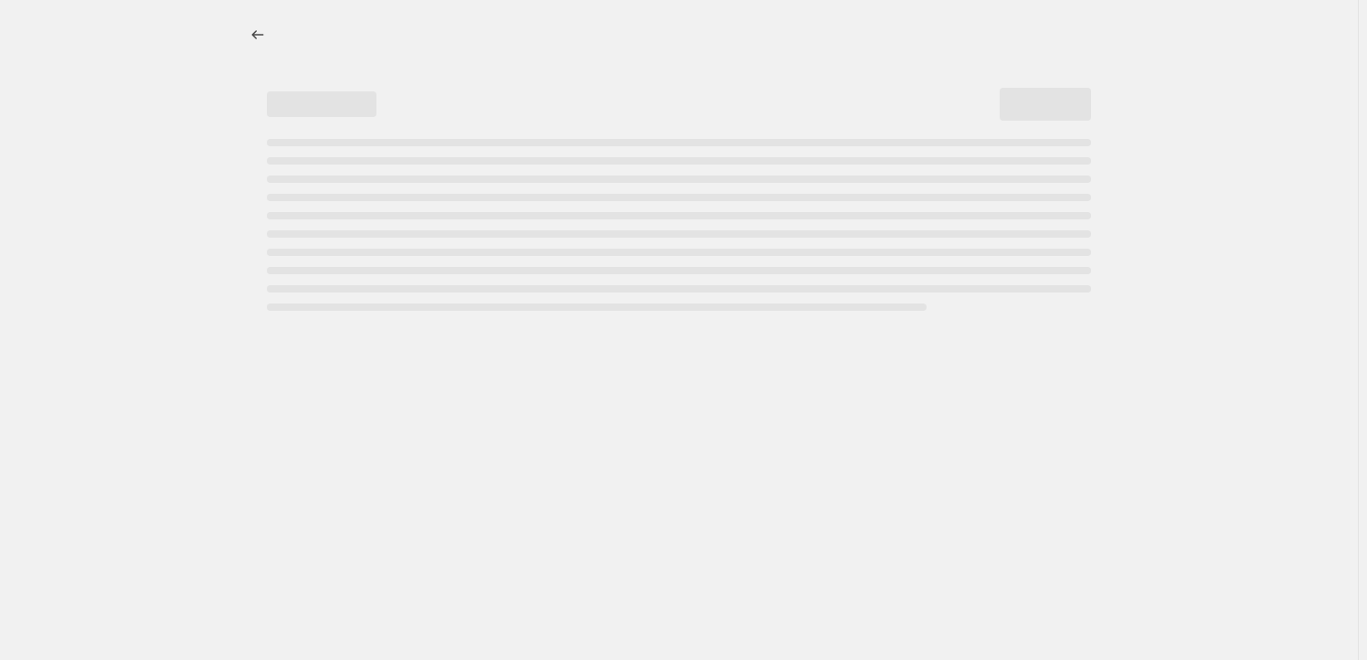
select select "percentage"
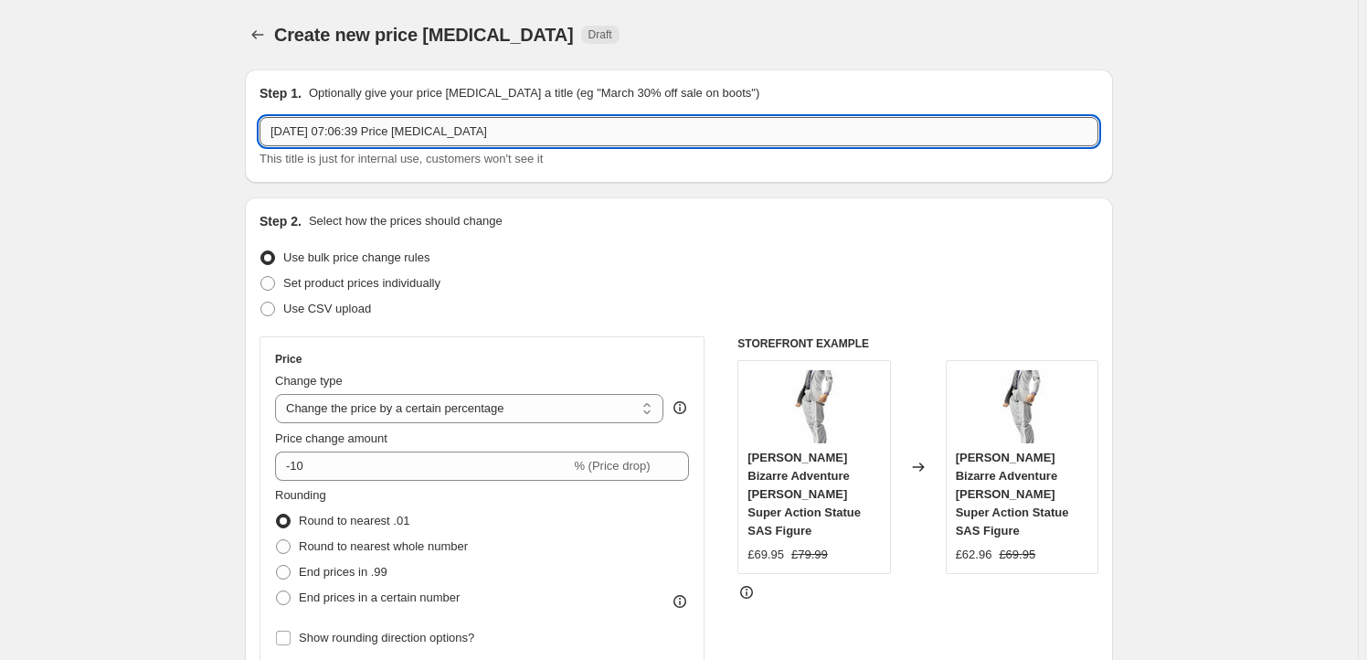
click at [441, 120] on input "[DATE] 07:06:39 Price [MEDICAL_DATA]" at bounding box center [679, 131] width 839 height 29
paste input "WOWO75030"
type input "WOWO75030"
click at [351, 285] on span "Set product prices individually" at bounding box center [361, 283] width 157 height 14
click at [261, 277] on input "Set product prices individually" at bounding box center [260, 276] width 1 height 1
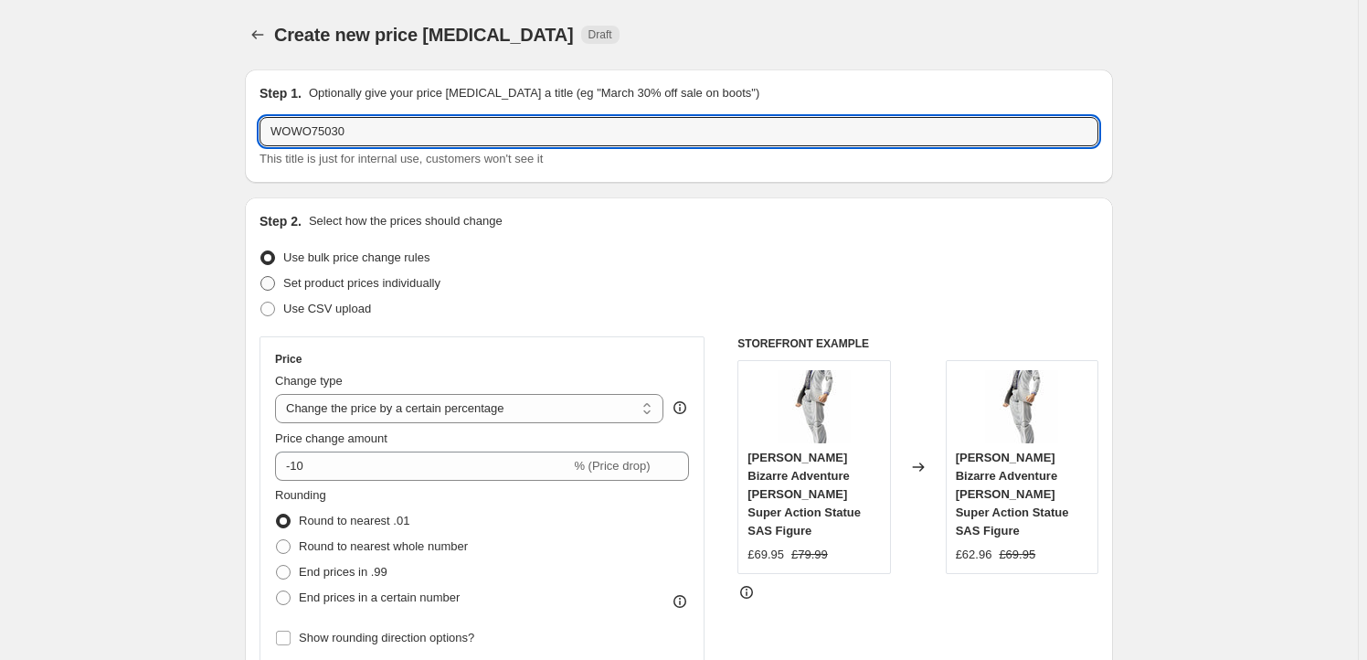
radio input "true"
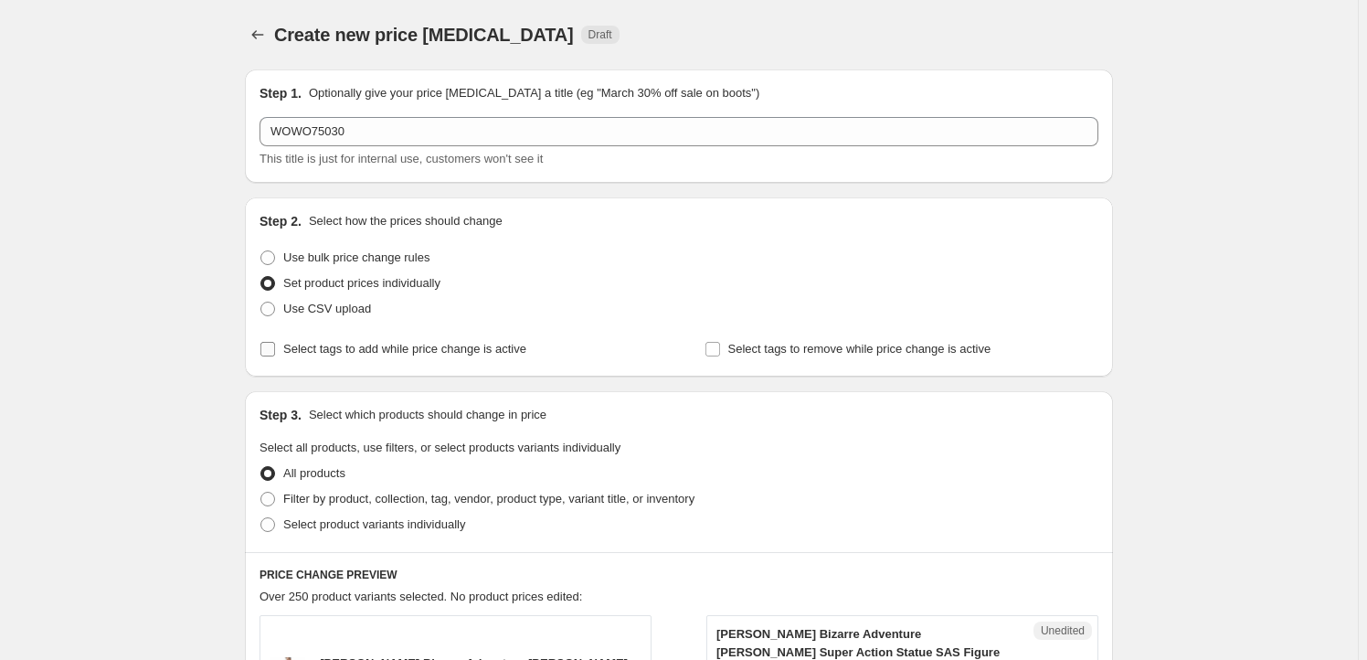
click at [380, 346] on span "Select tags to add while price change is active" at bounding box center [404, 349] width 243 height 14
click at [275, 346] on input "Select tags to add while price change is active" at bounding box center [267, 349] width 15 height 15
checkbox input "true"
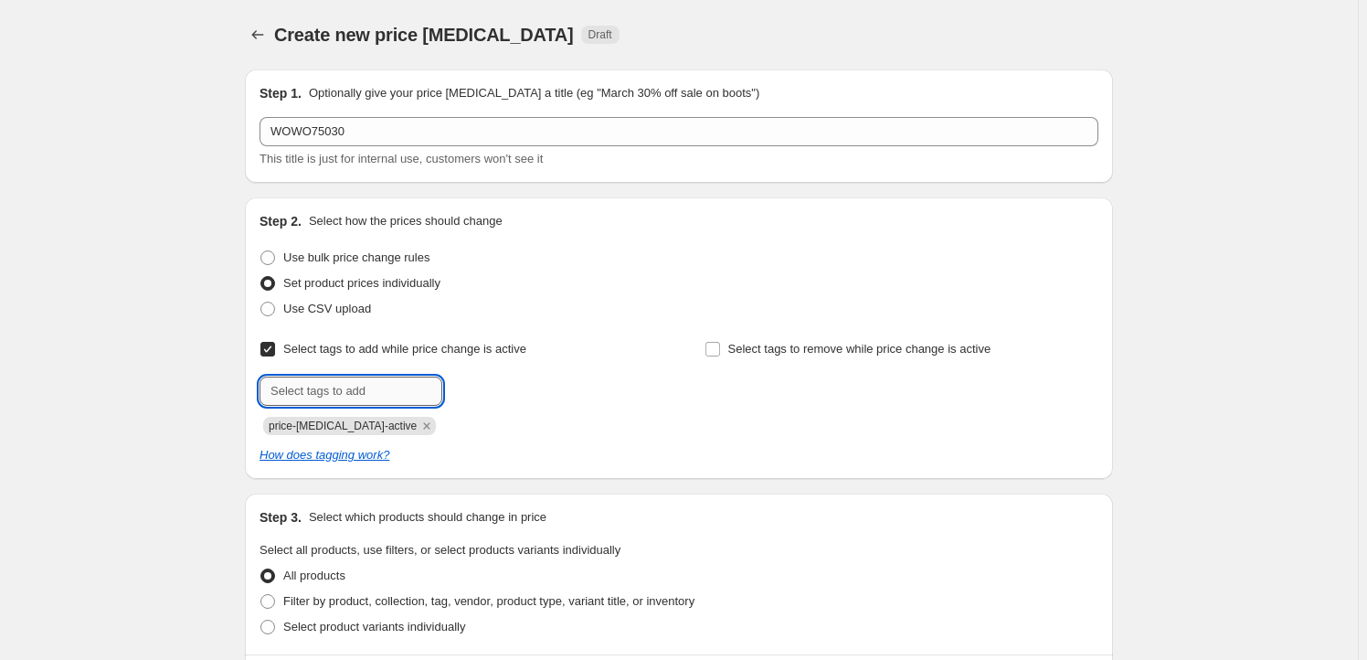
click at [334, 395] on input "text" at bounding box center [351, 390] width 183 height 29
type input "Milestone"
click at [485, 385] on span "Add Milestone" at bounding box center [495, 389] width 75 height 15
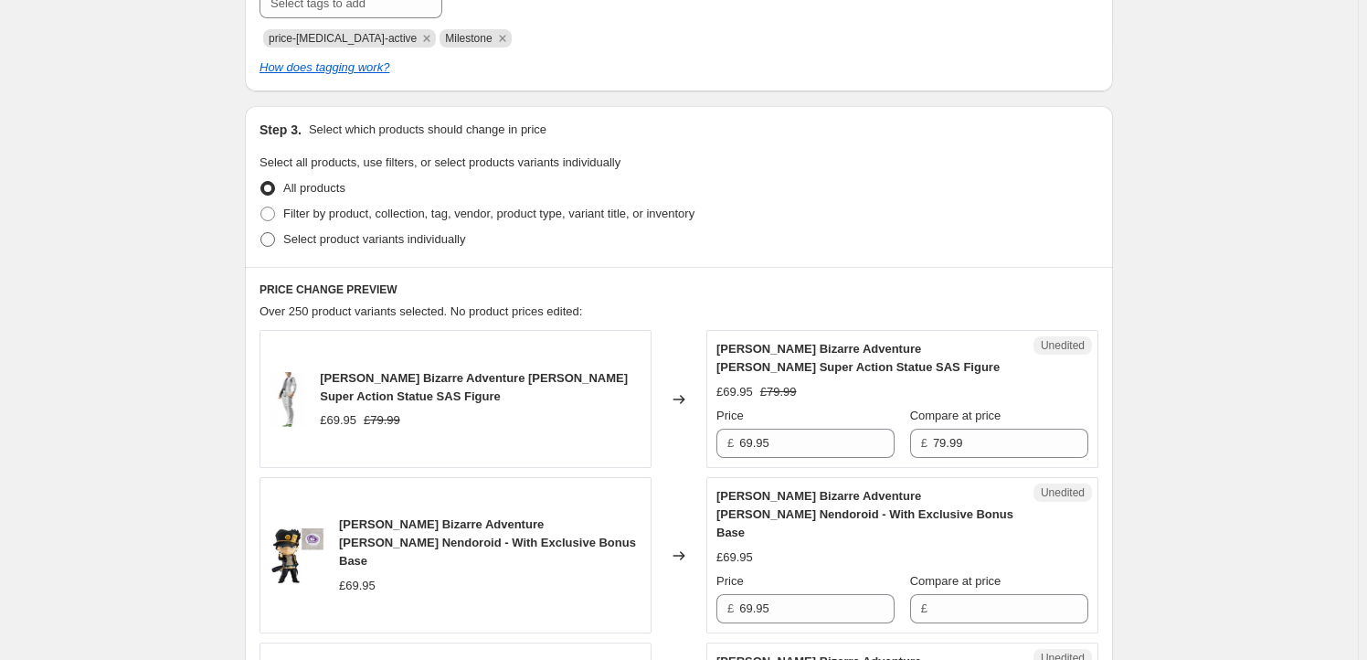
click at [339, 241] on span "Select product variants individually" at bounding box center [374, 239] width 182 height 14
click at [261, 233] on input "Select product variants individually" at bounding box center [260, 232] width 1 height 1
radio input "true"
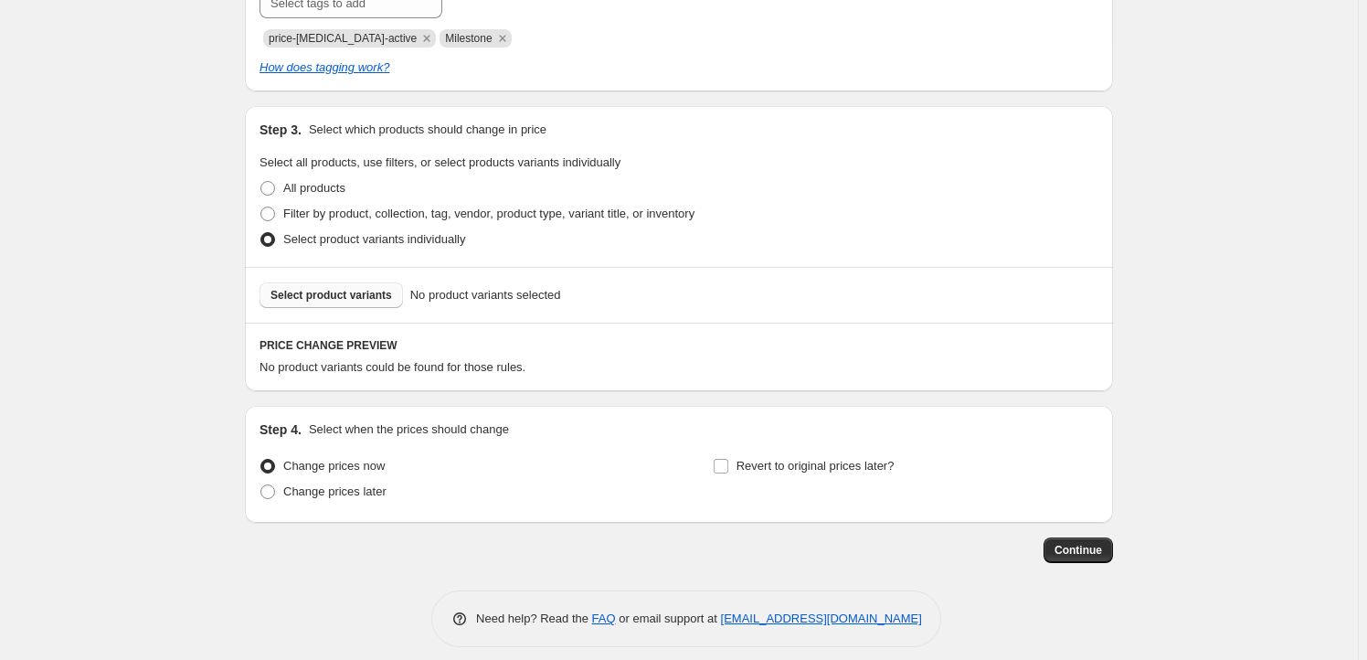
click at [357, 300] on span "Select product variants" at bounding box center [331, 295] width 122 height 15
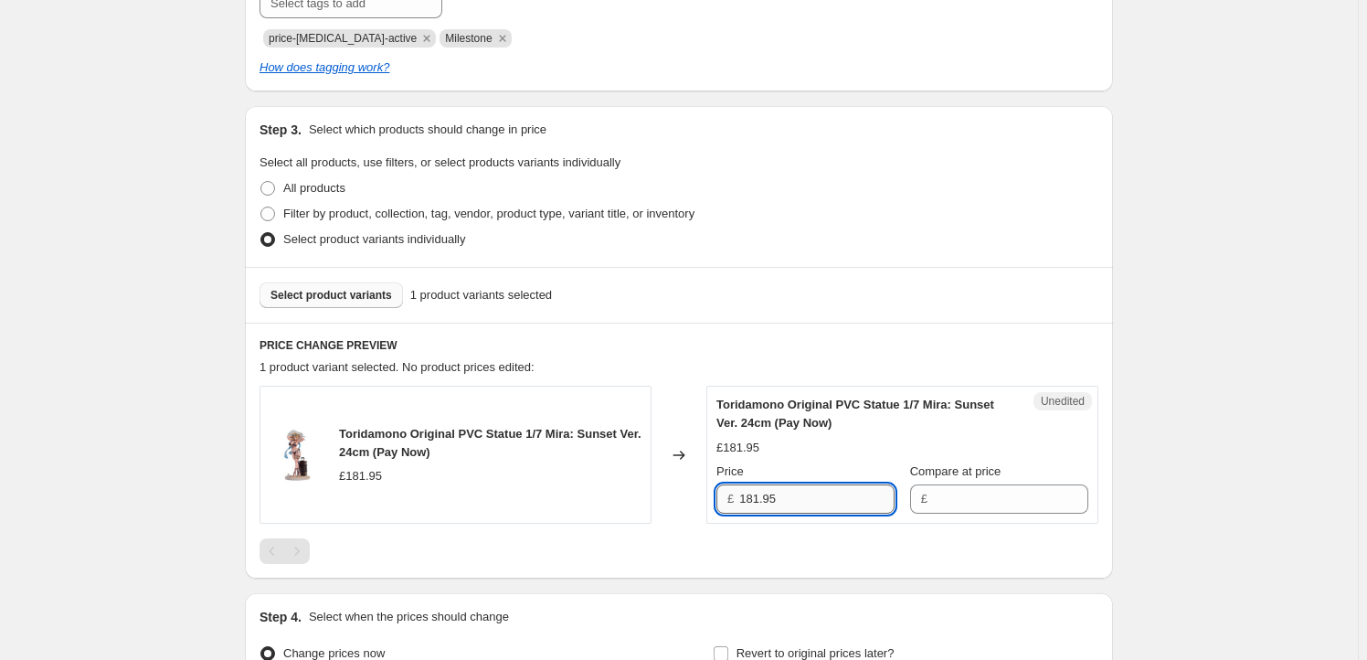
click at [822, 494] on input "181.95" at bounding box center [816, 498] width 155 height 29
type input "181.95"
click at [954, 494] on input "Compare at price" at bounding box center [1010, 498] width 155 height 29
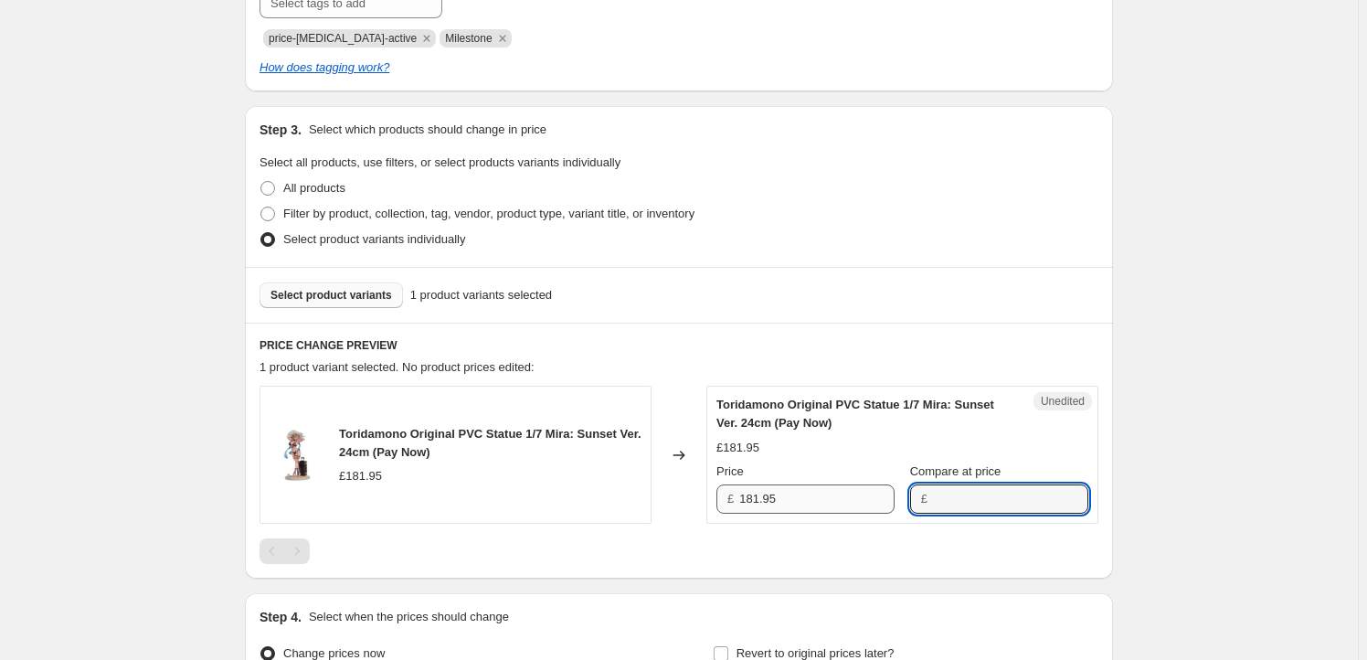
paste input "181.95"
type input "181.95"
click at [770, 497] on input "181.95" at bounding box center [816, 498] width 155 height 29
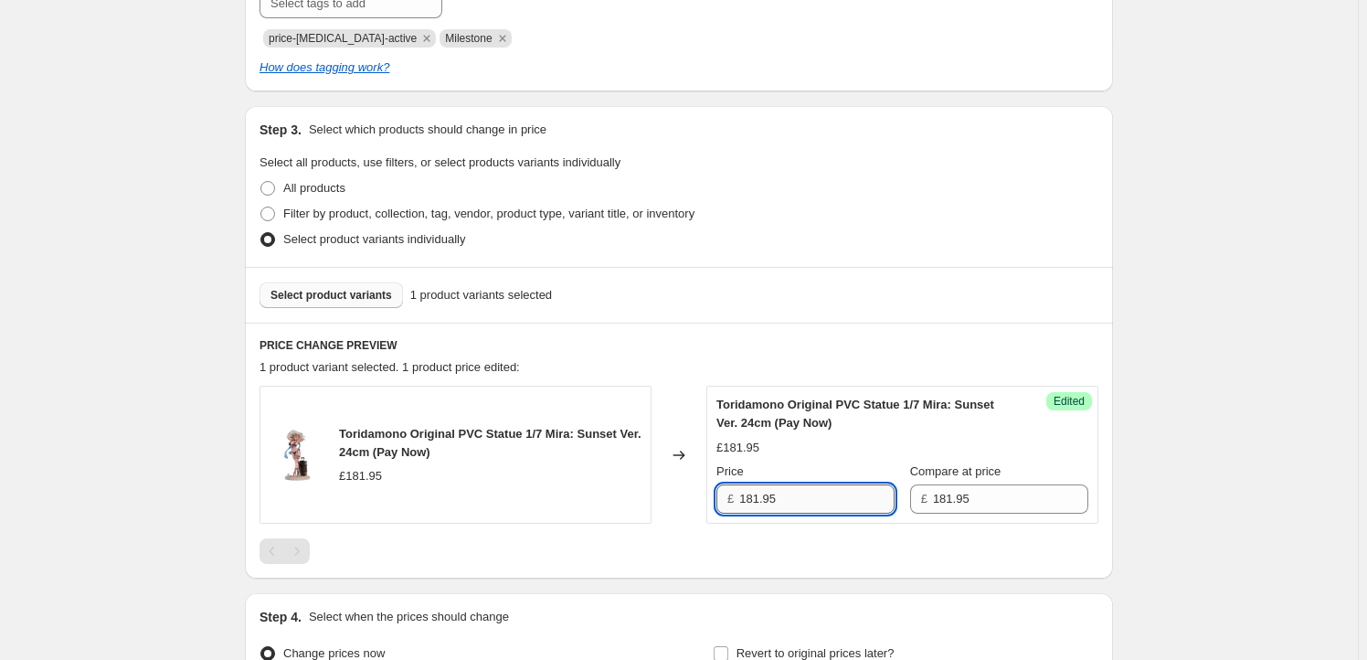
click at [761, 497] on input "181.95" at bounding box center [816, 498] width 155 height 29
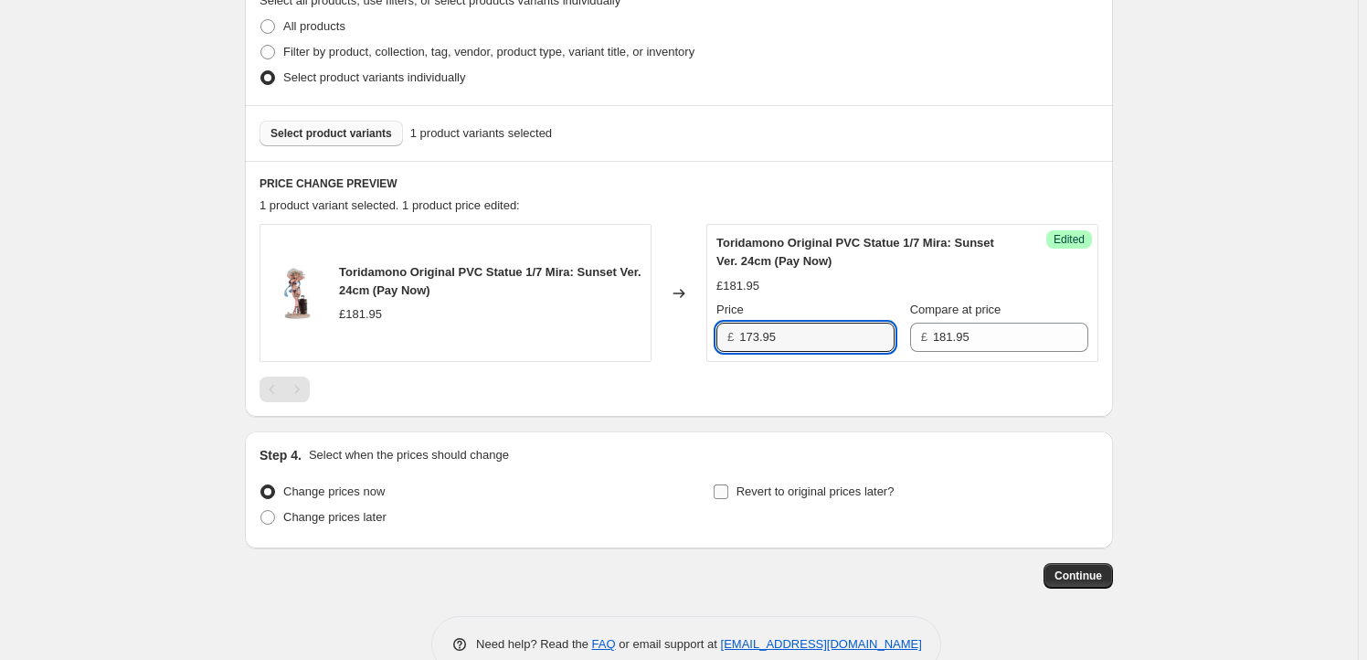
scroll to position [588, 0]
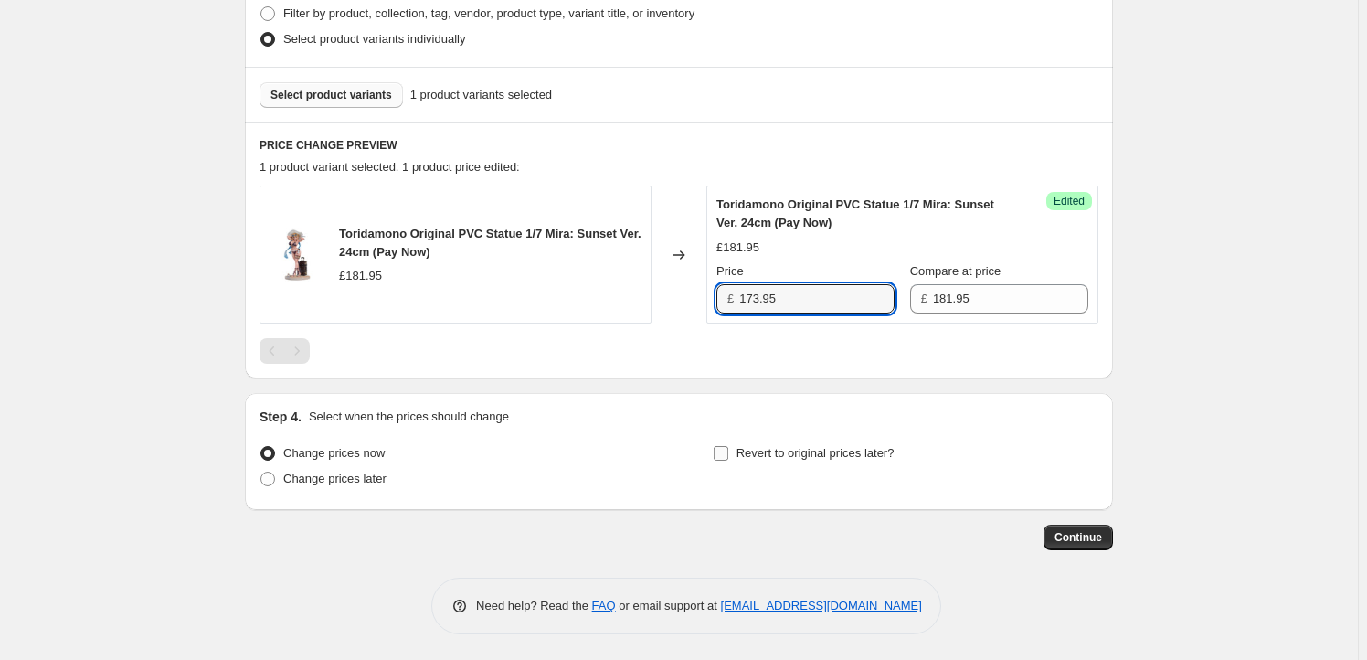
type input "173.95"
click at [790, 447] on span "Revert to original prices later?" at bounding box center [816, 453] width 158 height 14
click at [728, 447] on input "Revert to original prices later?" at bounding box center [721, 453] width 15 height 15
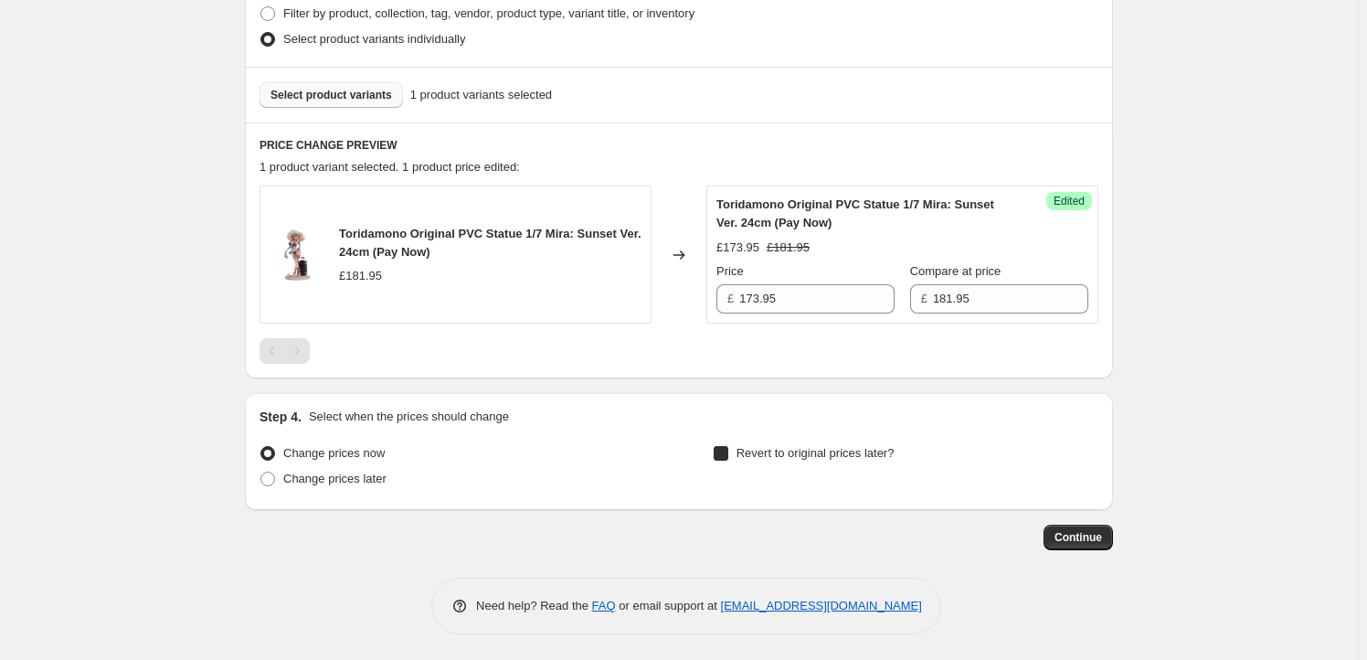
checkbox input "true"
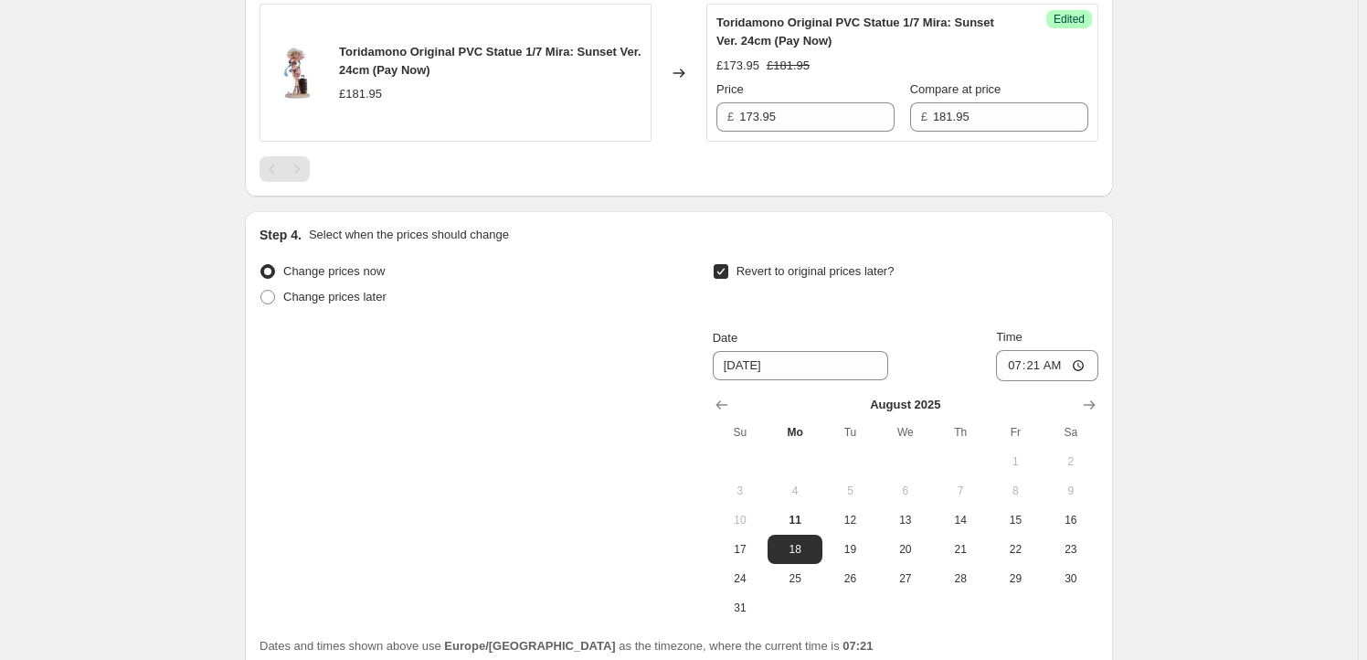
scroll to position [809, 0]
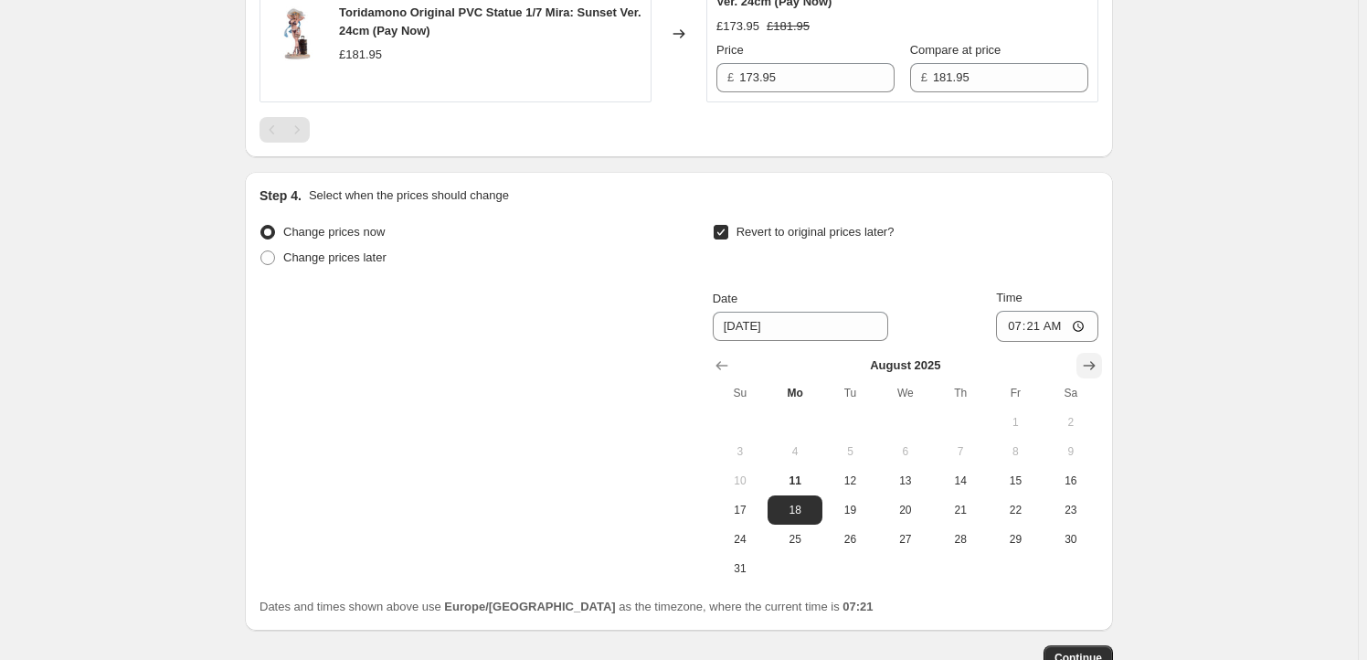
click at [1098, 363] on icon "Show next month, September 2025" at bounding box center [1089, 365] width 18 height 18
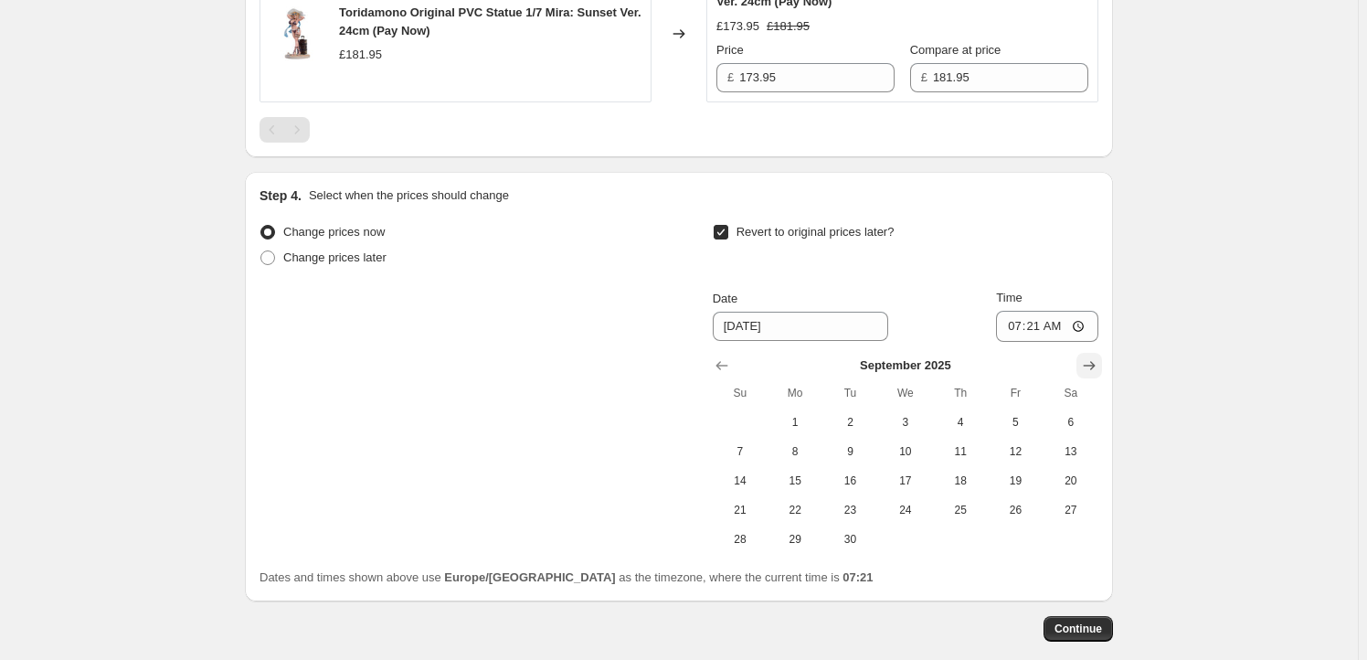
click at [1098, 363] on icon "Show next month, October 2025" at bounding box center [1089, 365] width 18 height 18
click at [725, 363] on icon "Show previous month, September 2025" at bounding box center [722, 365] width 18 height 18
click at [808, 537] on span "29" at bounding box center [795, 539] width 40 height 15
type input "[DATE]"
click at [1043, 319] on input "07:21" at bounding box center [1047, 326] width 102 height 31
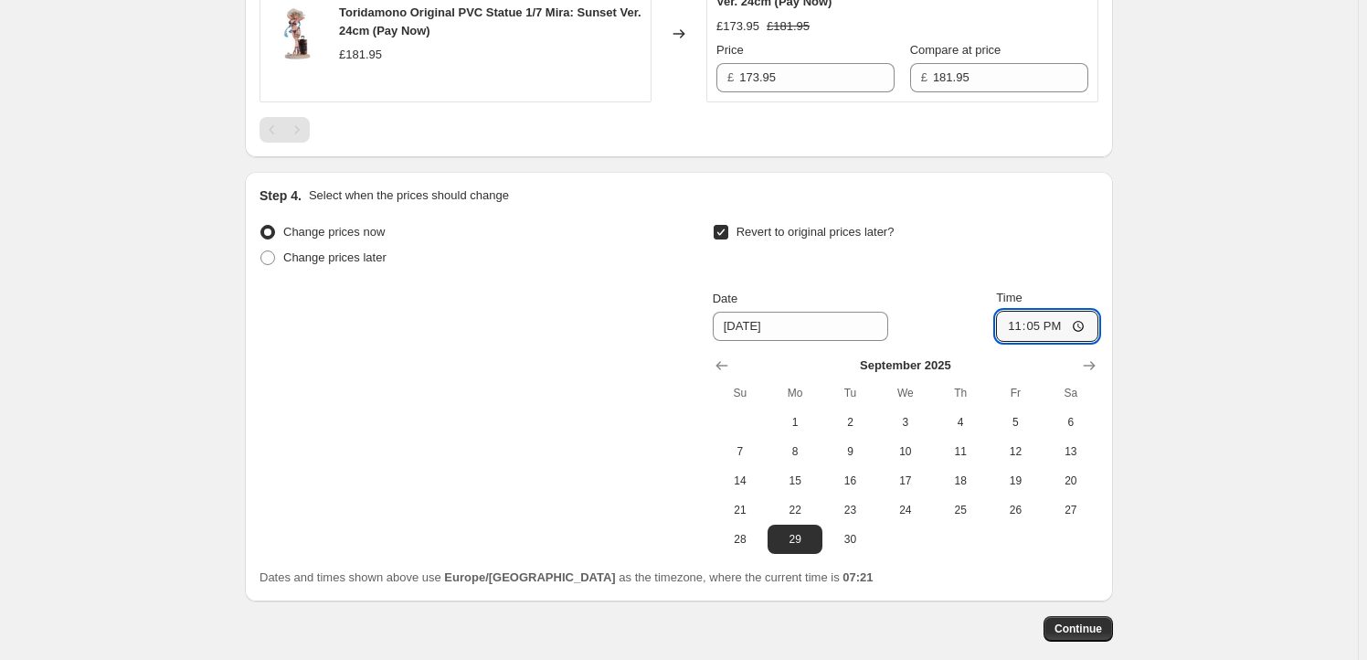
type input "23:59"
click at [1079, 623] on span "Continue" at bounding box center [1079, 628] width 48 height 15
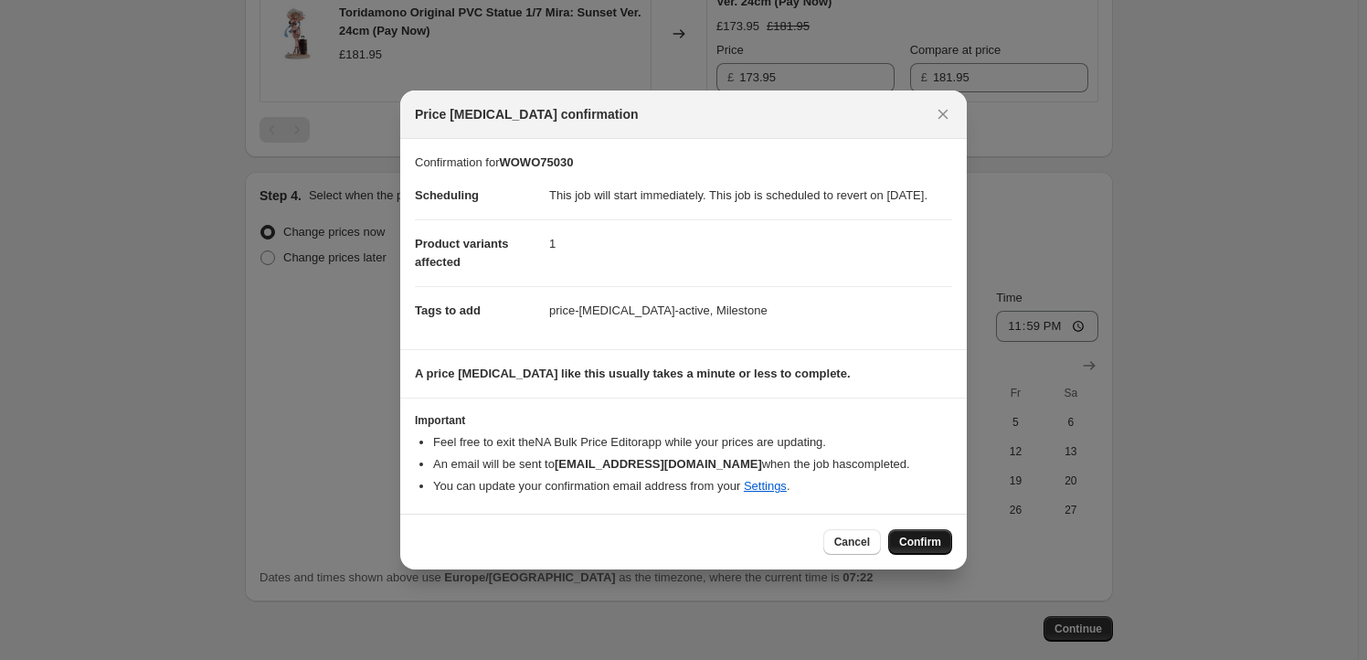
click at [922, 549] on span "Confirm" at bounding box center [920, 542] width 42 height 15
